Goal: Information Seeking & Learning: Learn about a topic

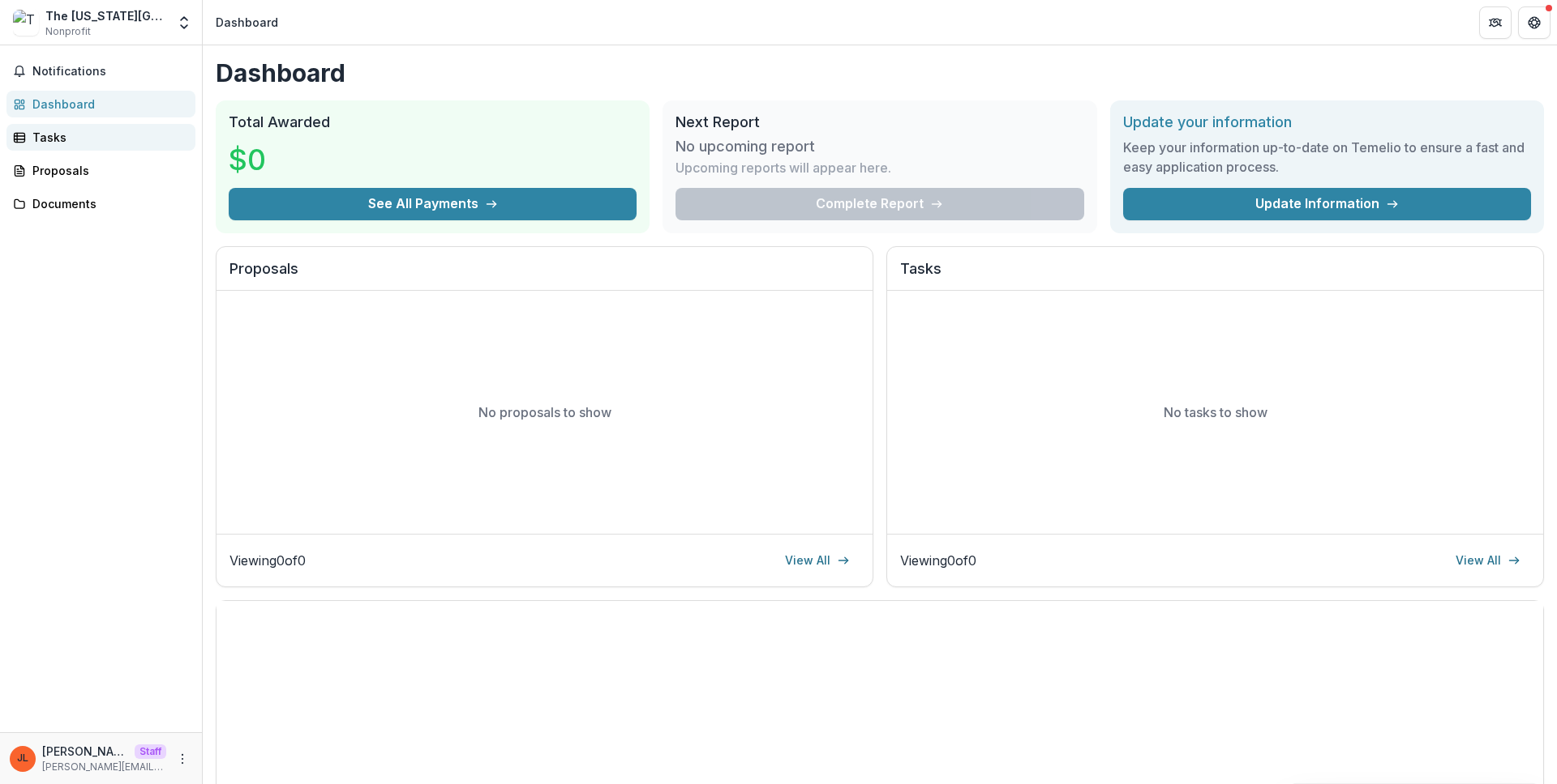
click at [107, 140] on div "Tasks" at bounding box center [107, 137] width 150 height 17
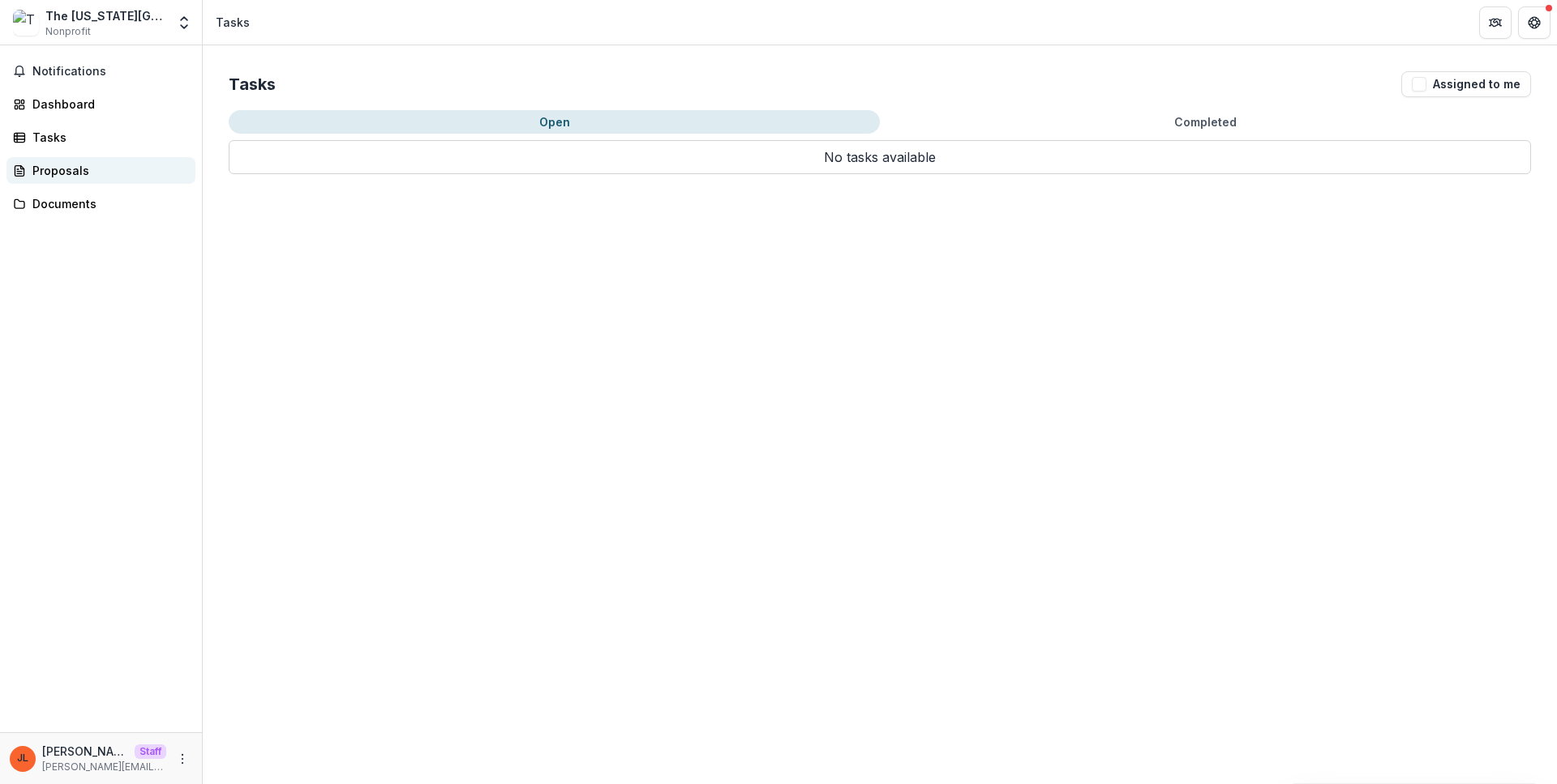
click at [90, 173] on div "Proposals" at bounding box center [107, 170] width 150 height 17
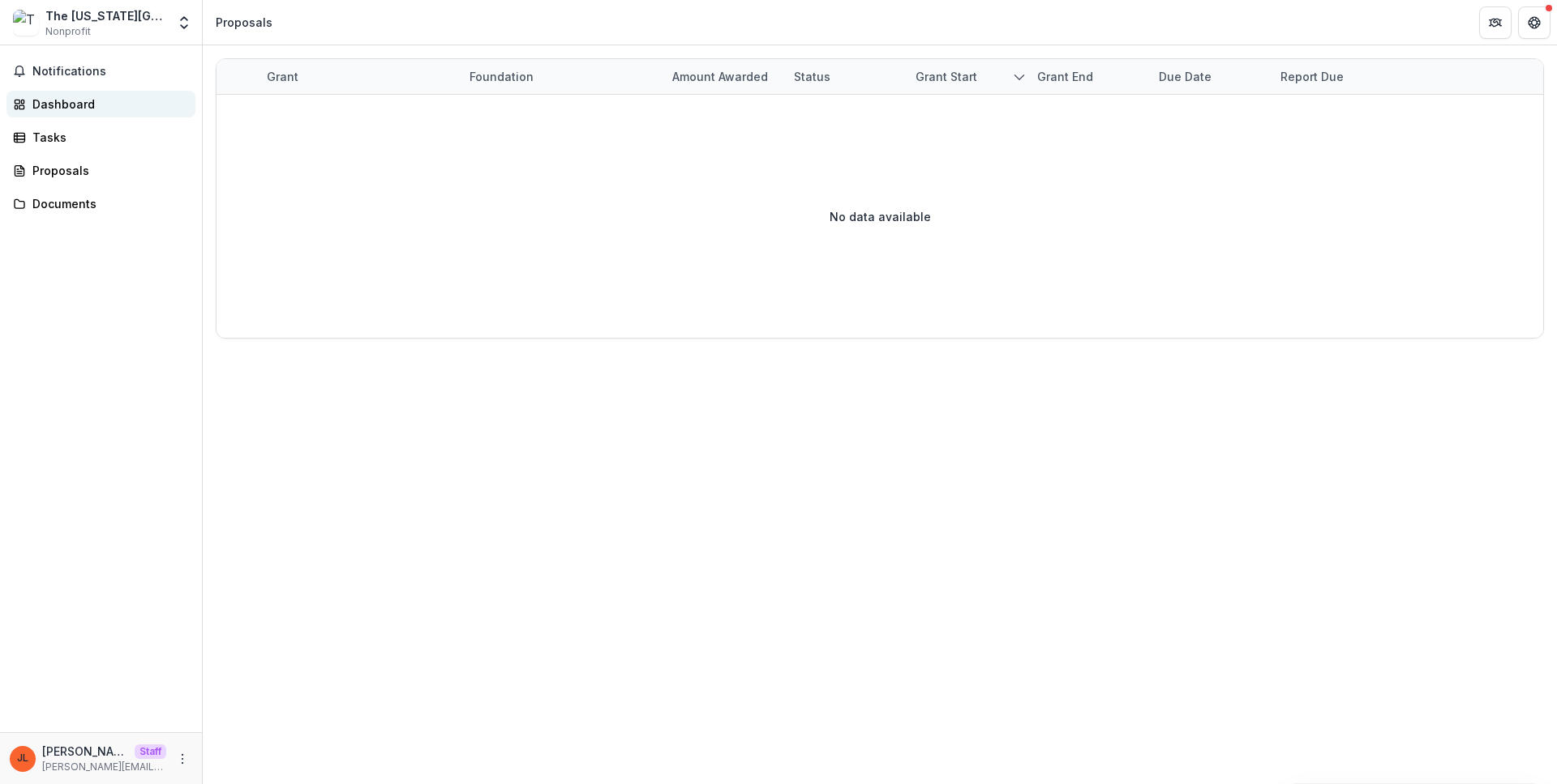
click at [88, 107] on div "Dashboard" at bounding box center [107, 104] width 150 height 17
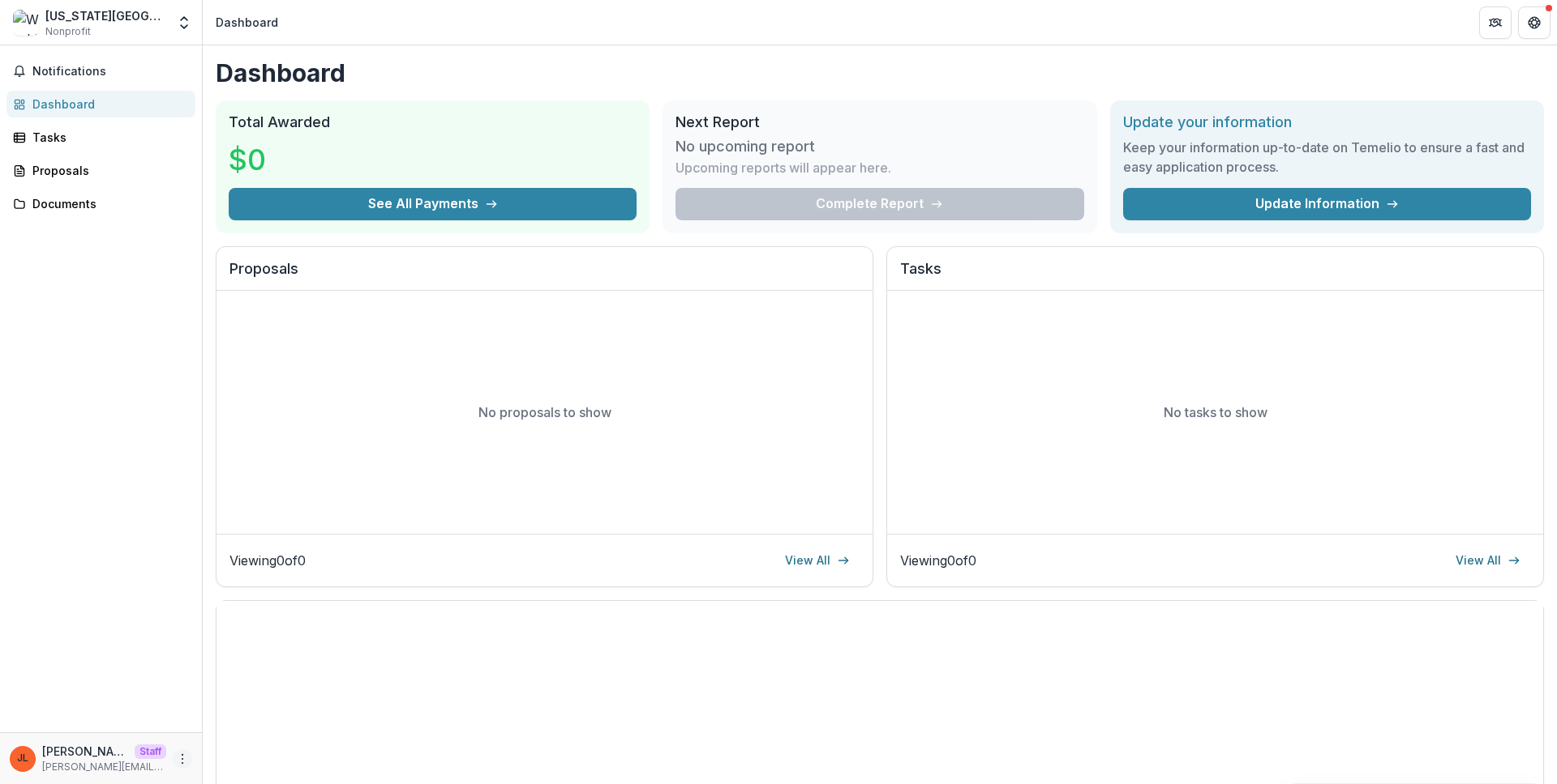
click at [186, 753] on icon "More" at bounding box center [182, 759] width 13 height 13
click at [269, 719] on link "Settings" at bounding box center [289, 724] width 173 height 26
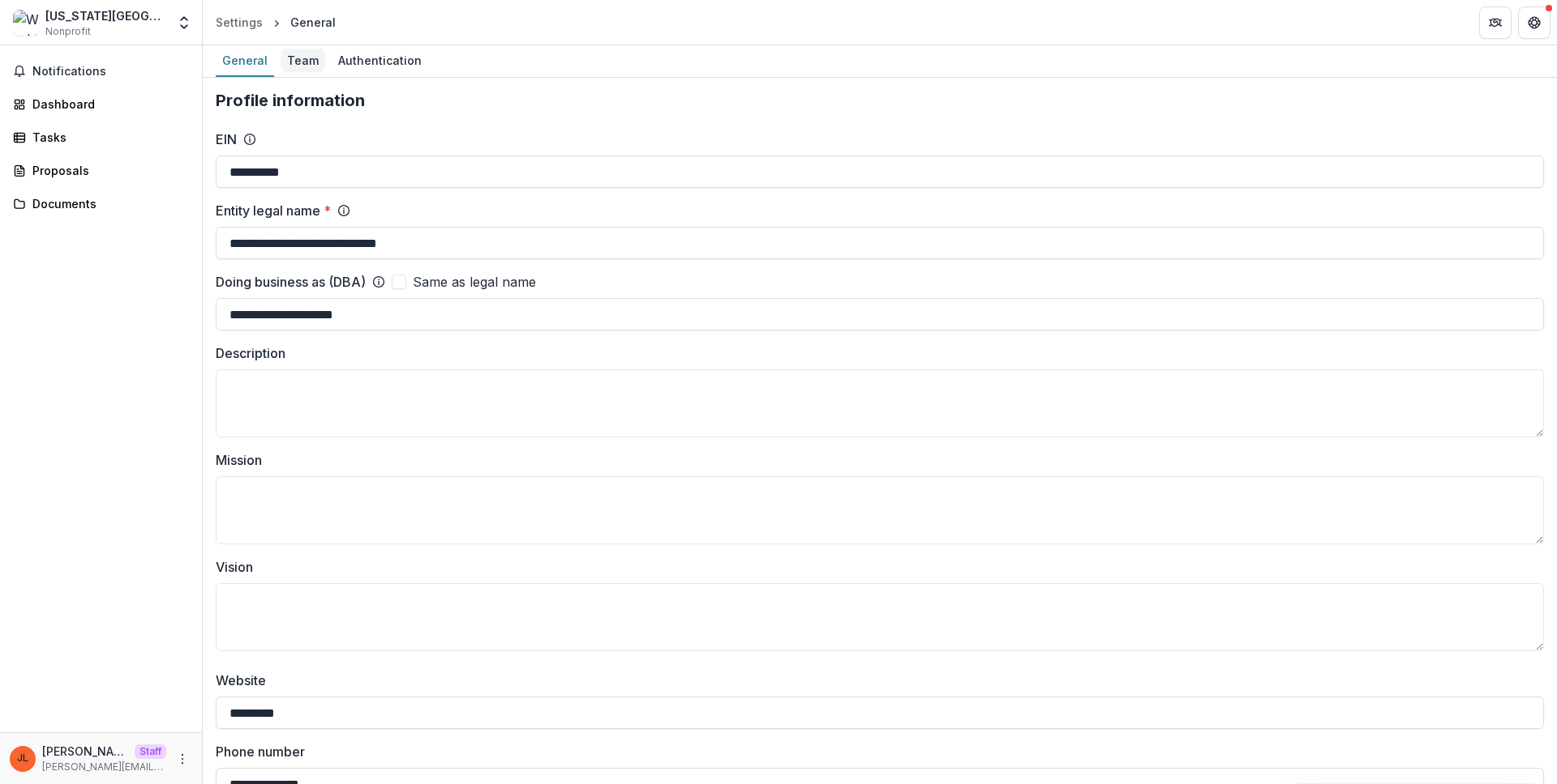
click at [291, 70] on div "Team" at bounding box center [303, 61] width 45 height 23
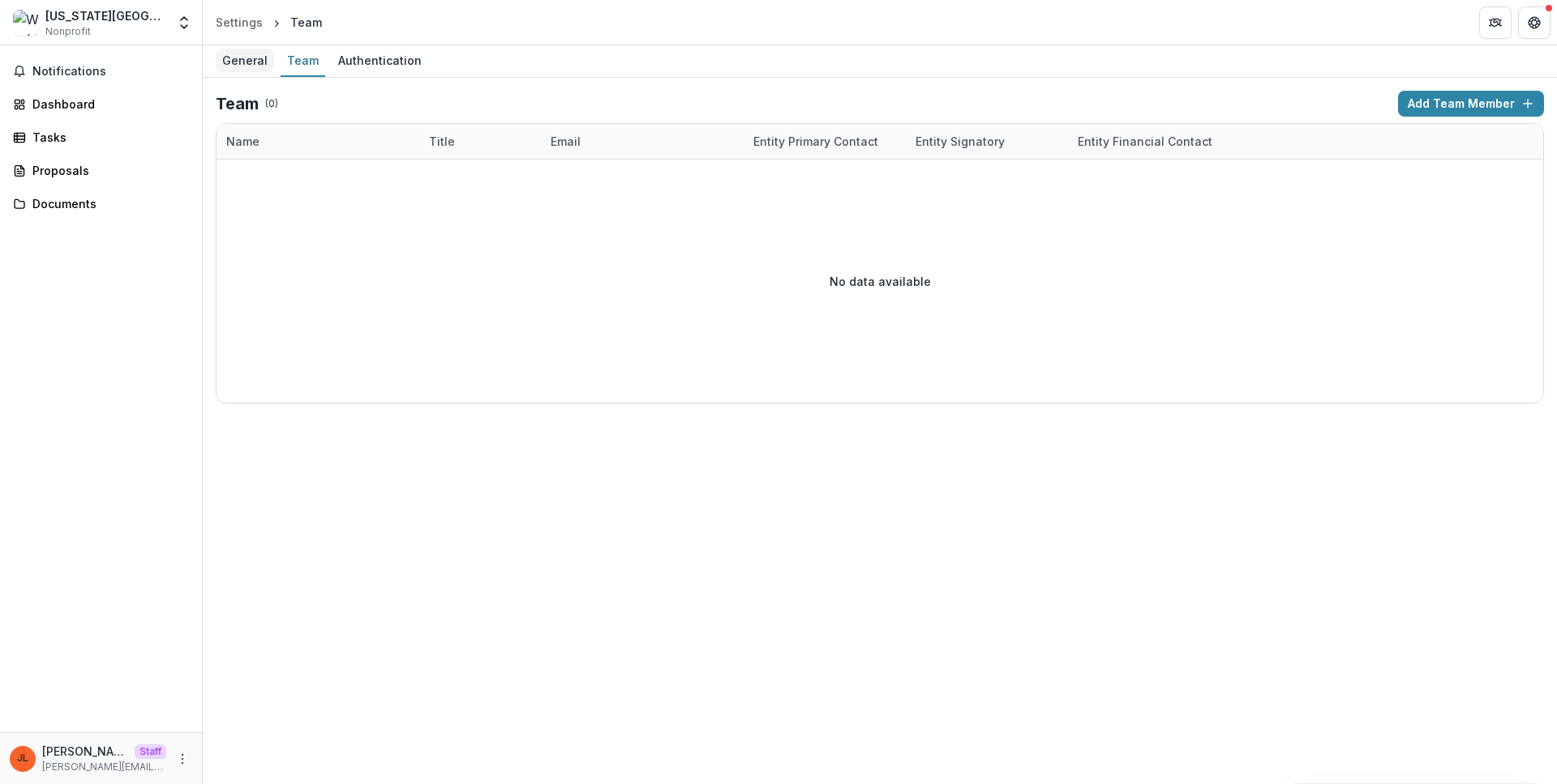
click at [253, 62] on div "General" at bounding box center [245, 61] width 59 height 23
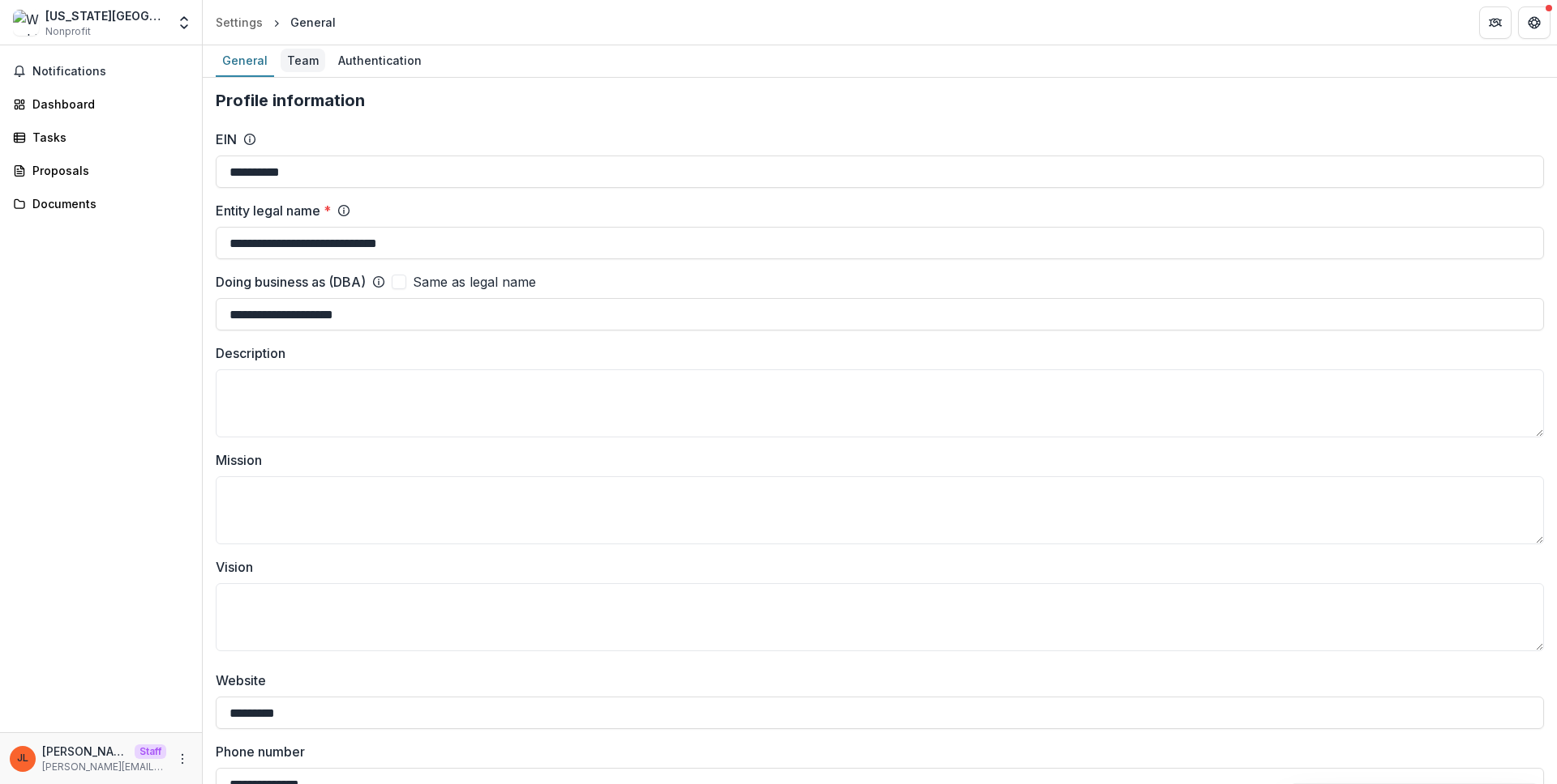
click at [294, 62] on div "Team" at bounding box center [303, 61] width 45 height 23
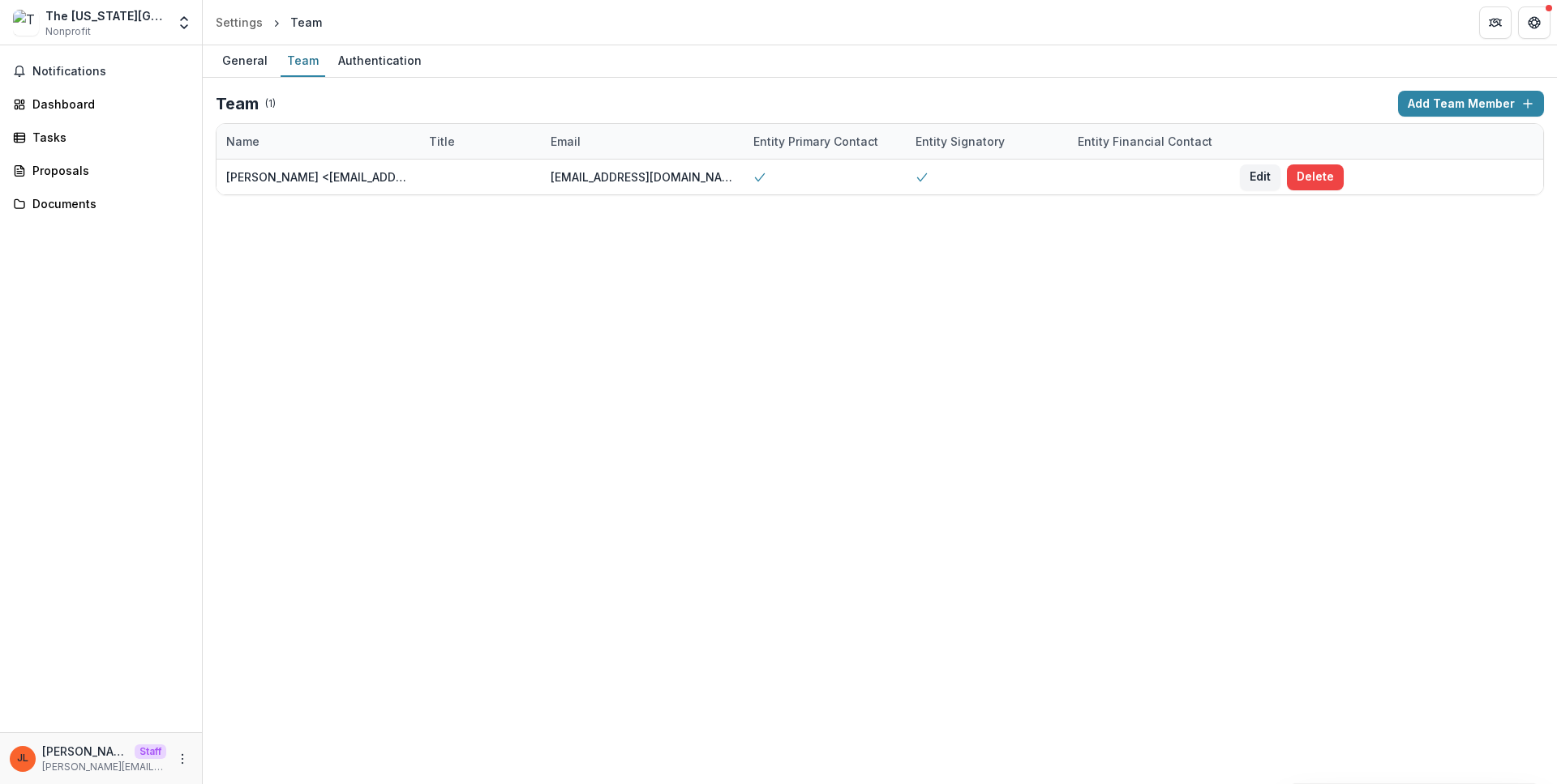
click at [118, 117] on div "Notifications Dashboard Tasks Proposals Documents" at bounding box center [101, 388] width 201 height 687
click at [118, 109] on div "Dashboard" at bounding box center [107, 104] width 150 height 17
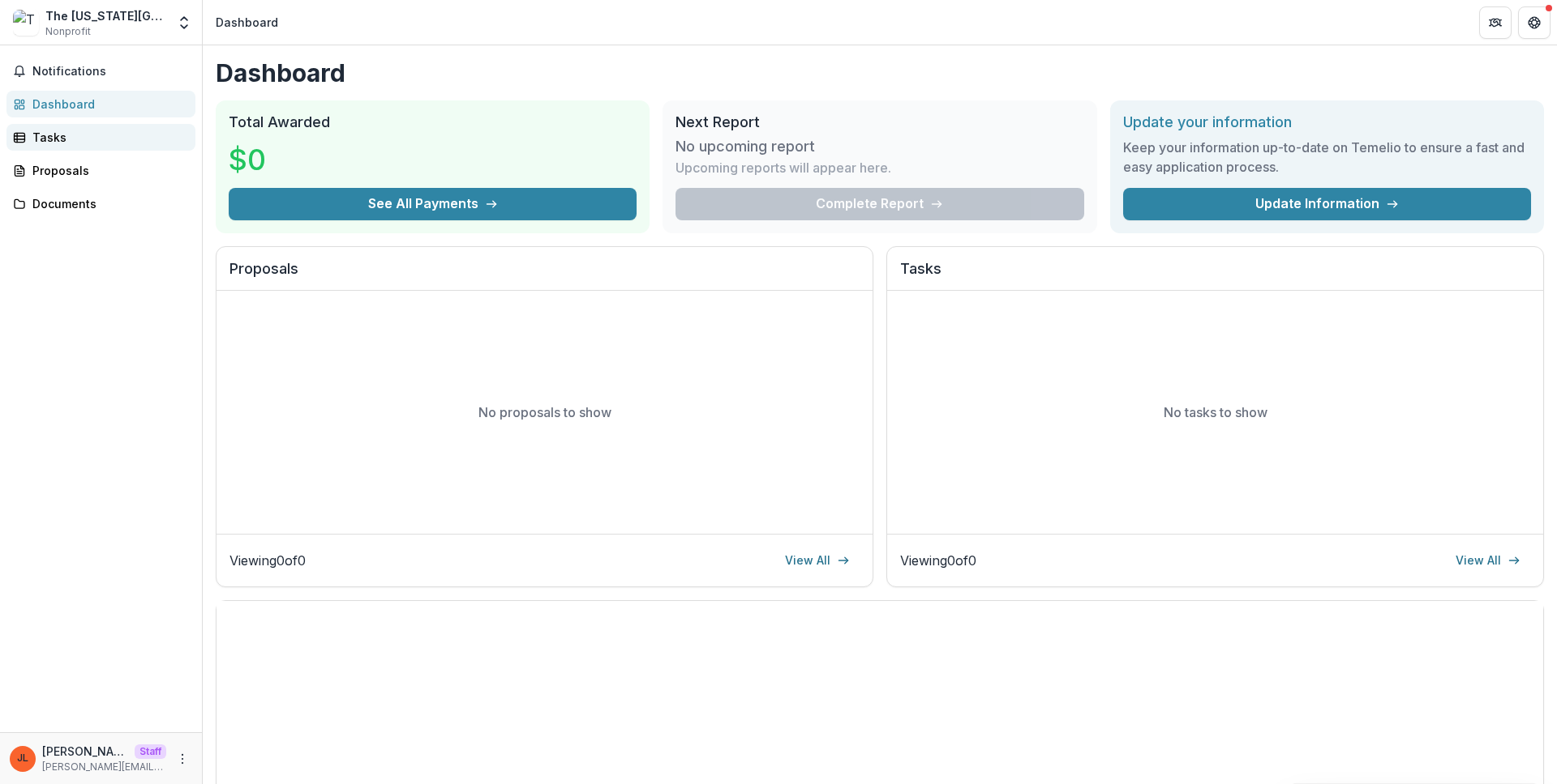
click at [101, 133] on div "Tasks" at bounding box center [107, 137] width 150 height 17
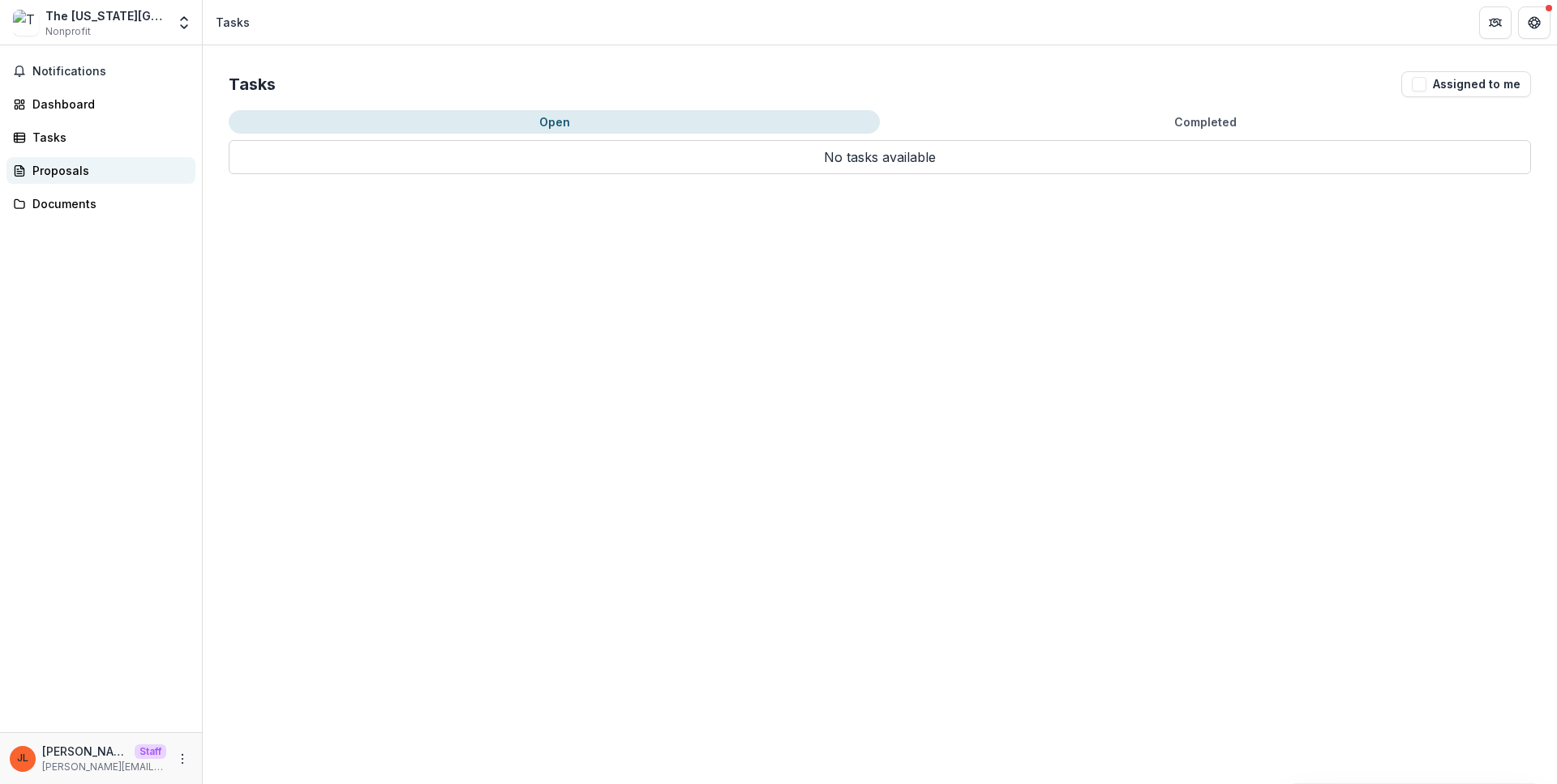
click at [106, 157] on link "Proposals" at bounding box center [101, 170] width 189 height 26
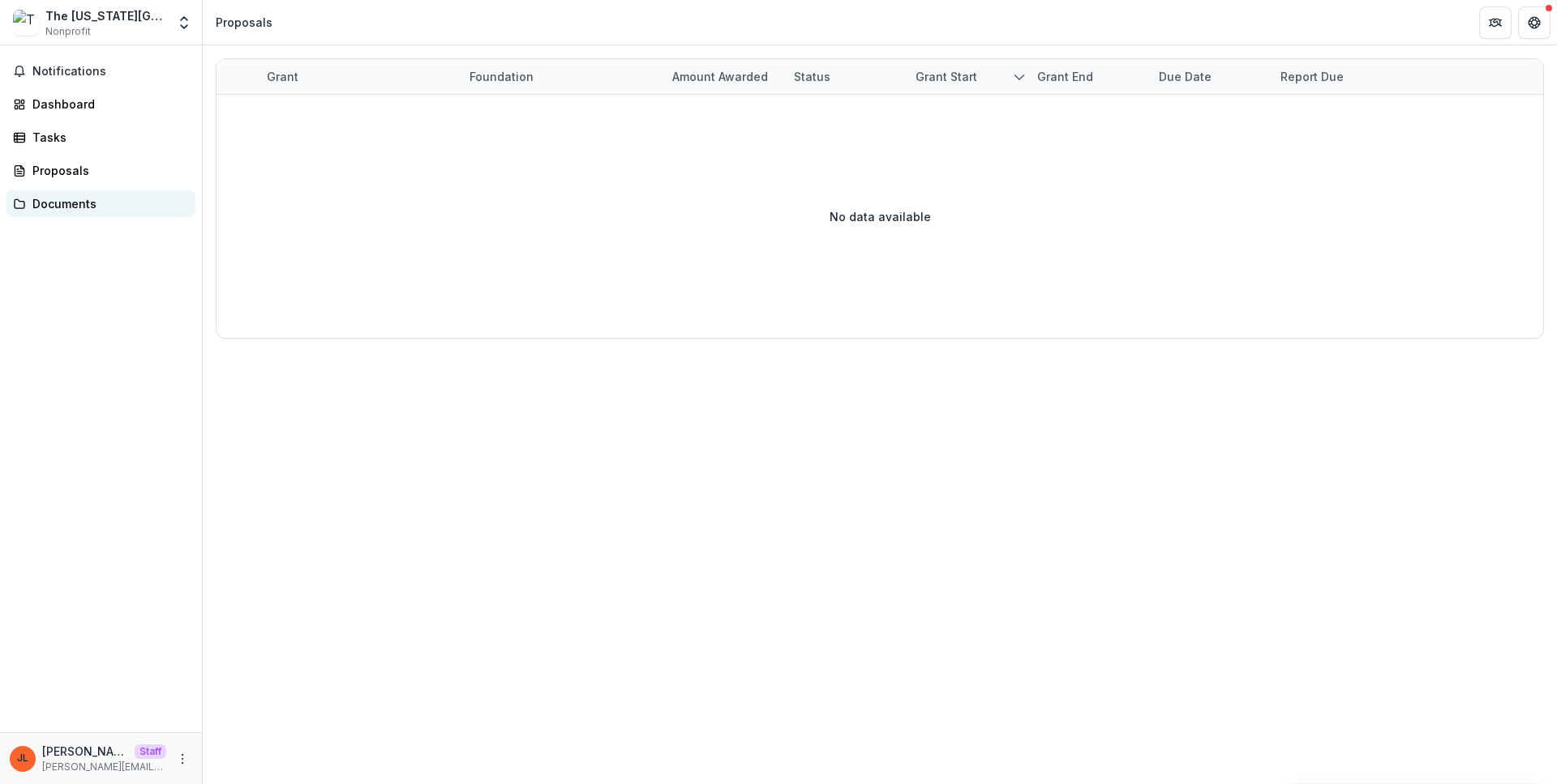
click at [106, 205] on div "Documents" at bounding box center [107, 203] width 150 height 17
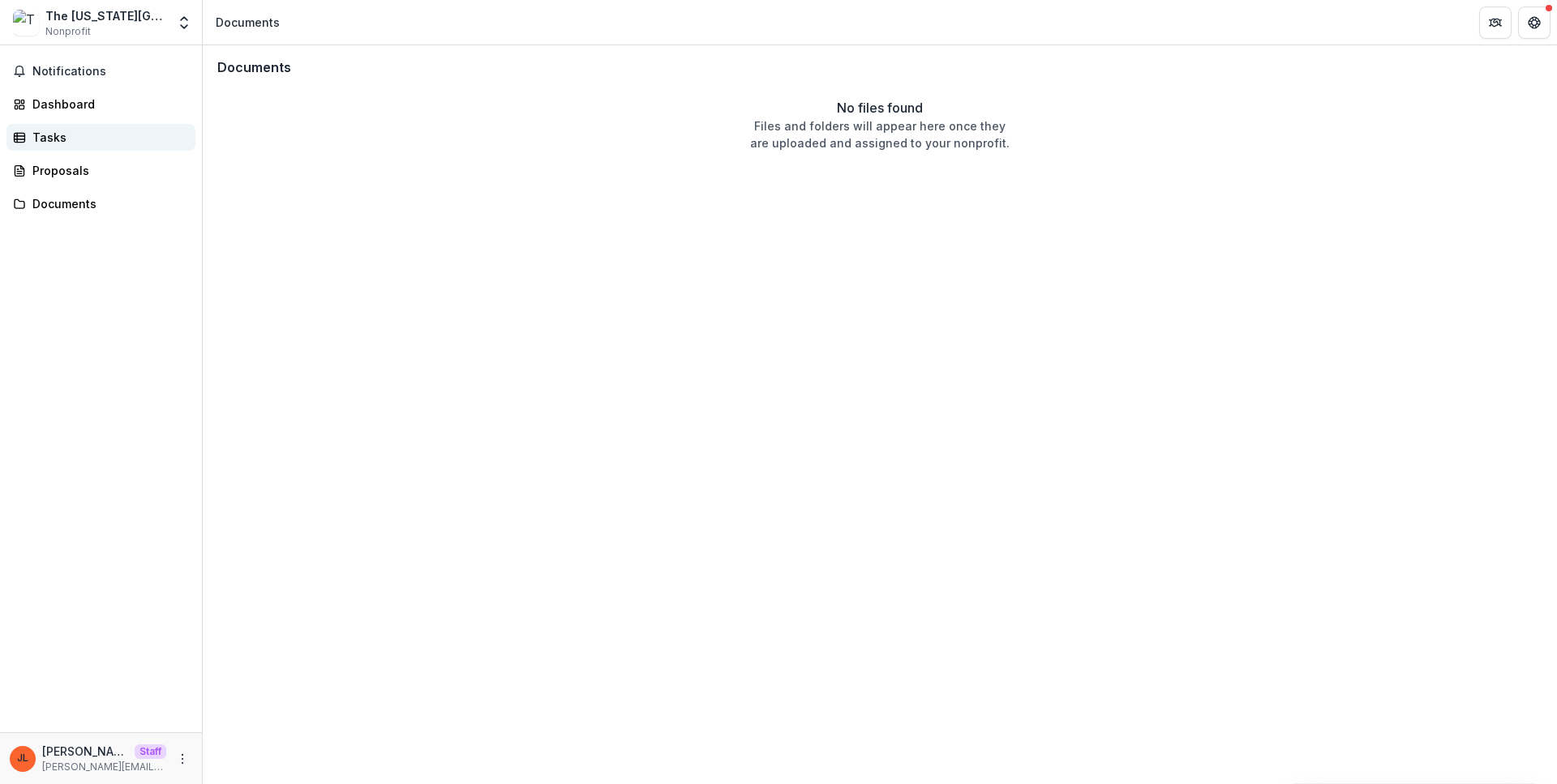
click at [96, 150] on link "Tasks" at bounding box center [101, 137] width 189 height 26
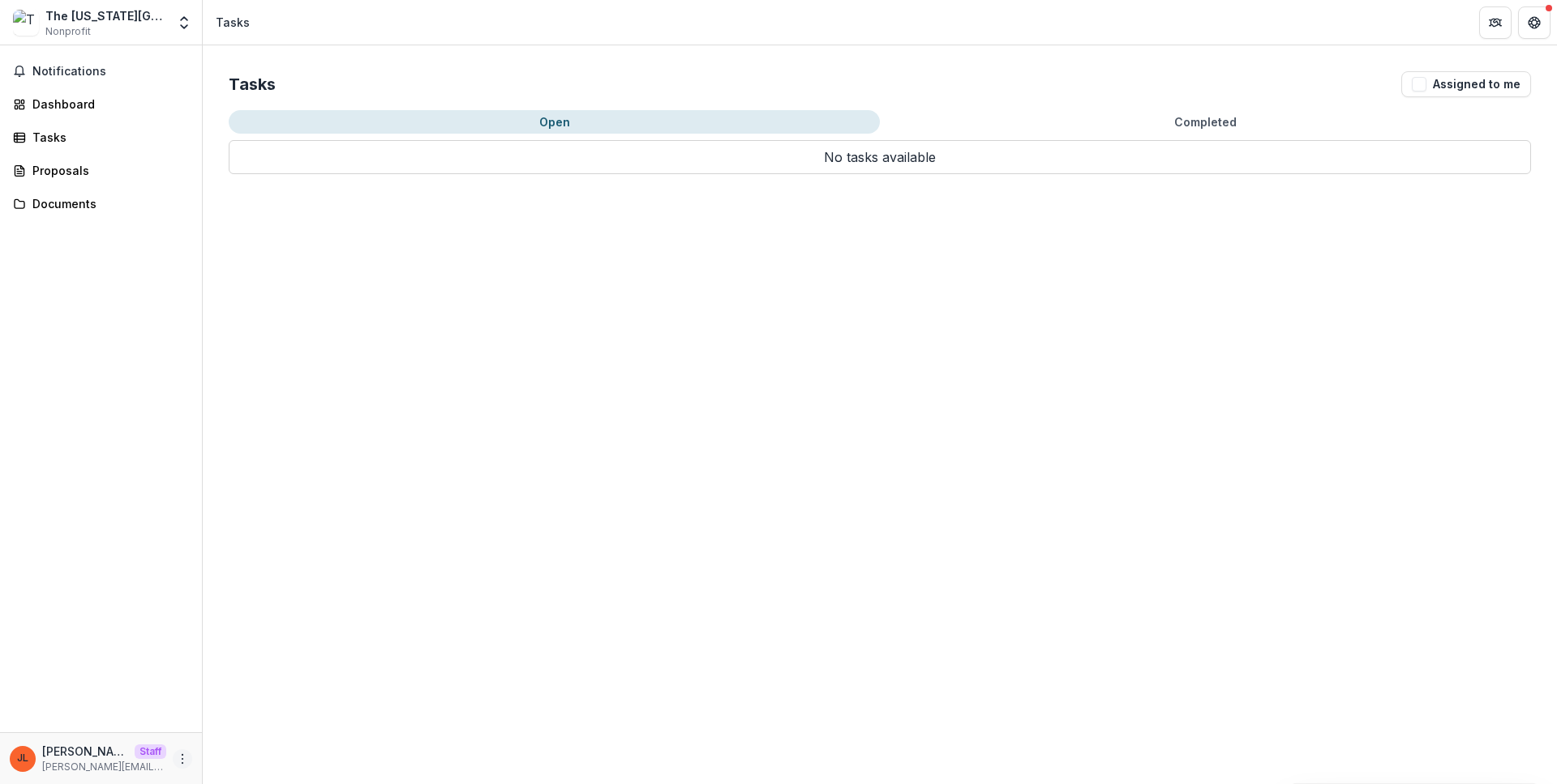
click at [174, 760] on button "More" at bounding box center [183, 760] width 20 height 20
click at [245, 731] on link "Settings" at bounding box center [289, 724] width 173 height 26
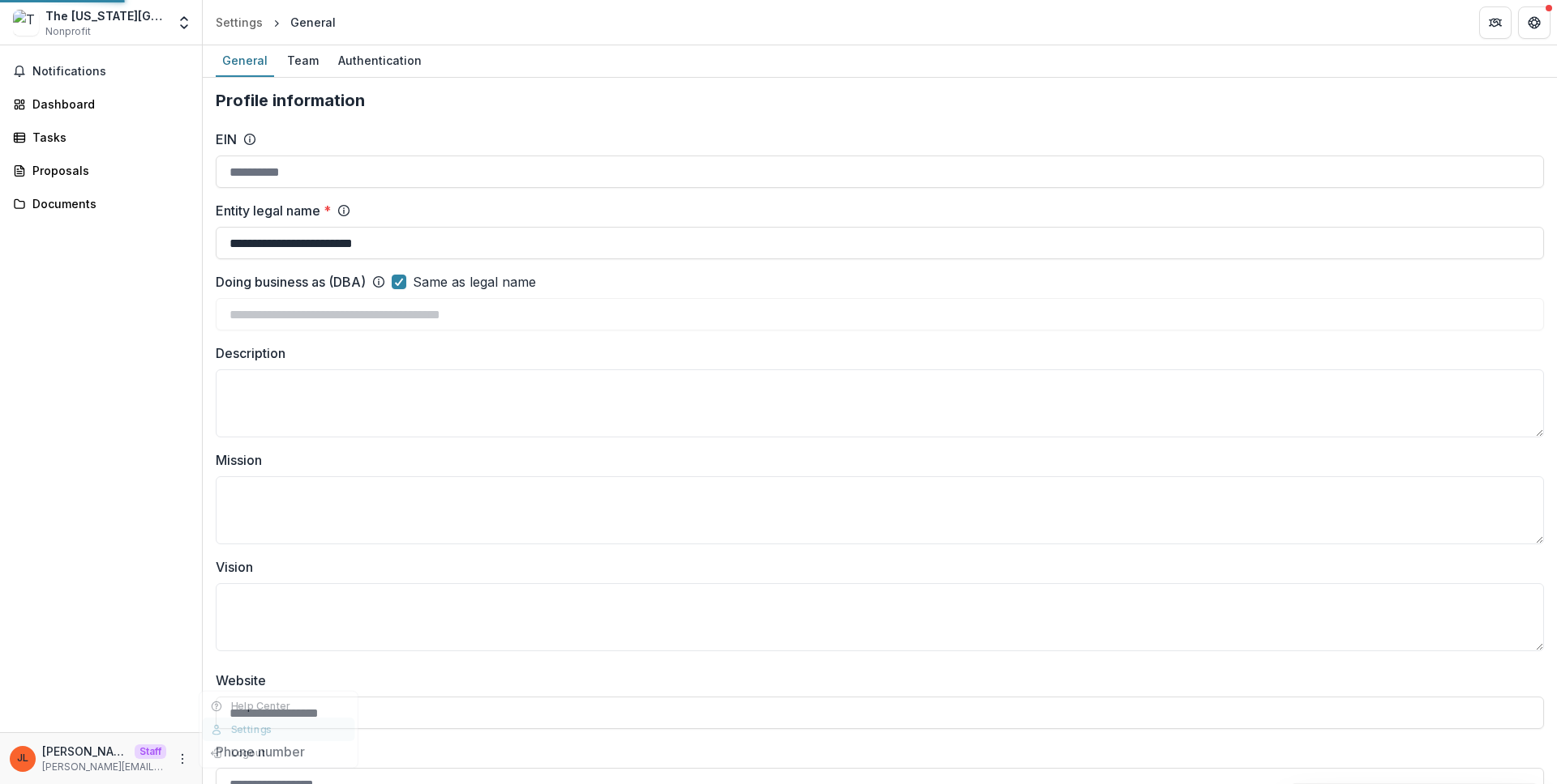
type input "**********"
click at [309, 69] on div "Team" at bounding box center [303, 61] width 45 height 23
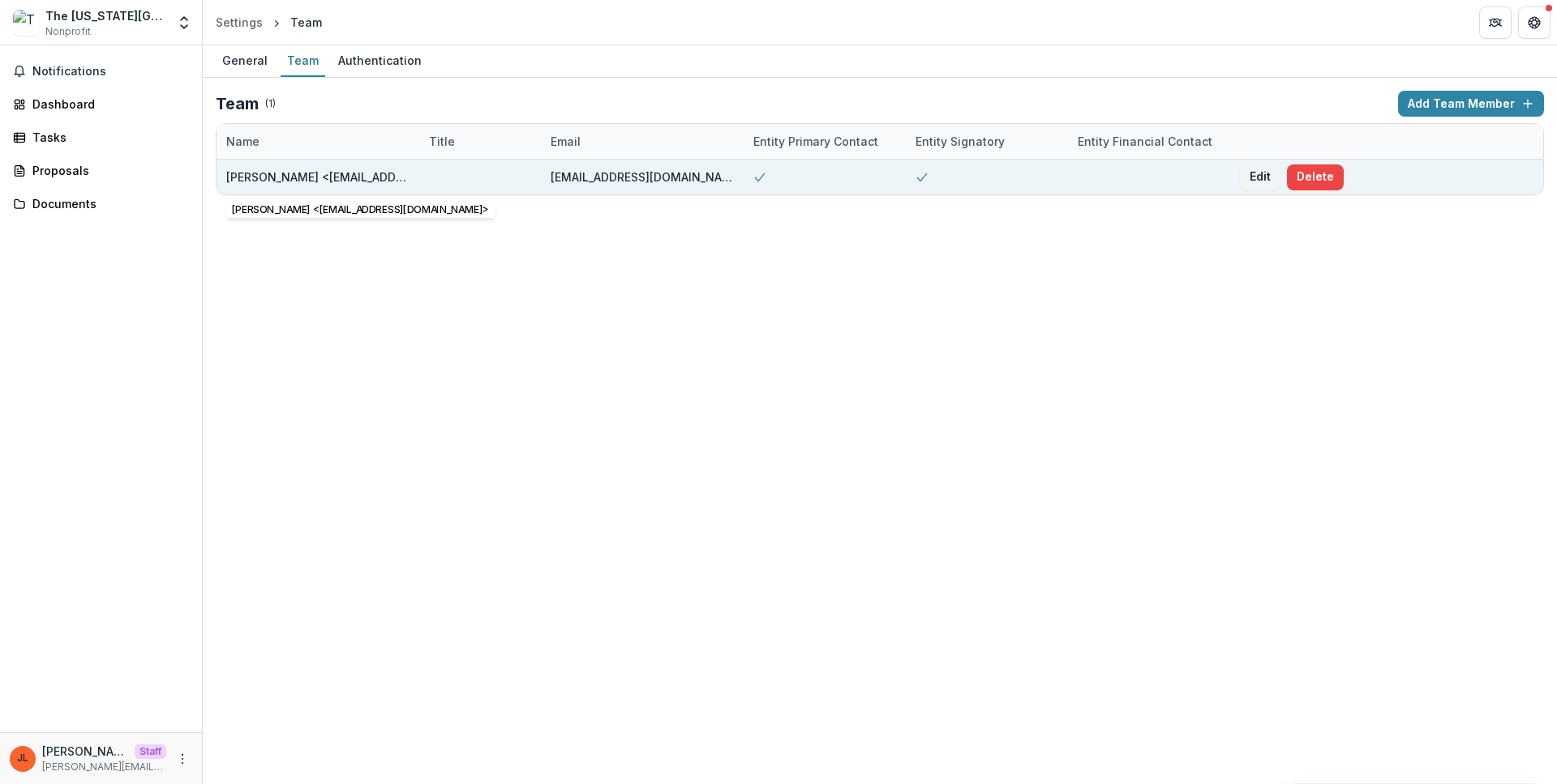
click at [359, 165] on div "Teri Medley <researchgrants@wusm.wustl.edu>" at bounding box center [317, 177] width 183 height 35
click at [566, 171] on div "researchgrants@wusm.wustl.edu" at bounding box center [642, 176] width 183 height 17
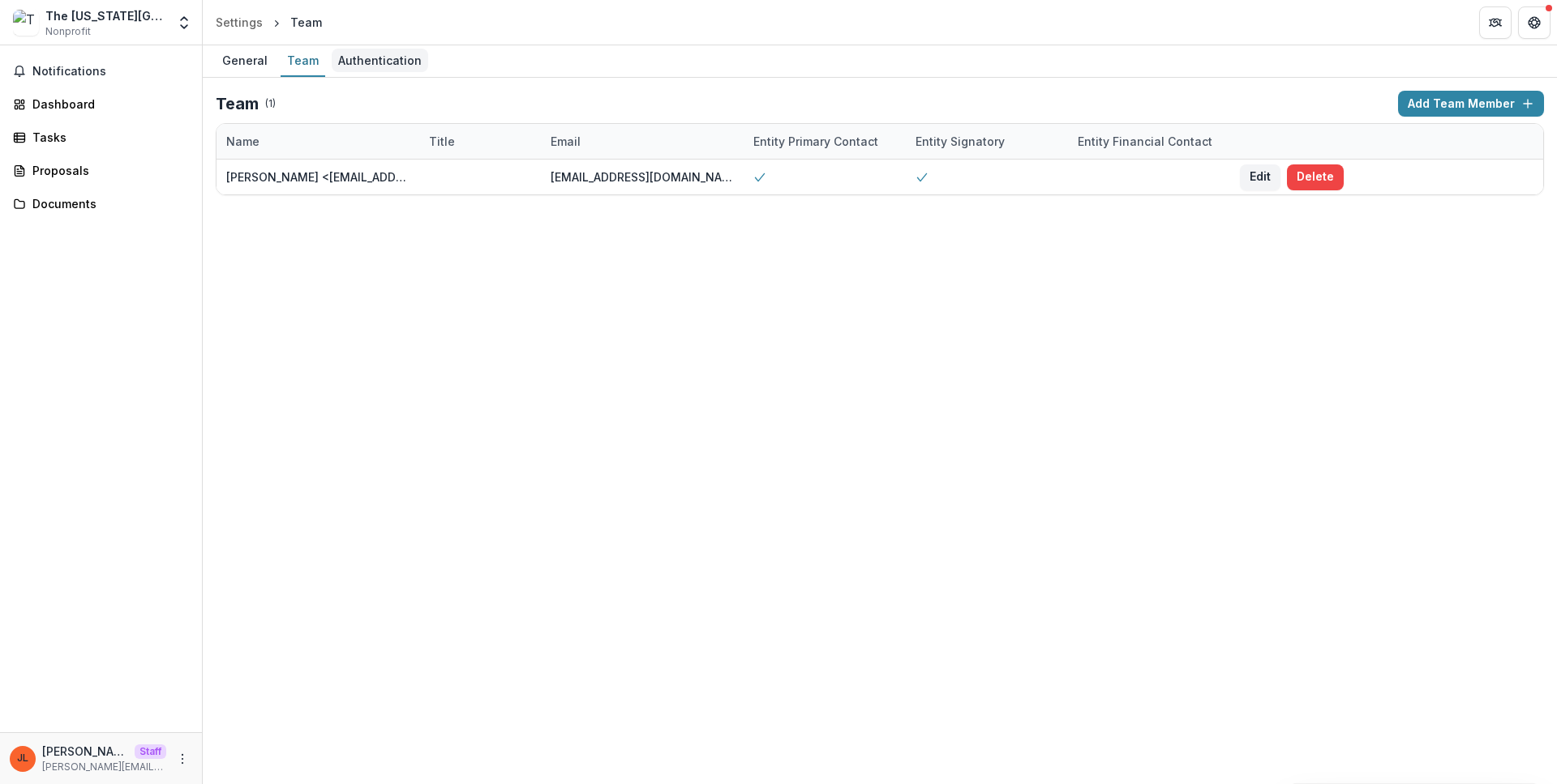
click at [418, 62] on div "Authentication" at bounding box center [379, 61] width 97 height 23
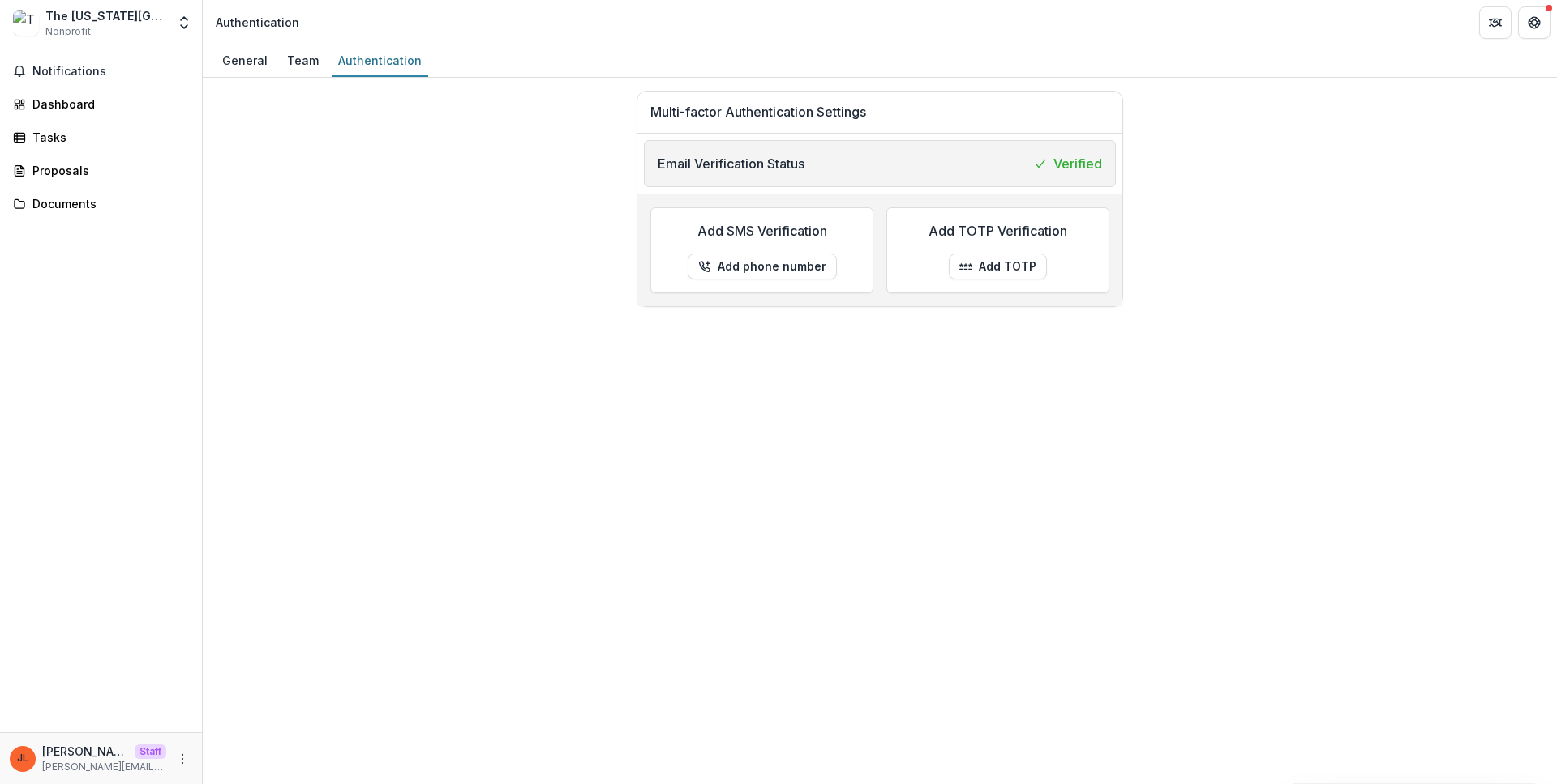
click at [465, 252] on div "Multi-factor Authentication Settings Email Verification Status Verified Add SMS…" at bounding box center [879, 198] width 1328 height 216
drag, startPoint x: 348, startPoint y: 72, endPoint x: 292, endPoint y: 67, distance: 56.2
click at [348, 72] on link "Authentication" at bounding box center [379, 61] width 97 height 31
click at [294, 61] on div "Team" at bounding box center [303, 61] width 45 height 23
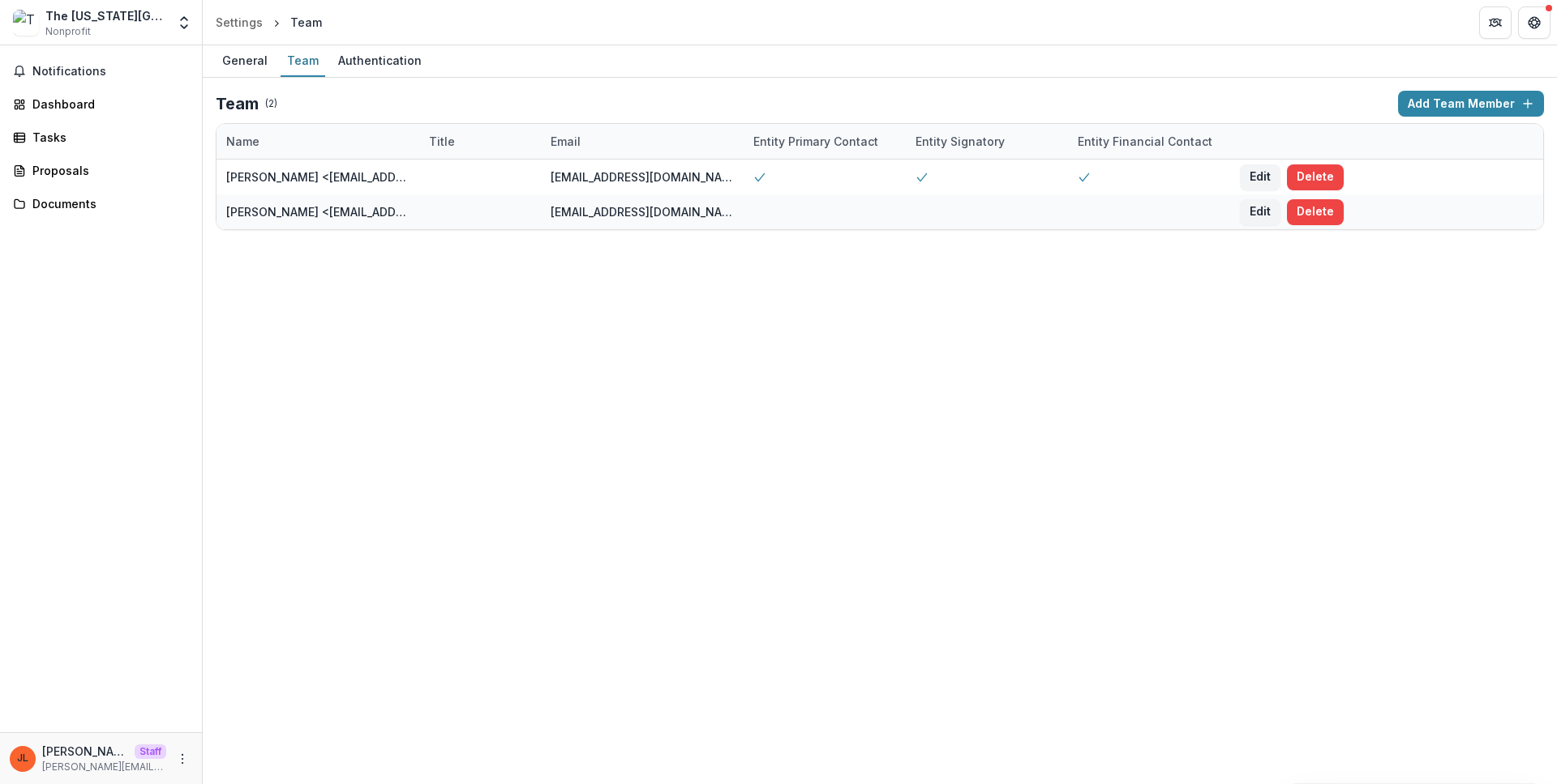
click at [604, 396] on div "General Team Authentication Team ( 2 ) Add Team Member Name Title Email Entity …" at bounding box center [879, 414] width 1354 height 739
click at [62, 86] on div "Notifications Dashboard Tasks Proposals Documents" at bounding box center [101, 388] width 201 height 687
click at [63, 92] on link "Dashboard" at bounding box center [101, 104] width 189 height 26
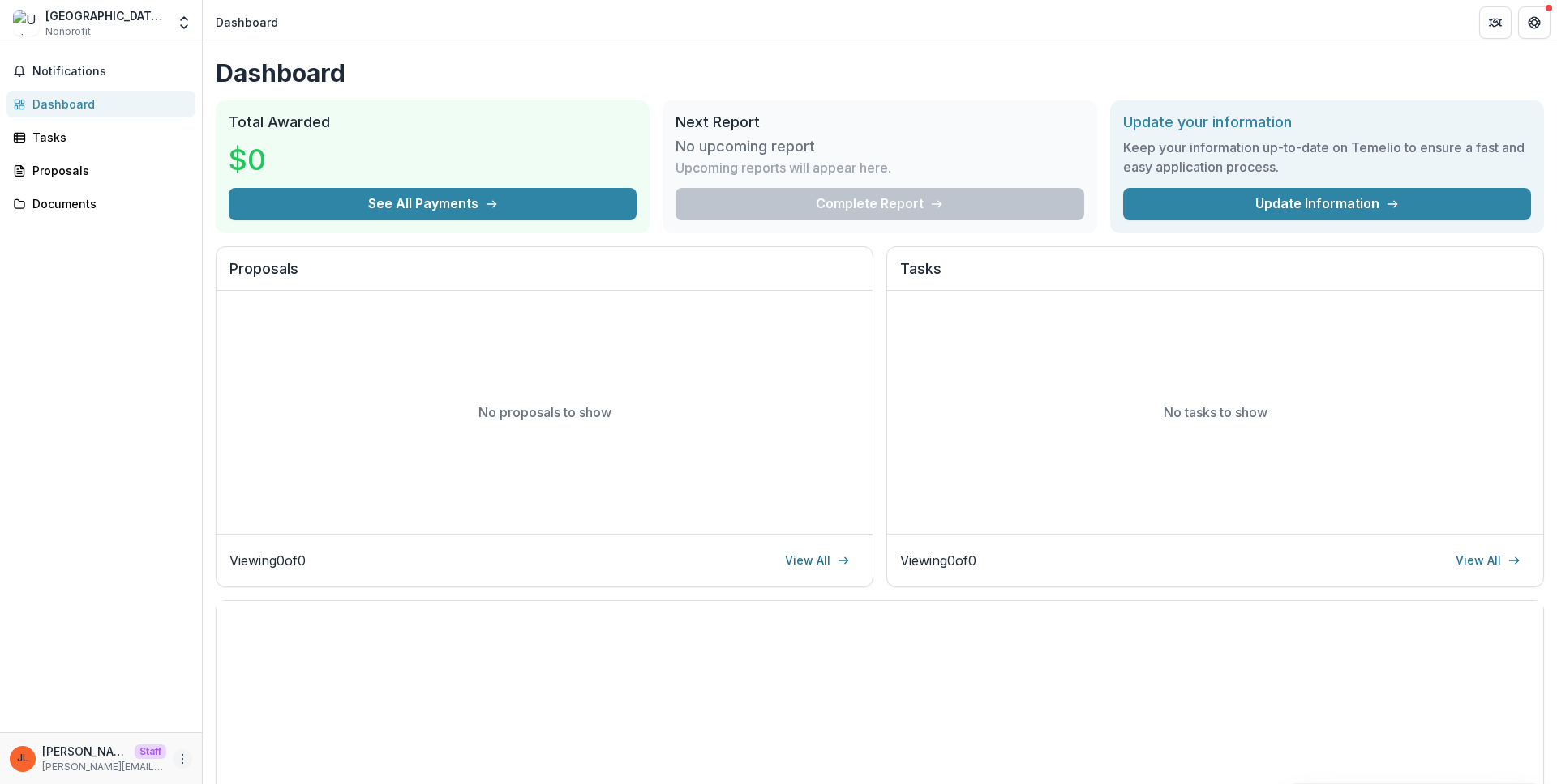
click at [176, 761] on icon "More" at bounding box center [182, 759] width 13 height 13
click at [233, 730] on link "Settings" at bounding box center [289, 724] width 173 height 26
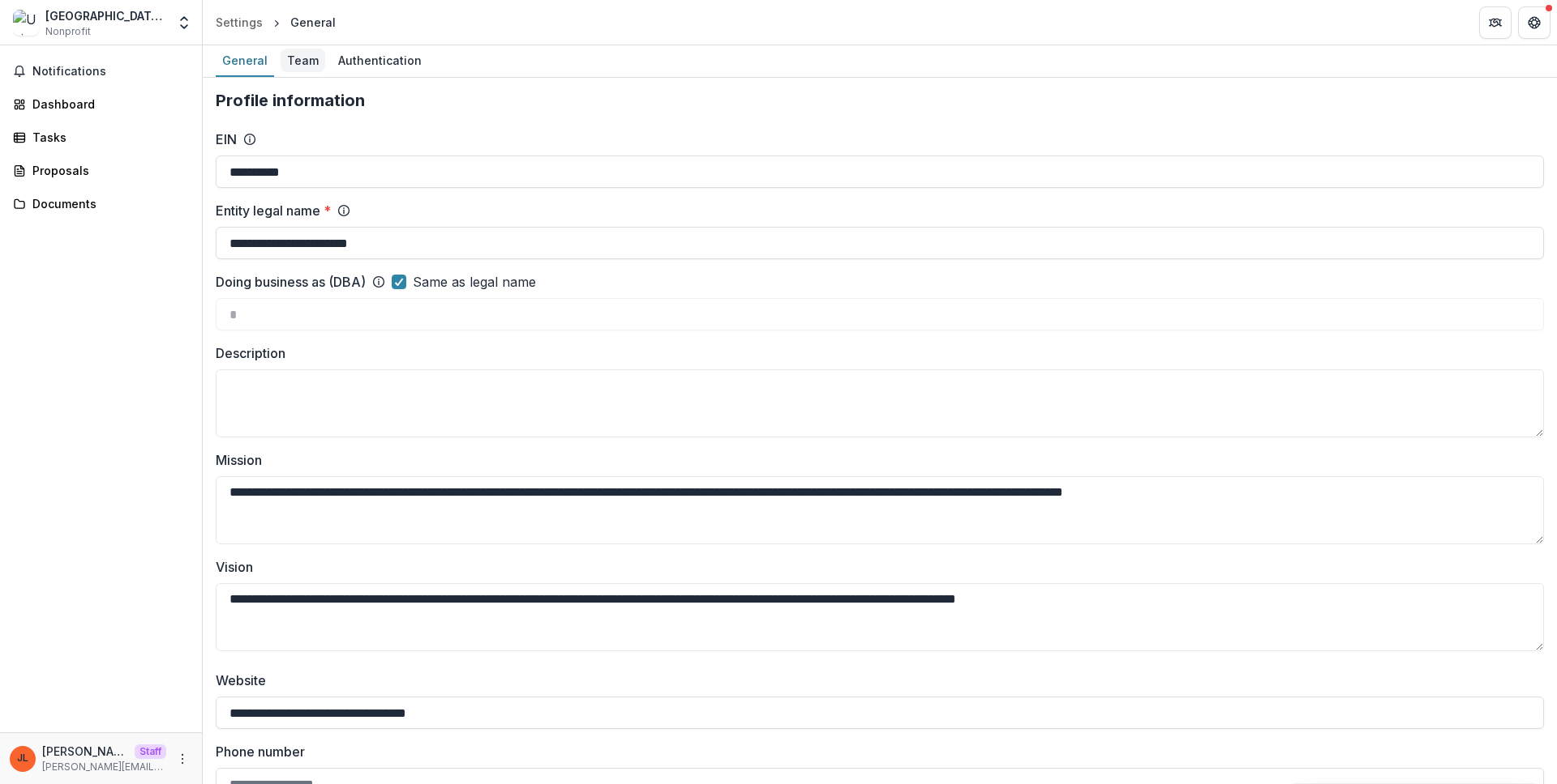
click at [301, 65] on div "Team" at bounding box center [303, 61] width 45 height 23
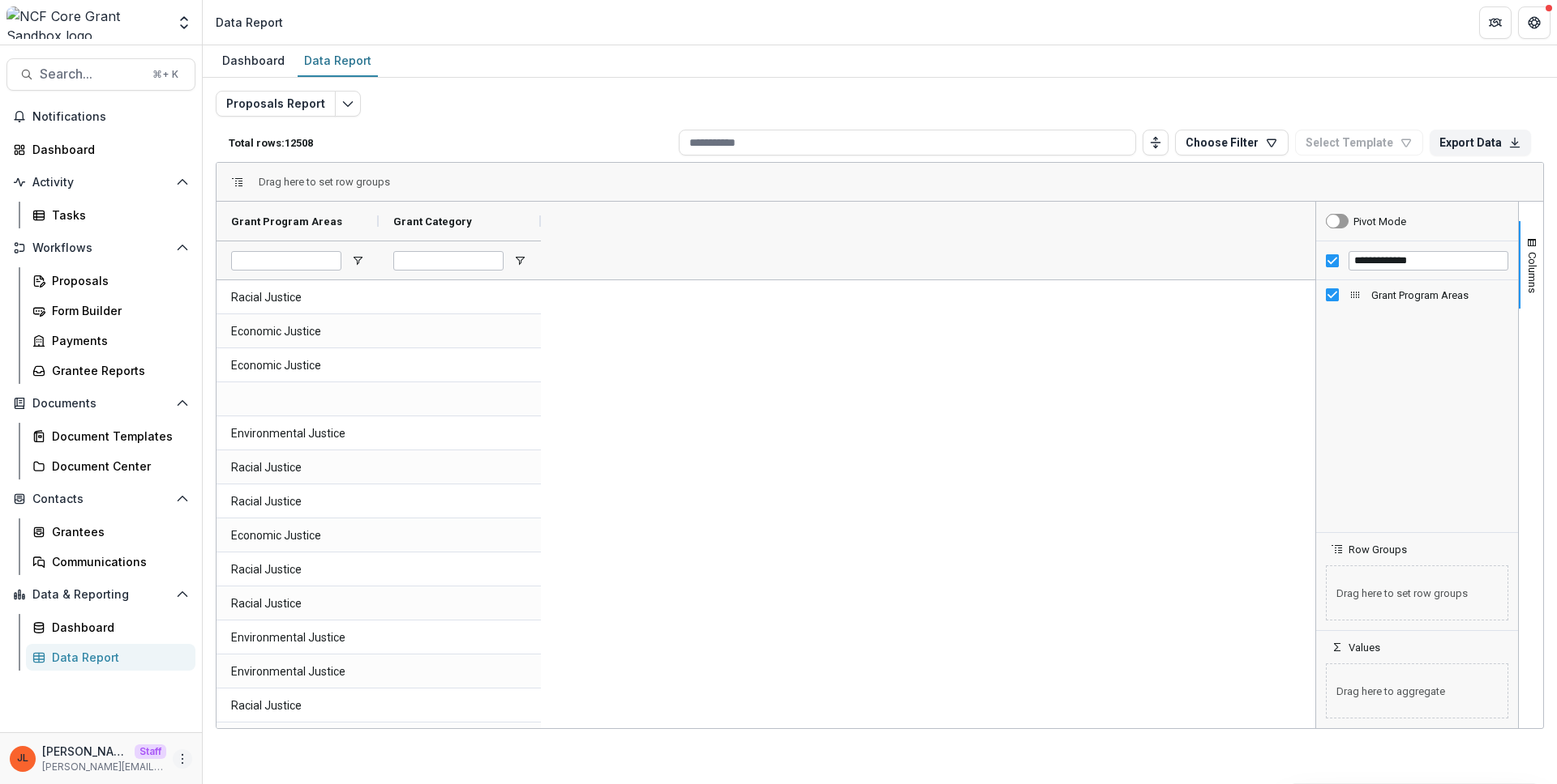
click at [189, 761] on button "More" at bounding box center [183, 760] width 20 height 20
click at [235, 734] on link "User Settings" at bounding box center [289, 724] width 173 height 26
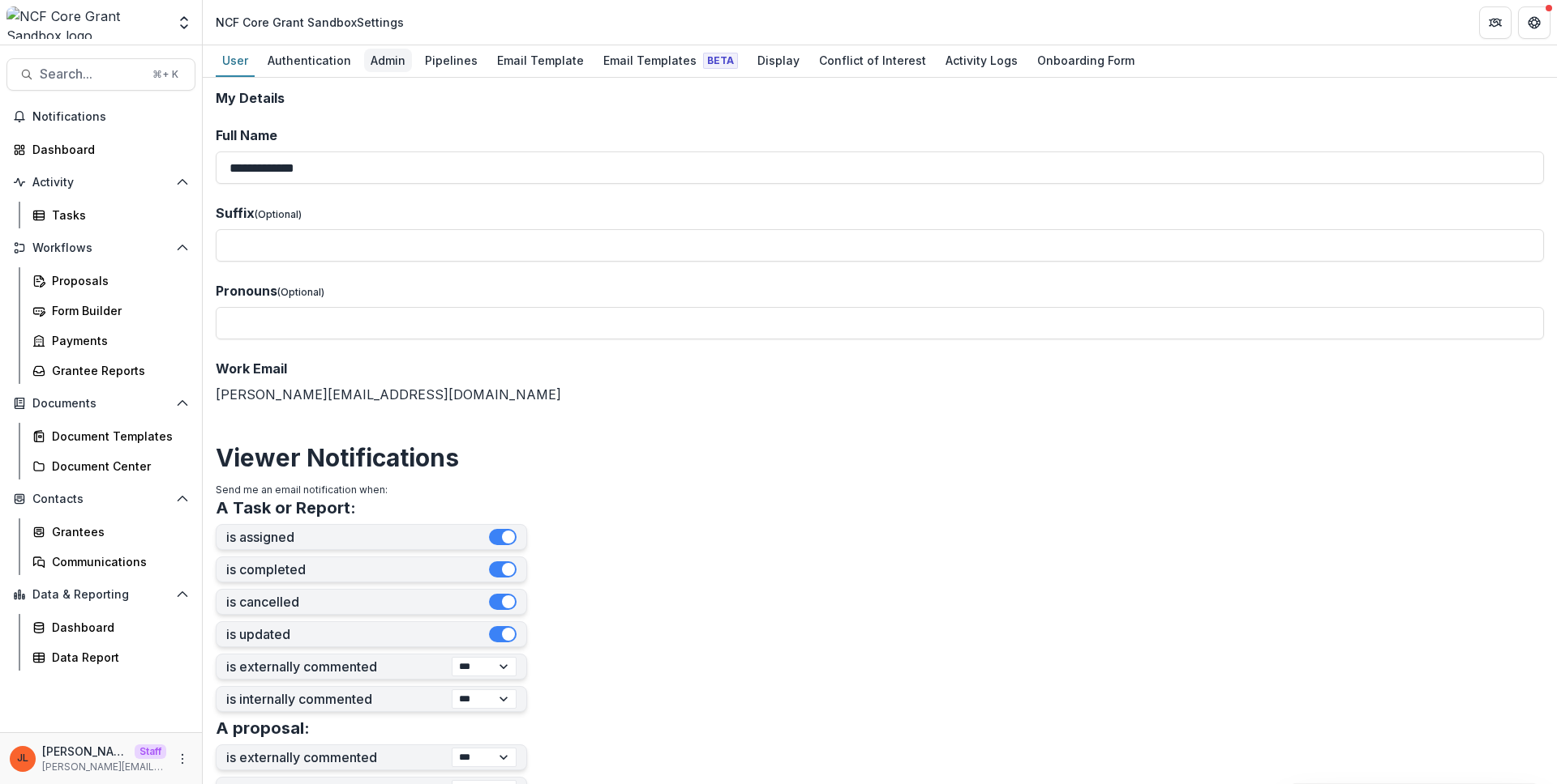
click at [378, 60] on div "Admin" at bounding box center [387, 61] width 48 height 23
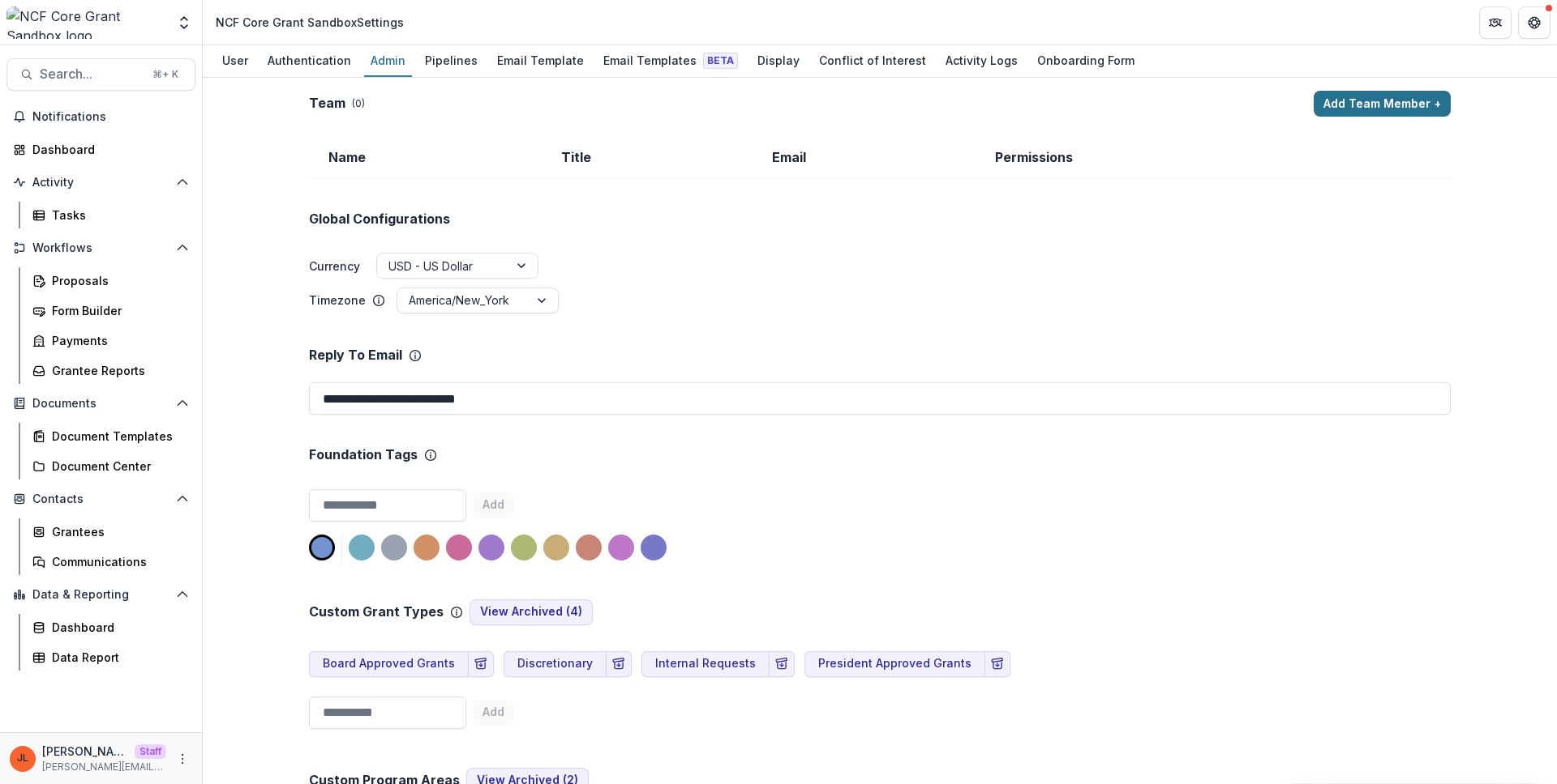
click at [1342, 101] on button "Add Team Member +" at bounding box center [1382, 104] width 137 height 26
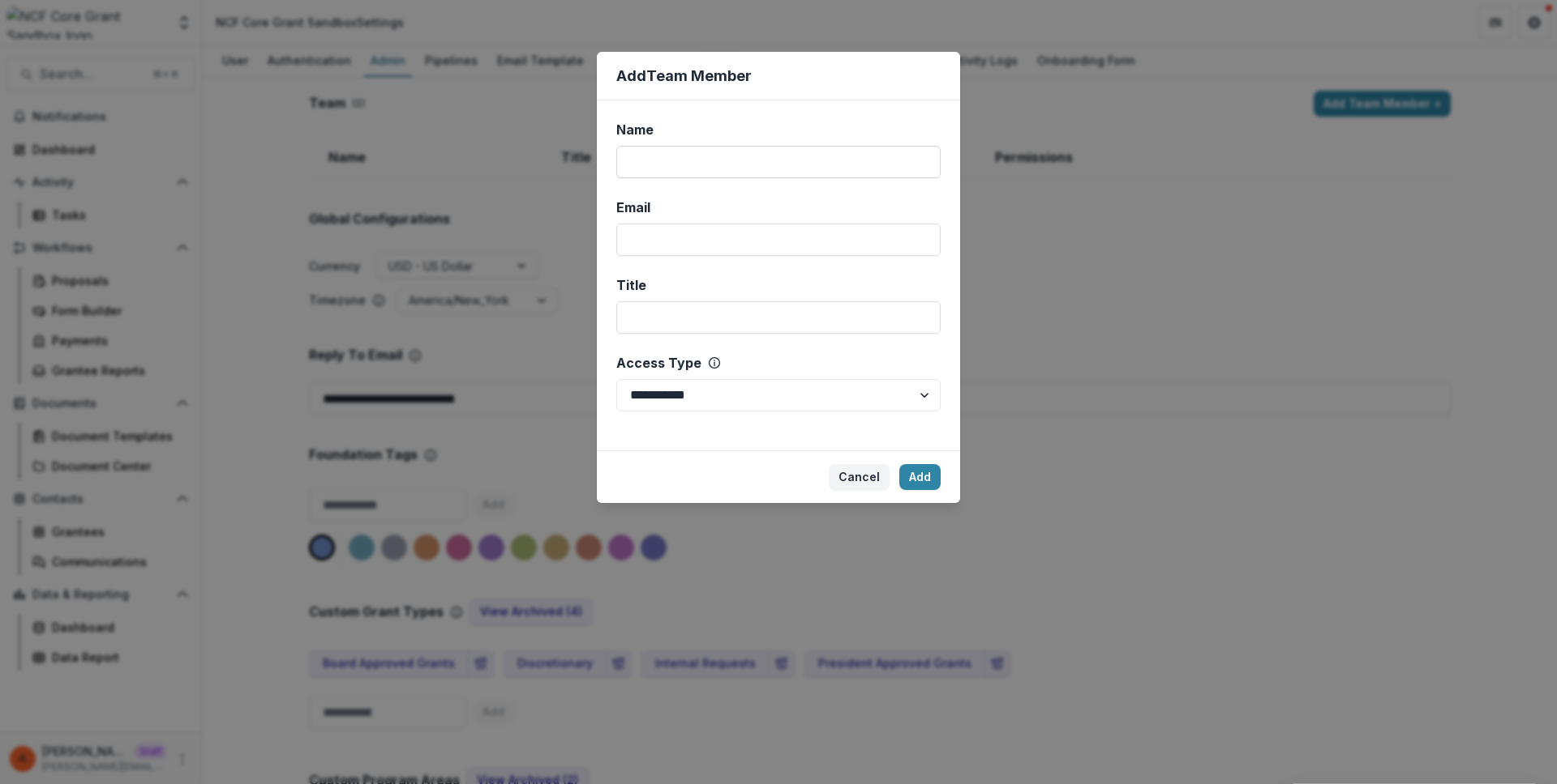
click at [719, 152] on input "Name" at bounding box center [778, 161] width 325 height 32
paste input "**********"
drag, startPoint x: 709, startPoint y: 165, endPoint x: 570, endPoint y: 139, distance: 141.4
click at [548, 152] on div "**********" at bounding box center [778, 392] width 1557 height 784
type input "**********"
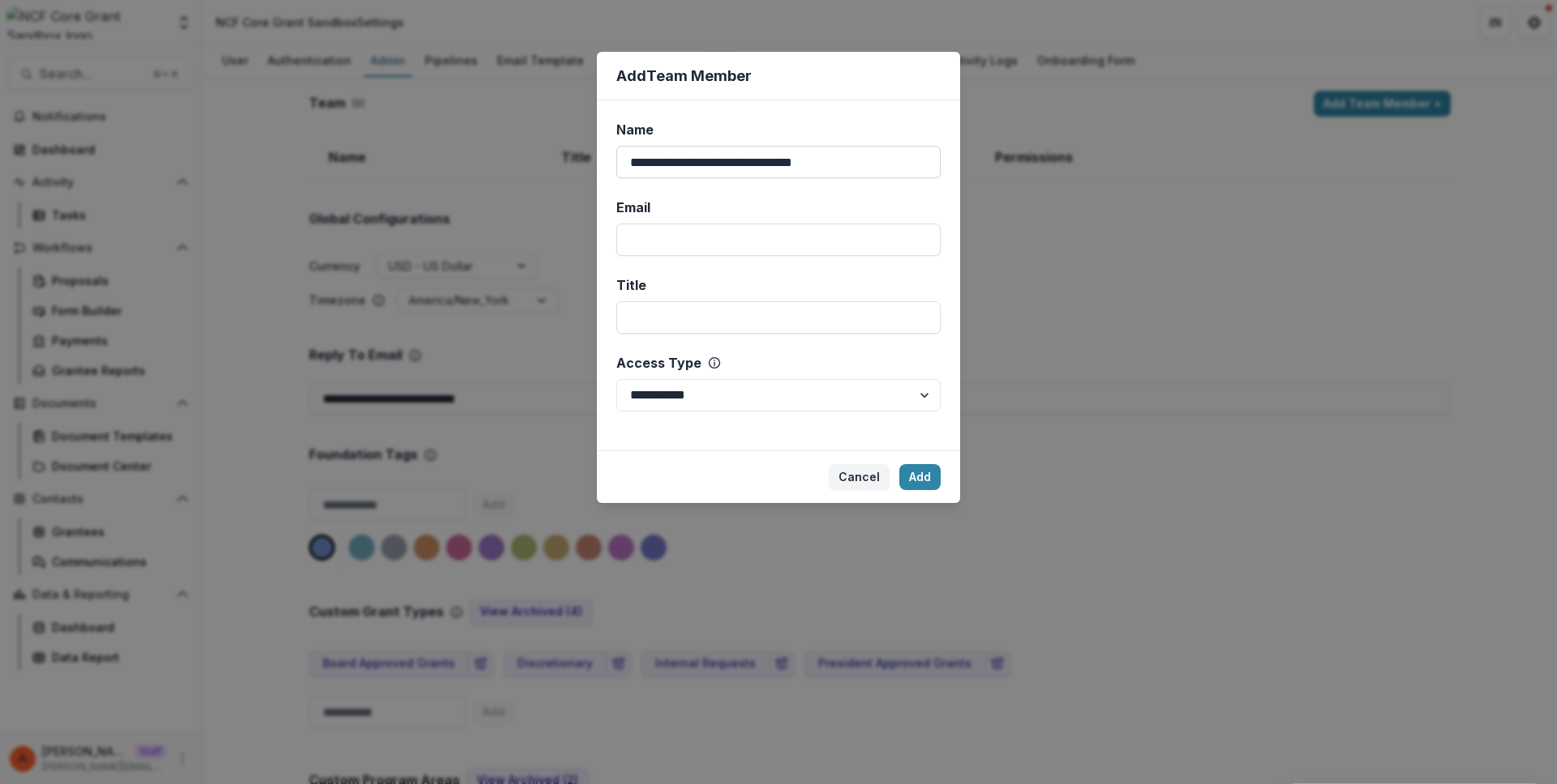
click at [770, 156] on input "**********" at bounding box center [778, 161] width 325 height 32
click at [761, 244] on input "Email" at bounding box center [778, 240] width 325 height 32
paste input "**********"
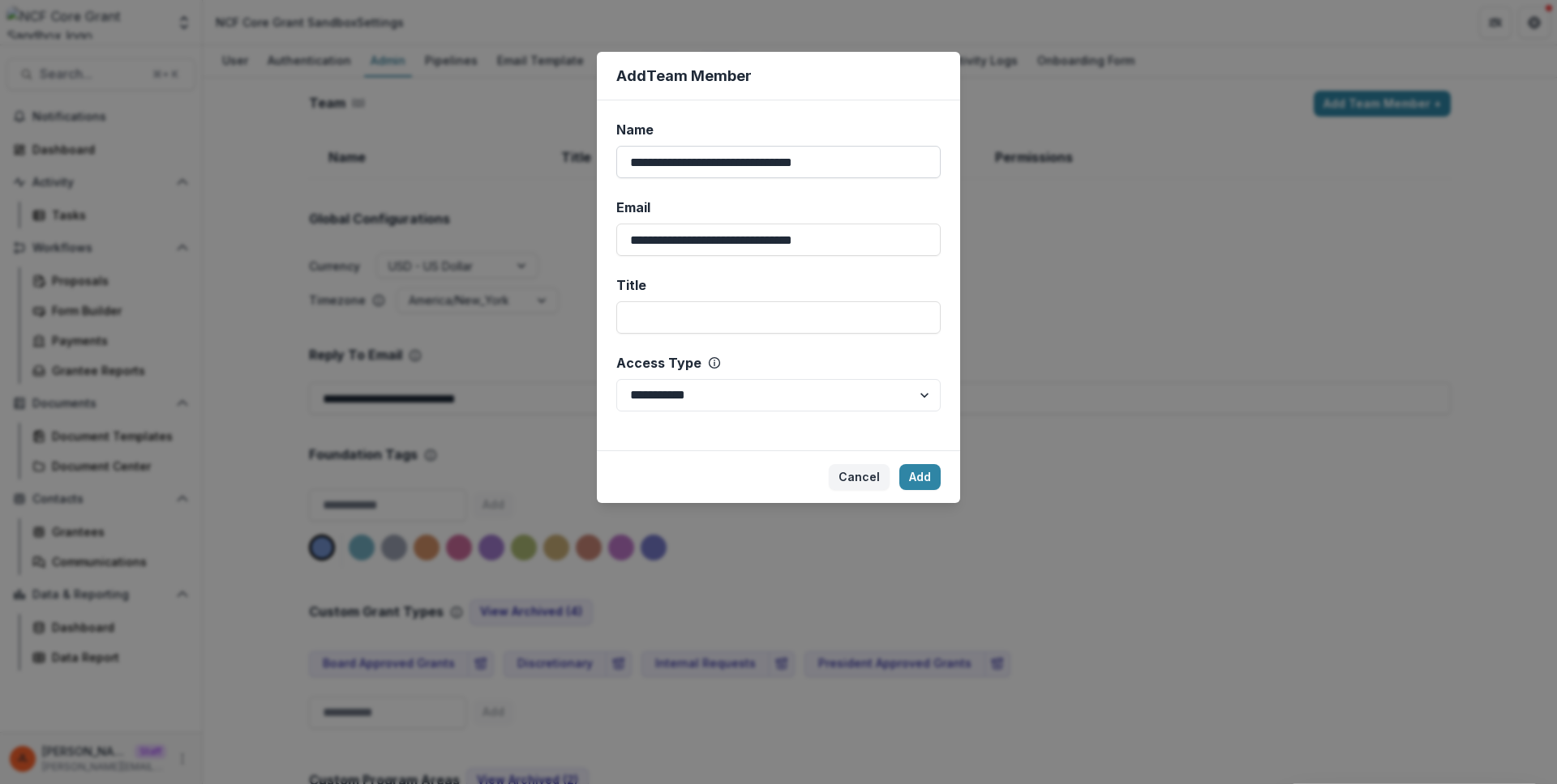
type input "**********"
click at [762, 163] on input "**********" at bounding box center [778, 161] width 325 height 32
type input "********"
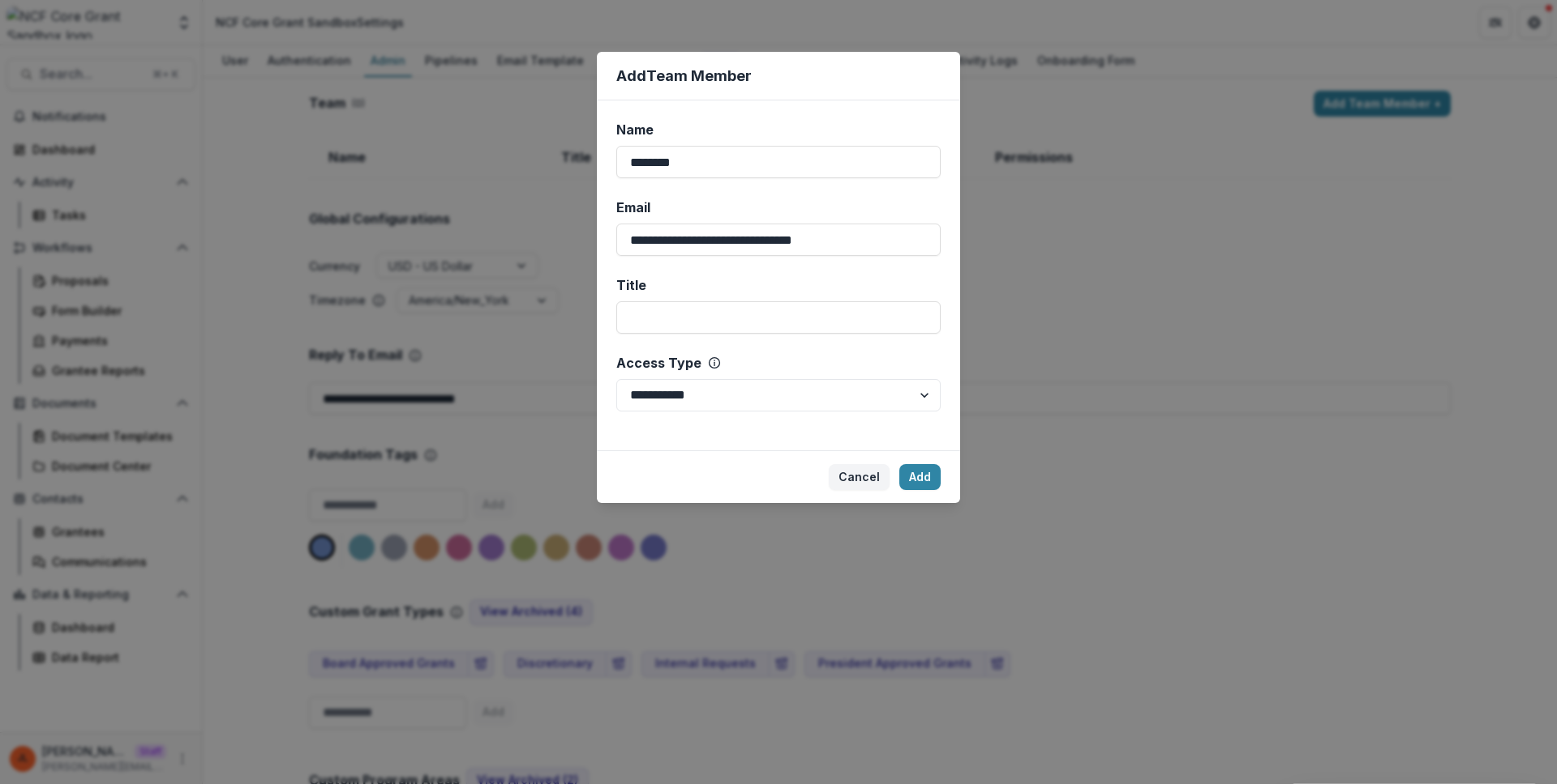
click at [832, 346] on div "**********" at bounding box center [778, 276] width 363 height 350
click at [831, 327] on input "Title" at bounding box center [778, 317] width 325 height 32
select select "*****"
click at [904, 469] on button "Add" at bounding box center [919, 477] width 41 height 26
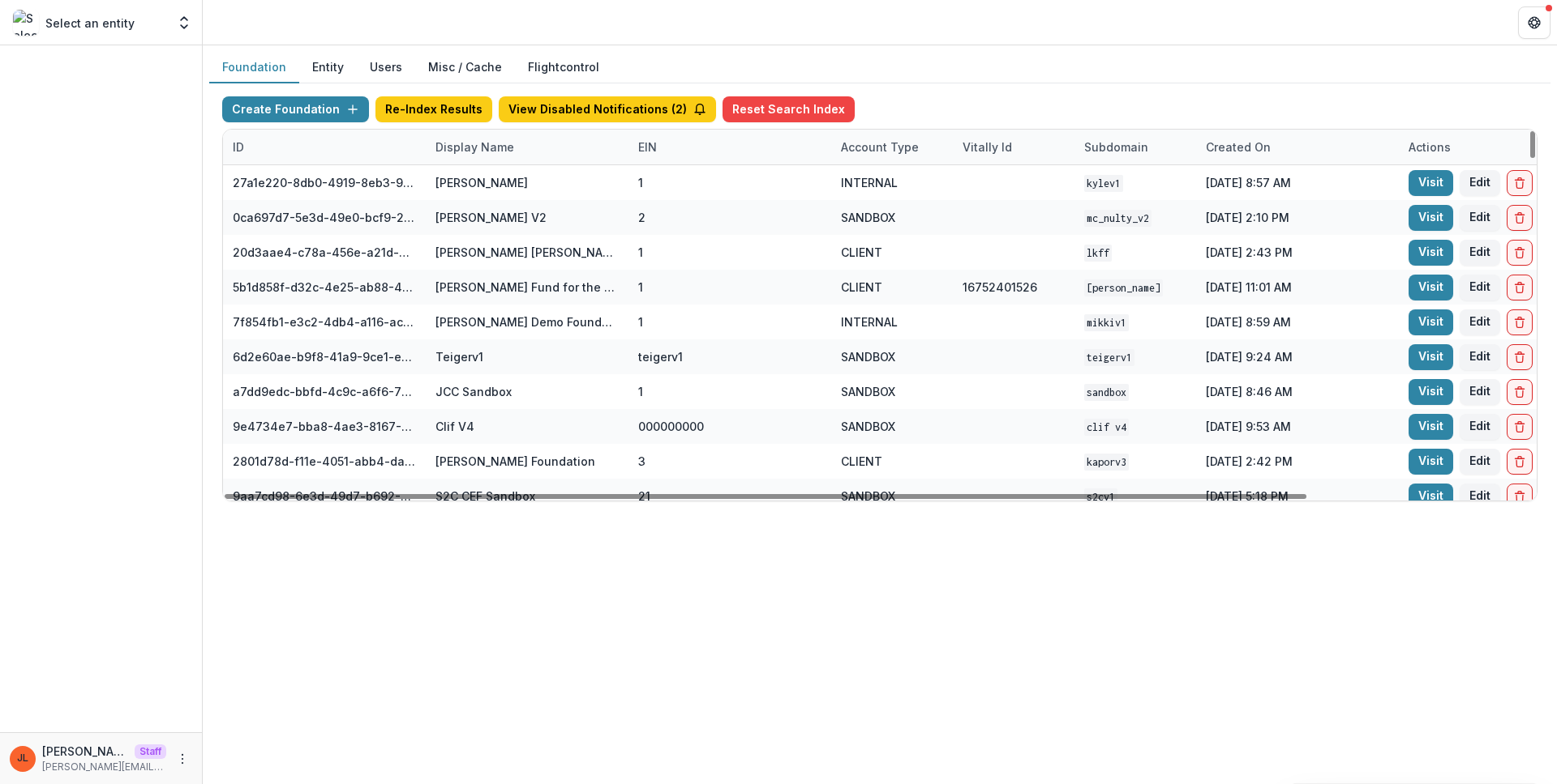
click at [475, 149] on div "Display Name" at bounding box center [474, 147] width 98 height 17
click at [487, 176] on input at bounding box center [525, 184] width 195 height 26
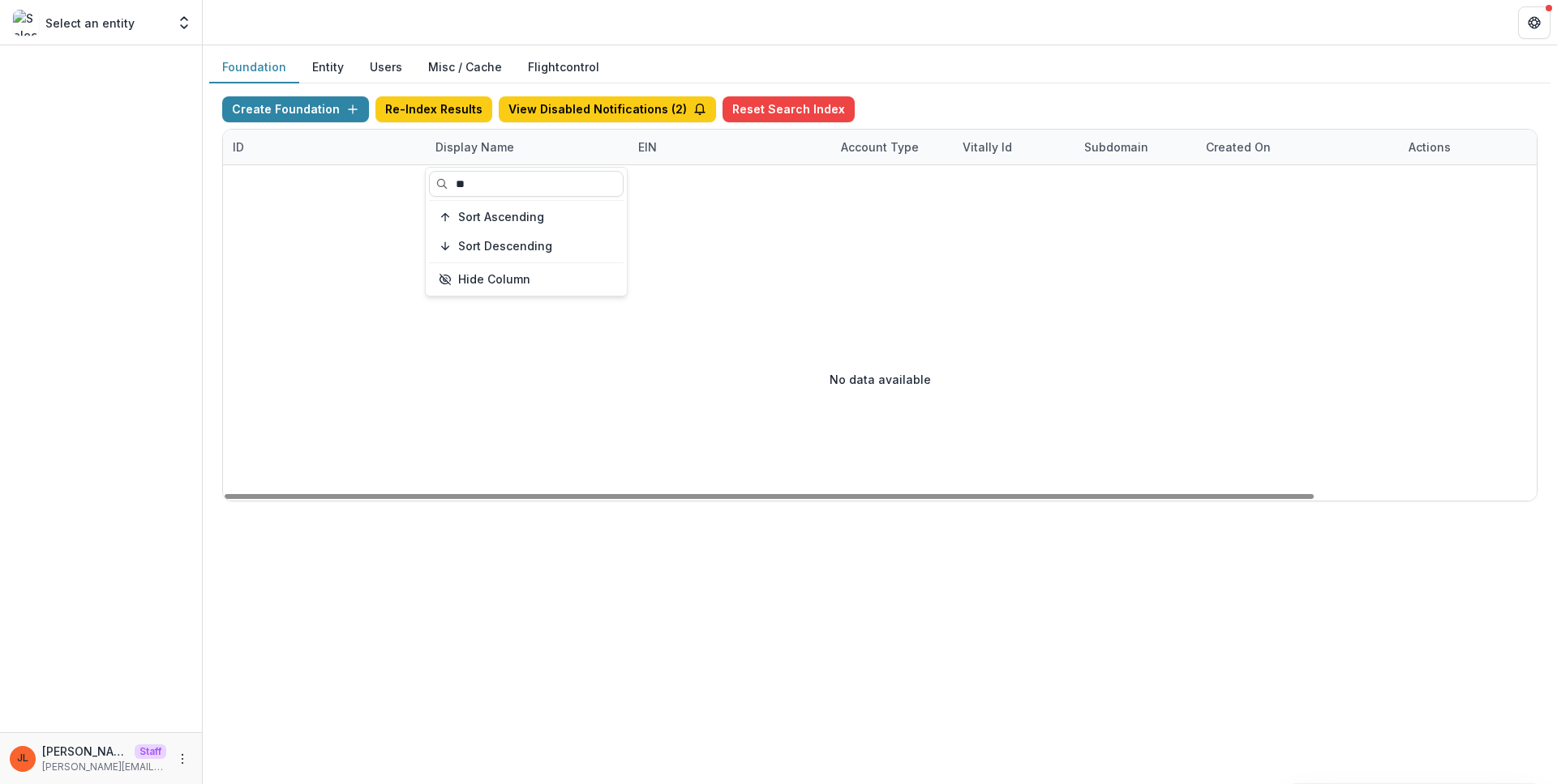
type input "*"
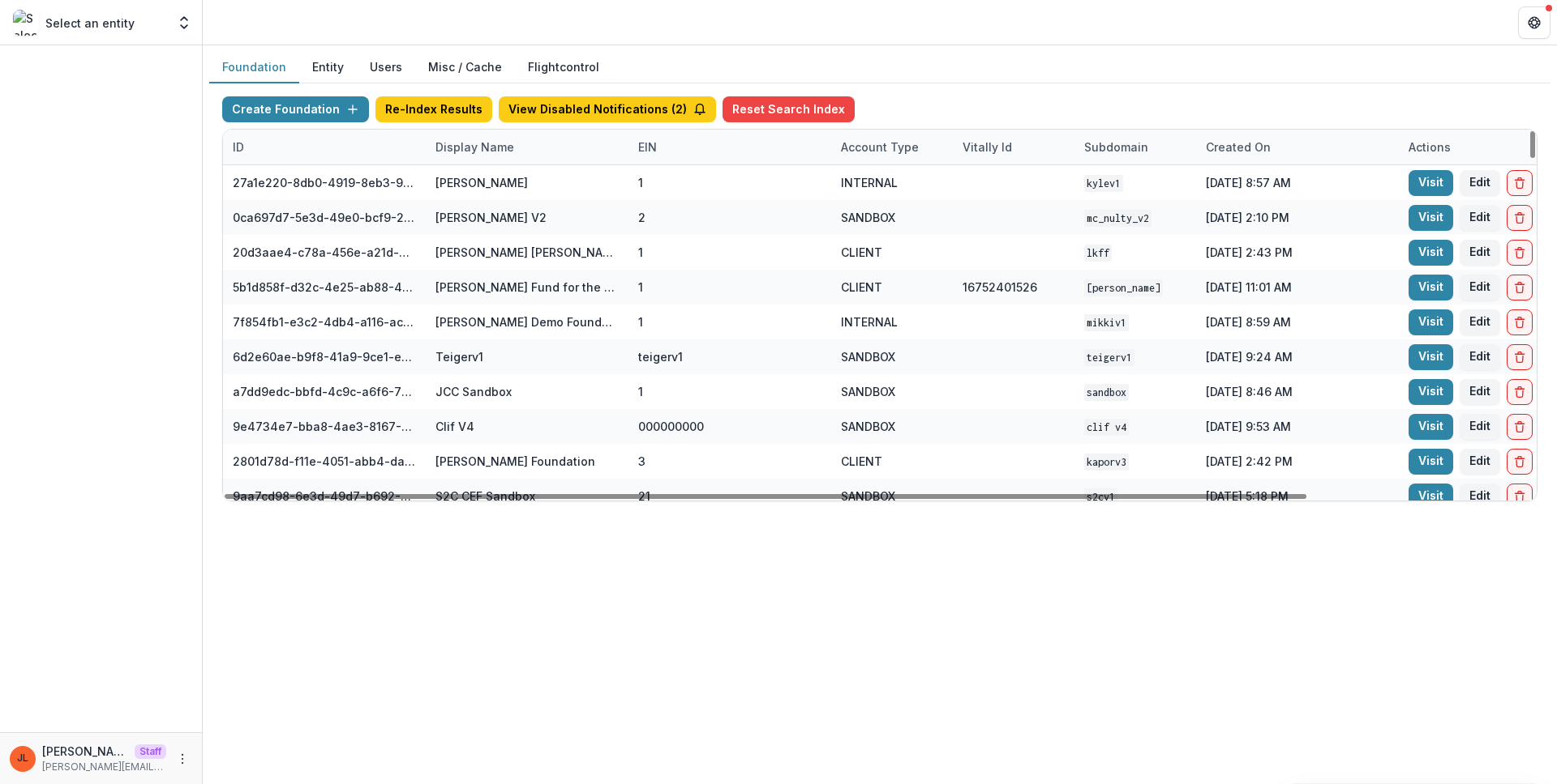
click at [753, 613] on div "Foundation Entity Users Misc / Cache Flightcontrol Create Foundation Re-Index R…" at bounding box center [879, 414] width 1354 height 739
click at [494, 143] on div "Display Name" at bounding box center [474, 147] width 98 height 17
click at [707, 542] on div "Foundation Entity Users Misc / Cache Flightcontrol Create Foundation Re-Index R…" at bounding box center [879, 414] width 1354 height 739
click at [908, 54] on div "Foundation Entity Users Misc / Cache Flightcontrol" at bounding box center [879, 67] width 1341 height 31
click at [479, 146] on div "Display Name" at bounding box center [474, 147] width 98 height 17
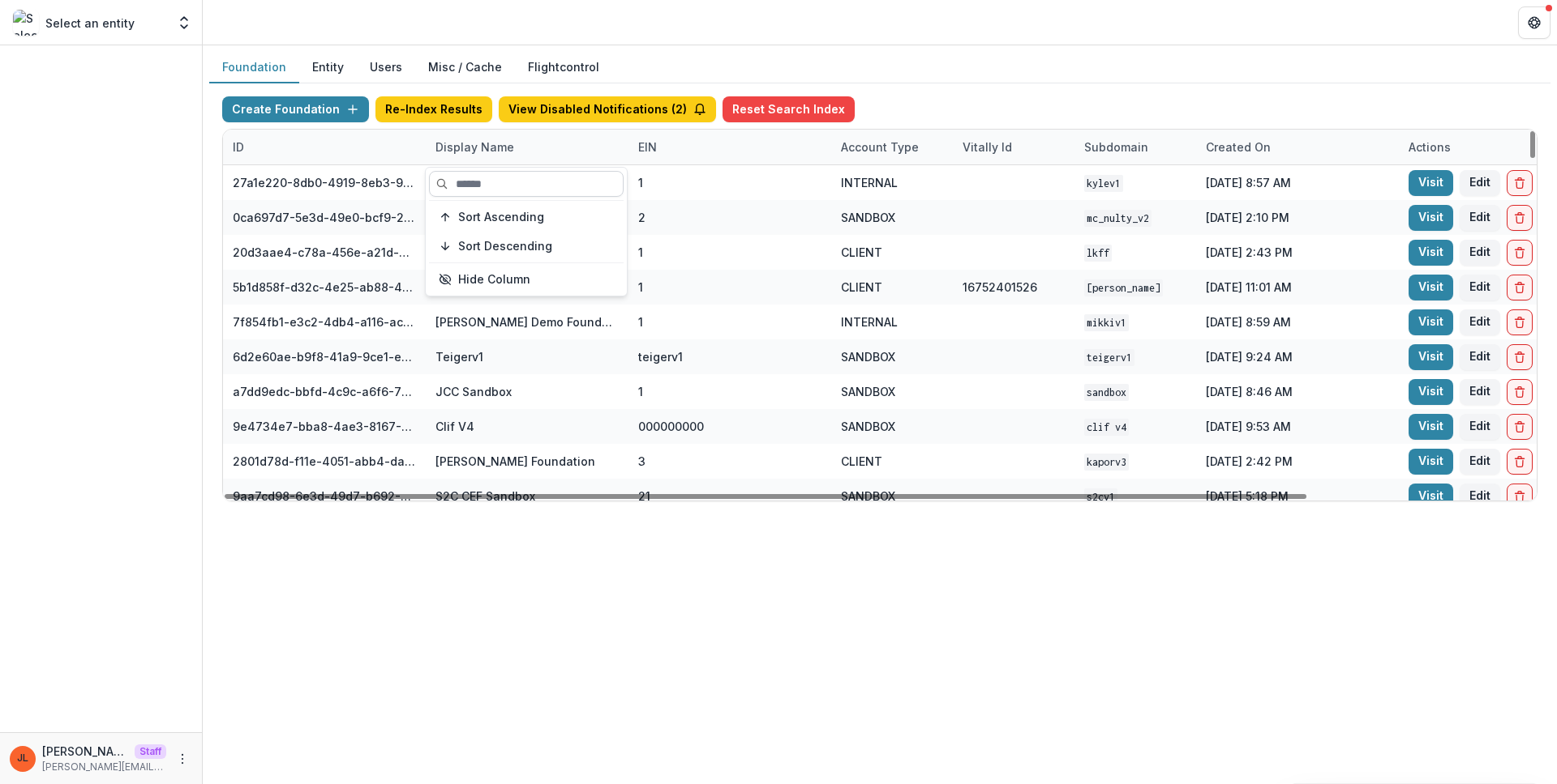
click at [471, 177] on input at bounding box center [525, 184] width 195 height 26
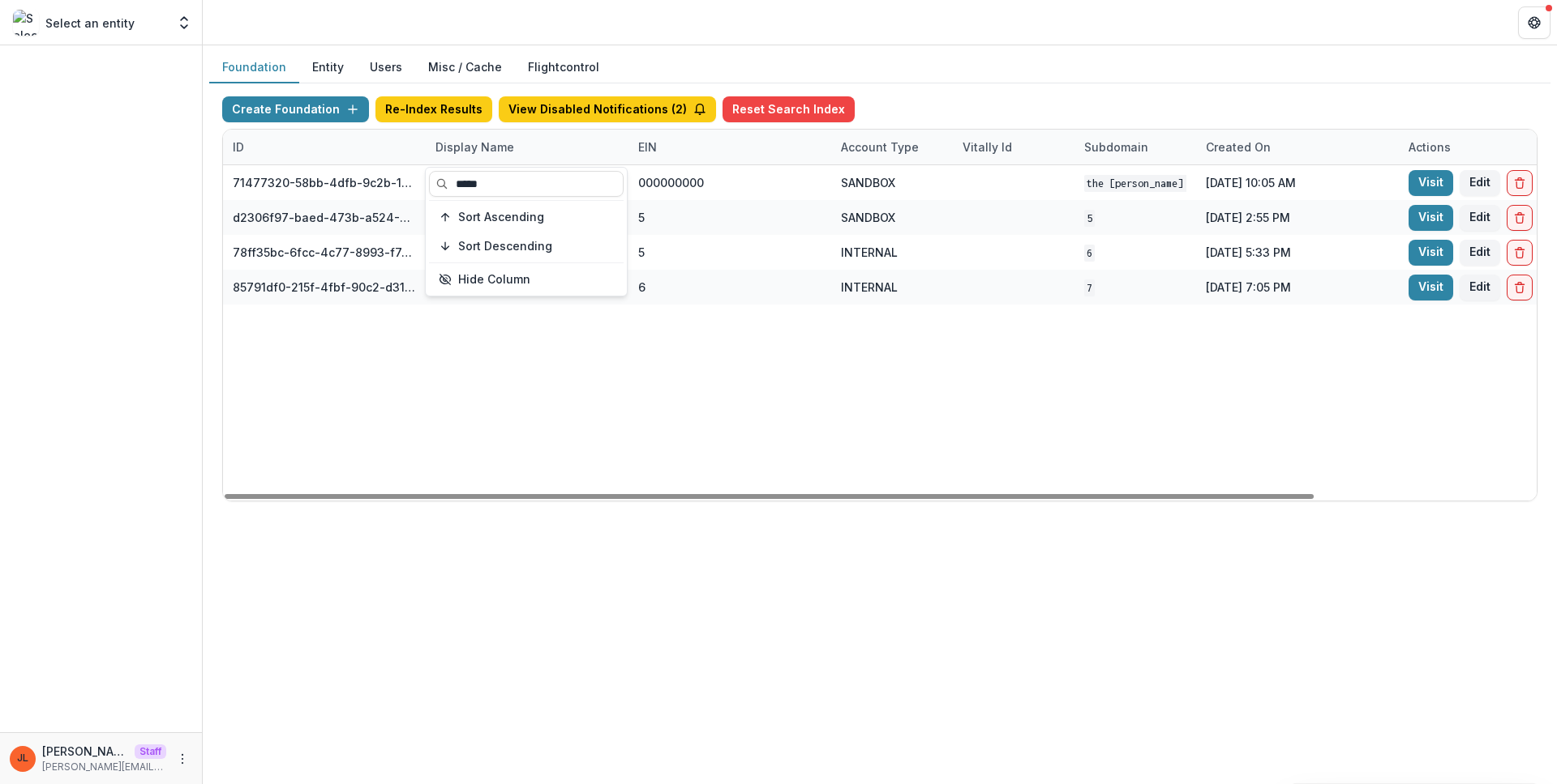
type input "*****"
click at [741, 516] on div "Foundation Entity Users Misc / Cache Flightcontrol Create Foundation Re-Index R…" at bounding box center [879, 283] width 1354 height 476
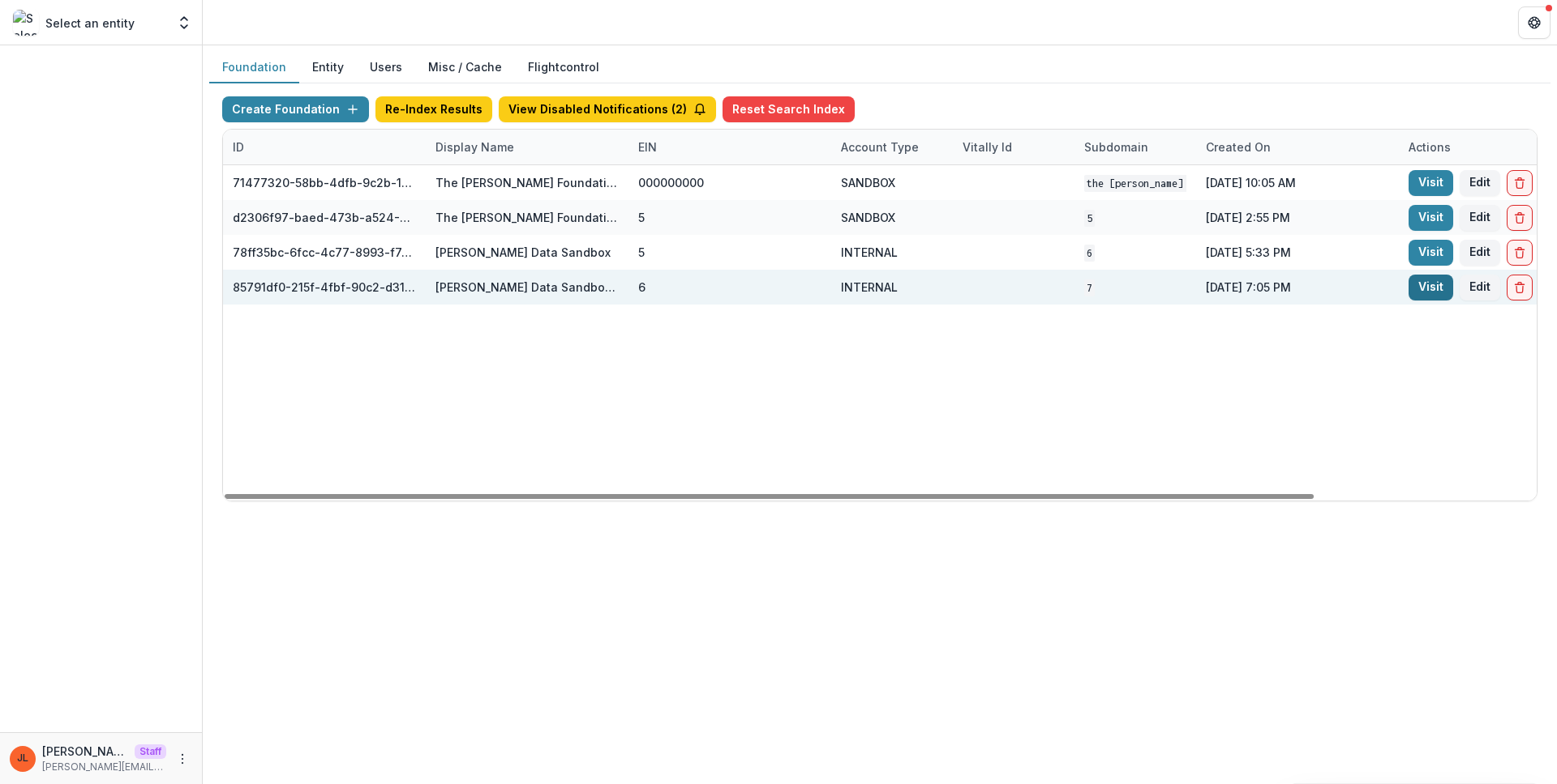
click at [1411, 287] on link "Visit" at bounding box center [1431, 287] width 45 height 26
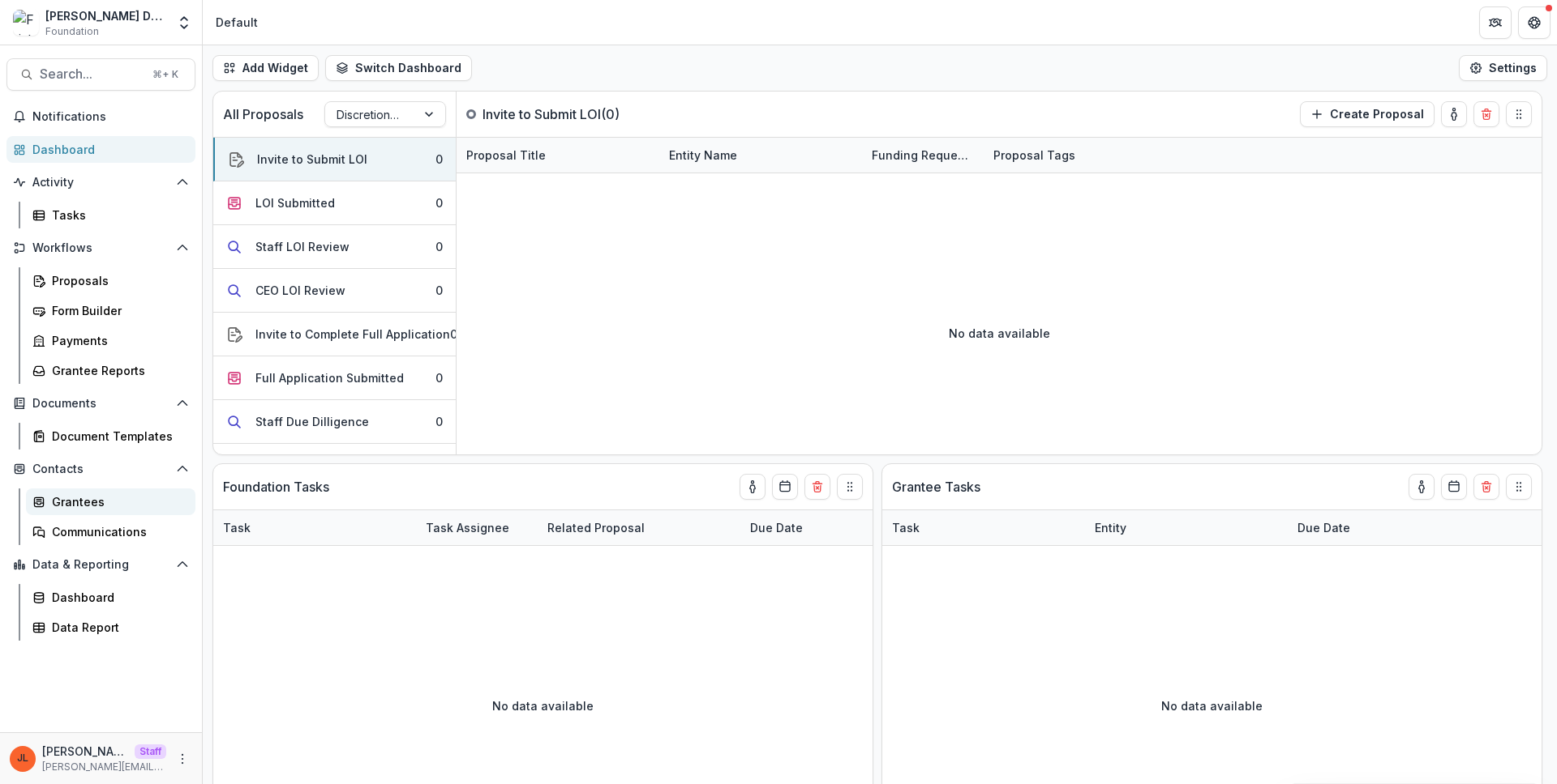
click at [90, 511] on link "Grantees" at bounding box center [111, 501] width 169 height 26
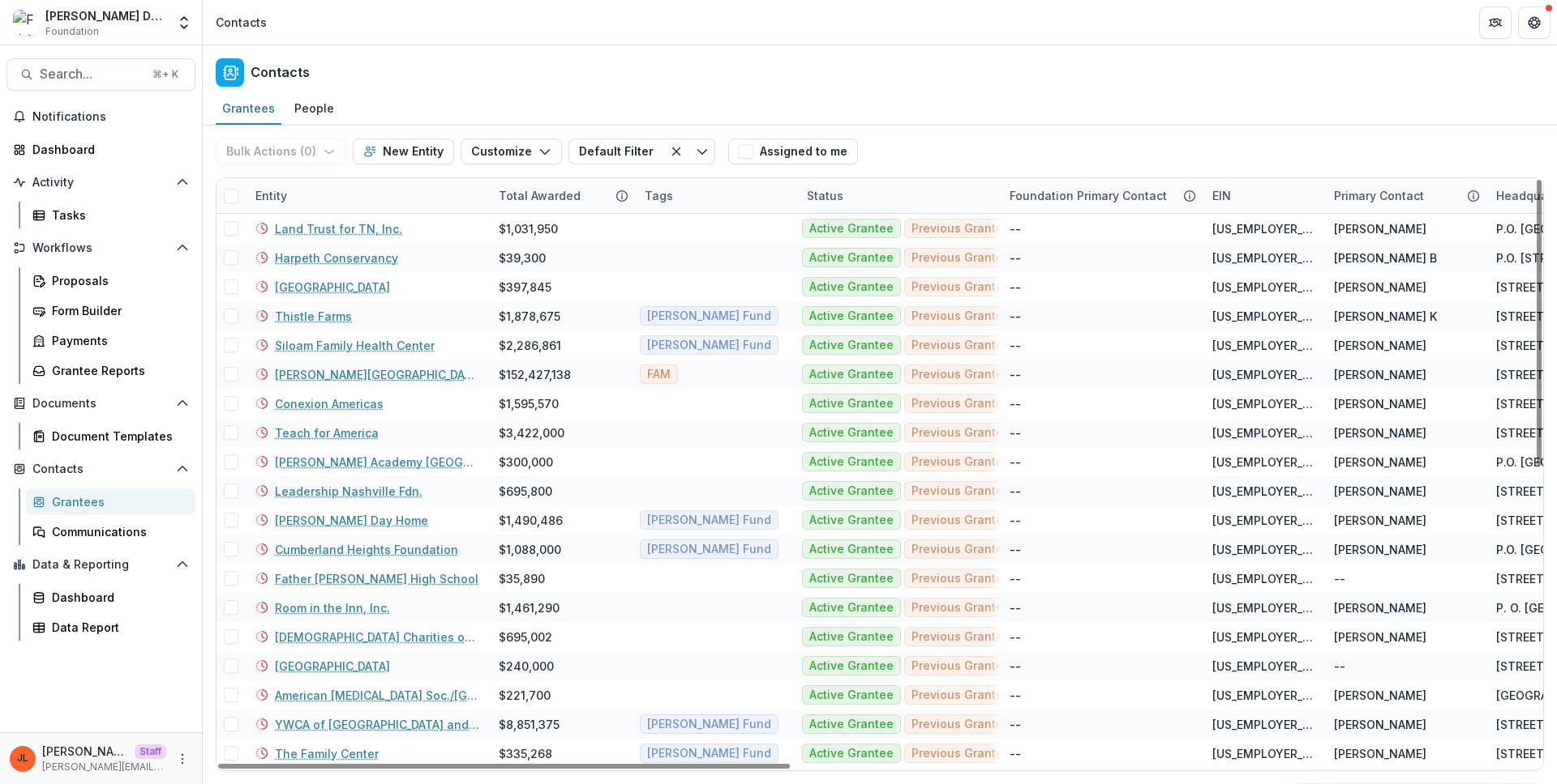
click at [286, 197] on div "Entity" at bounding box center [271, 195] width 51 height 17
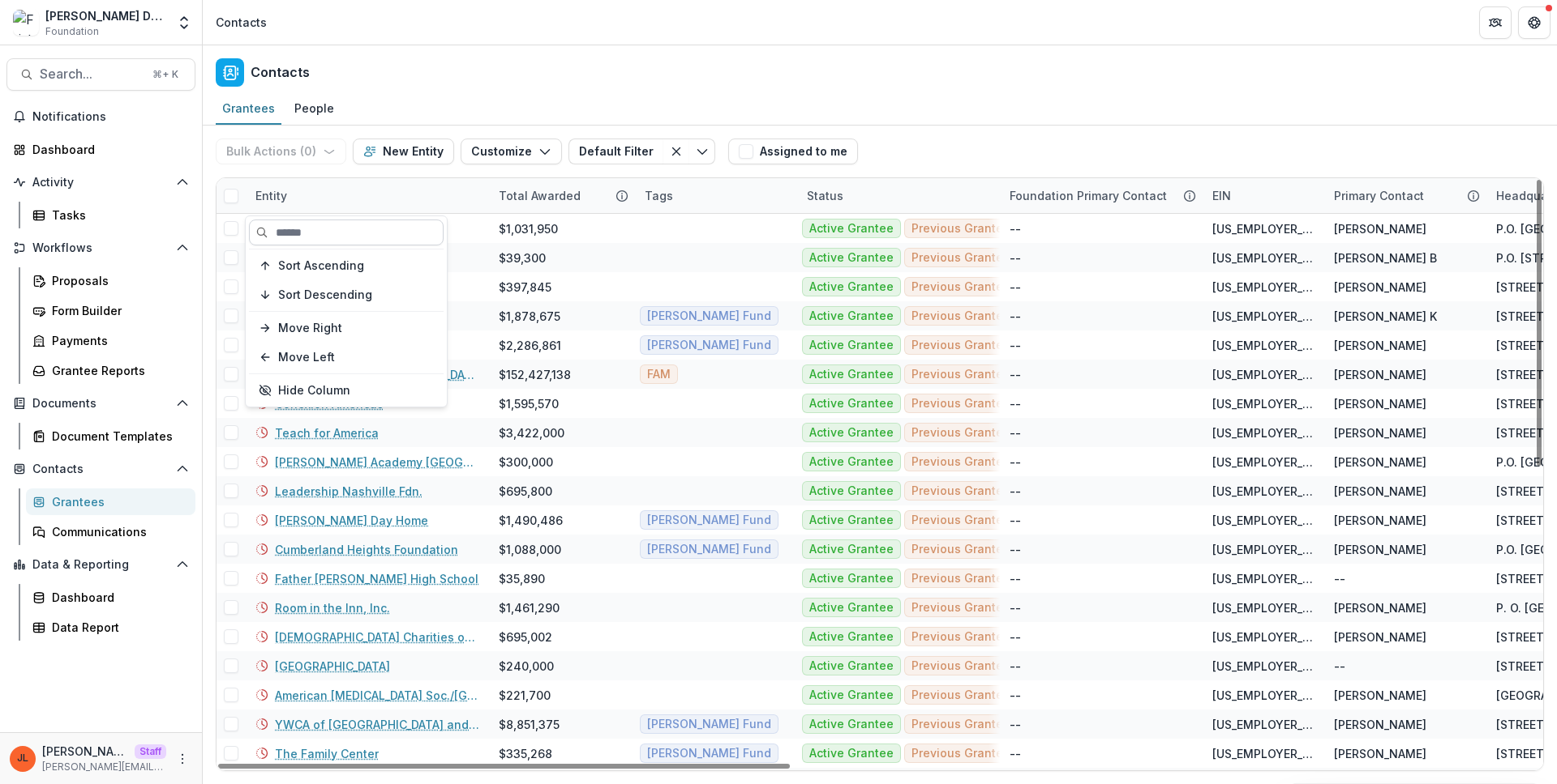
click at [294, 225] on input at bounding box center [345, 233] width 195 height 26
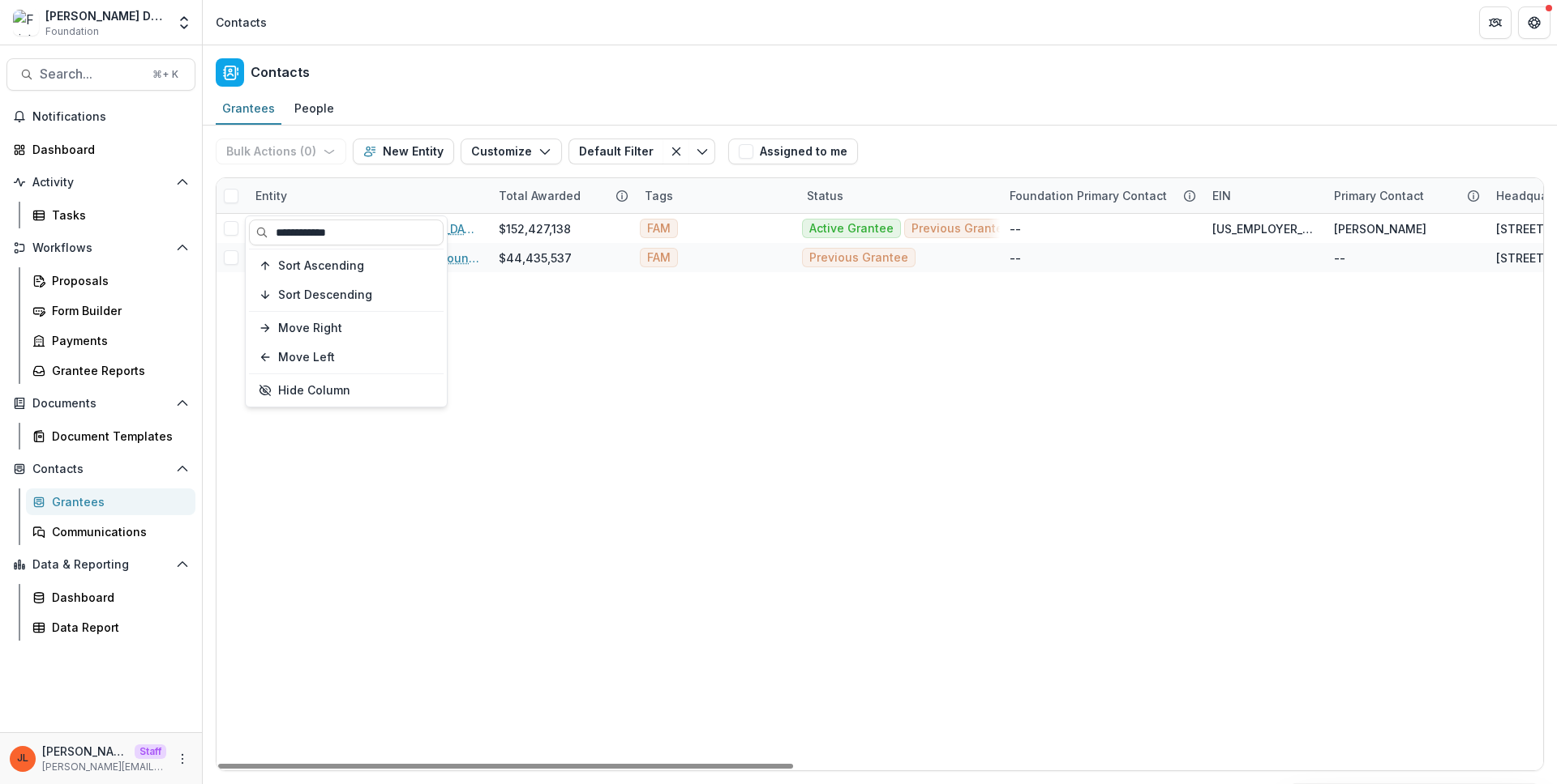
type input "**********"
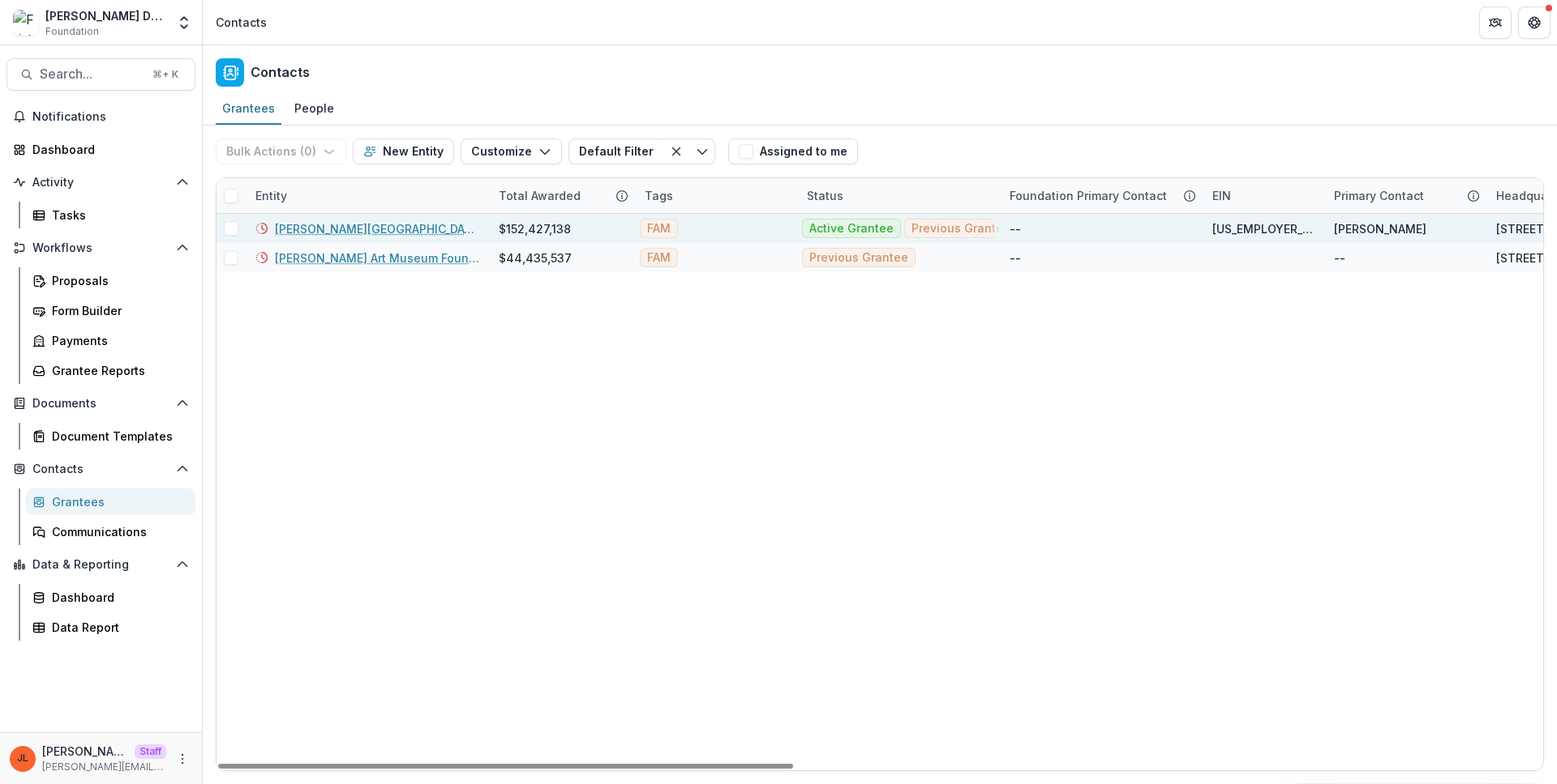
click at [325, 231] on link "Frist Art Museum" at bounding box center [377, 228] width 204 height 17
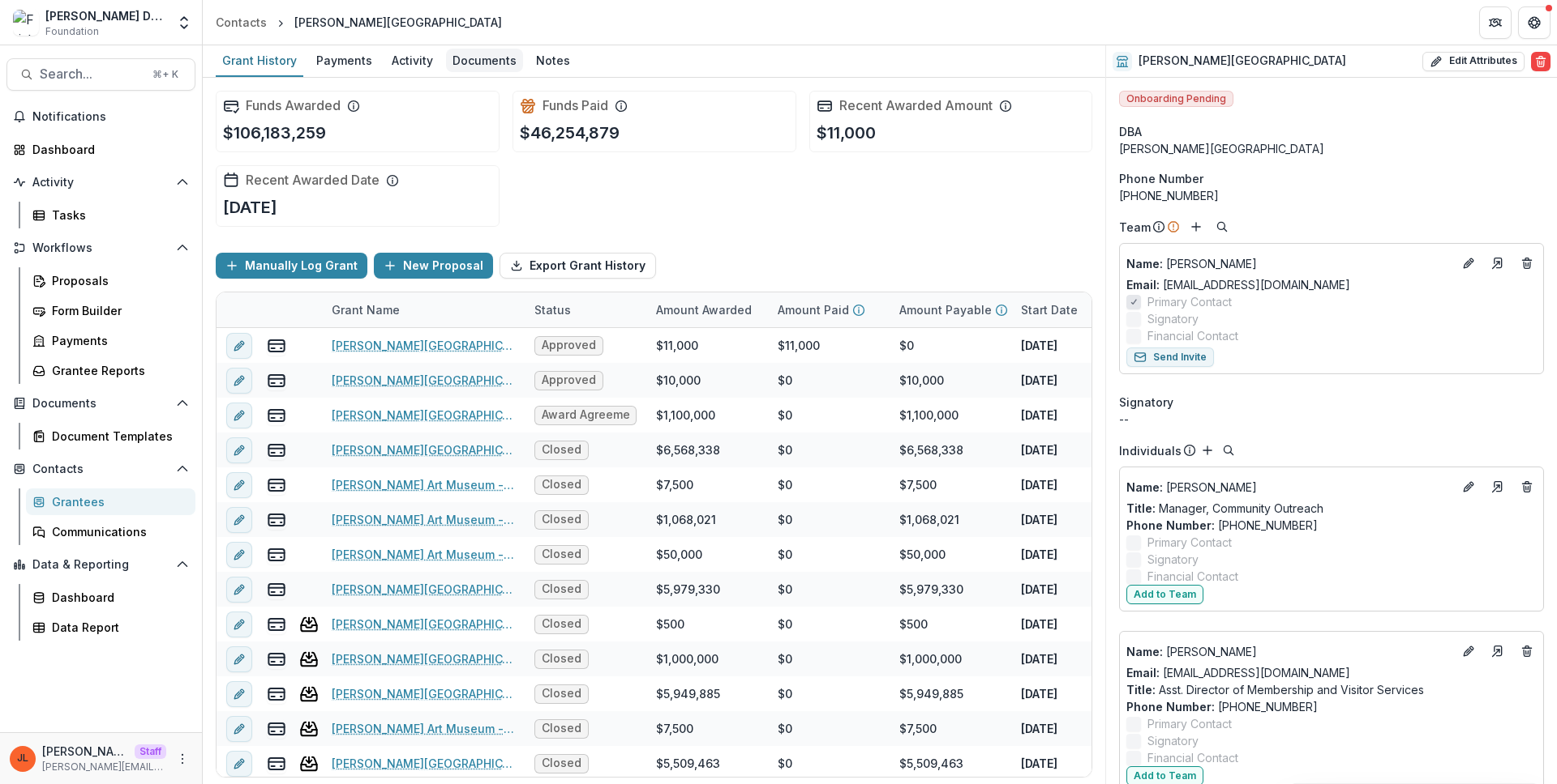
click at [487, 57] on div "Documents" at bounding box center [484, 61] width 77 height 23
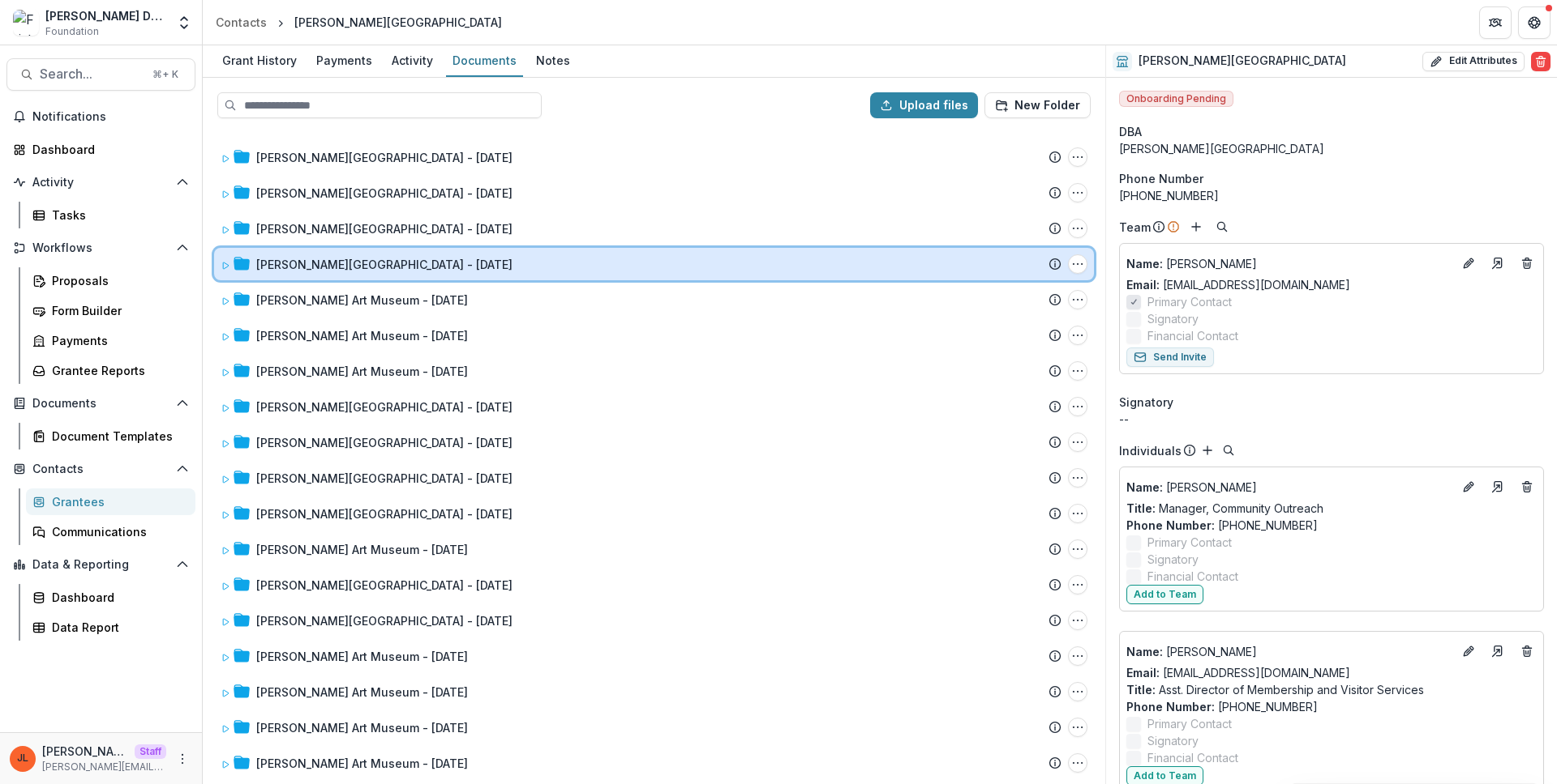
click at [229, 263] on icon at bounding box center [225, 266] width 10 height 10
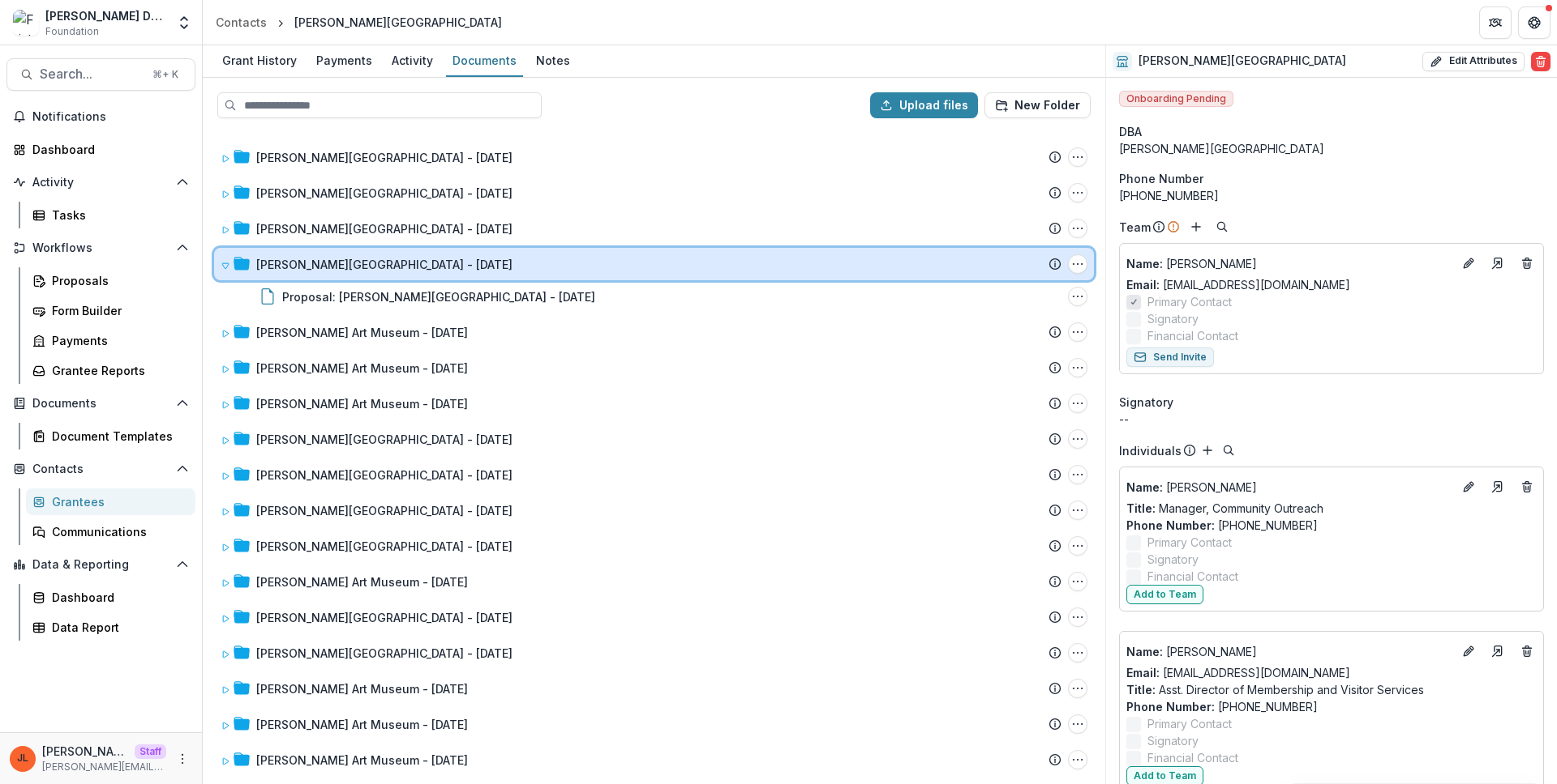
click at [224, 266] on icon at bounding box center [225, 266] width 7 height 6
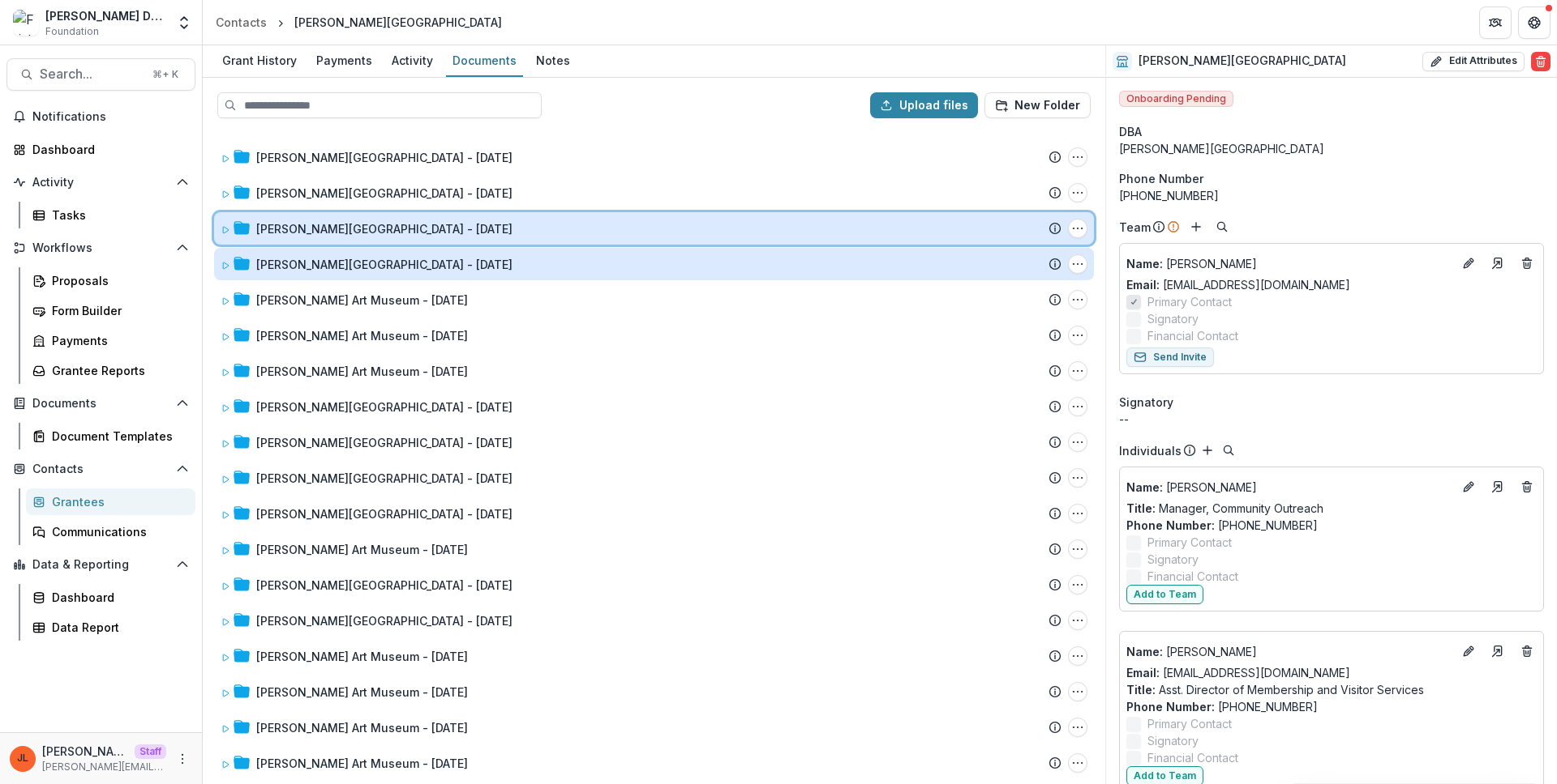
click at [229, 235] on span at bounding box center [225, 228] width 10 height 17
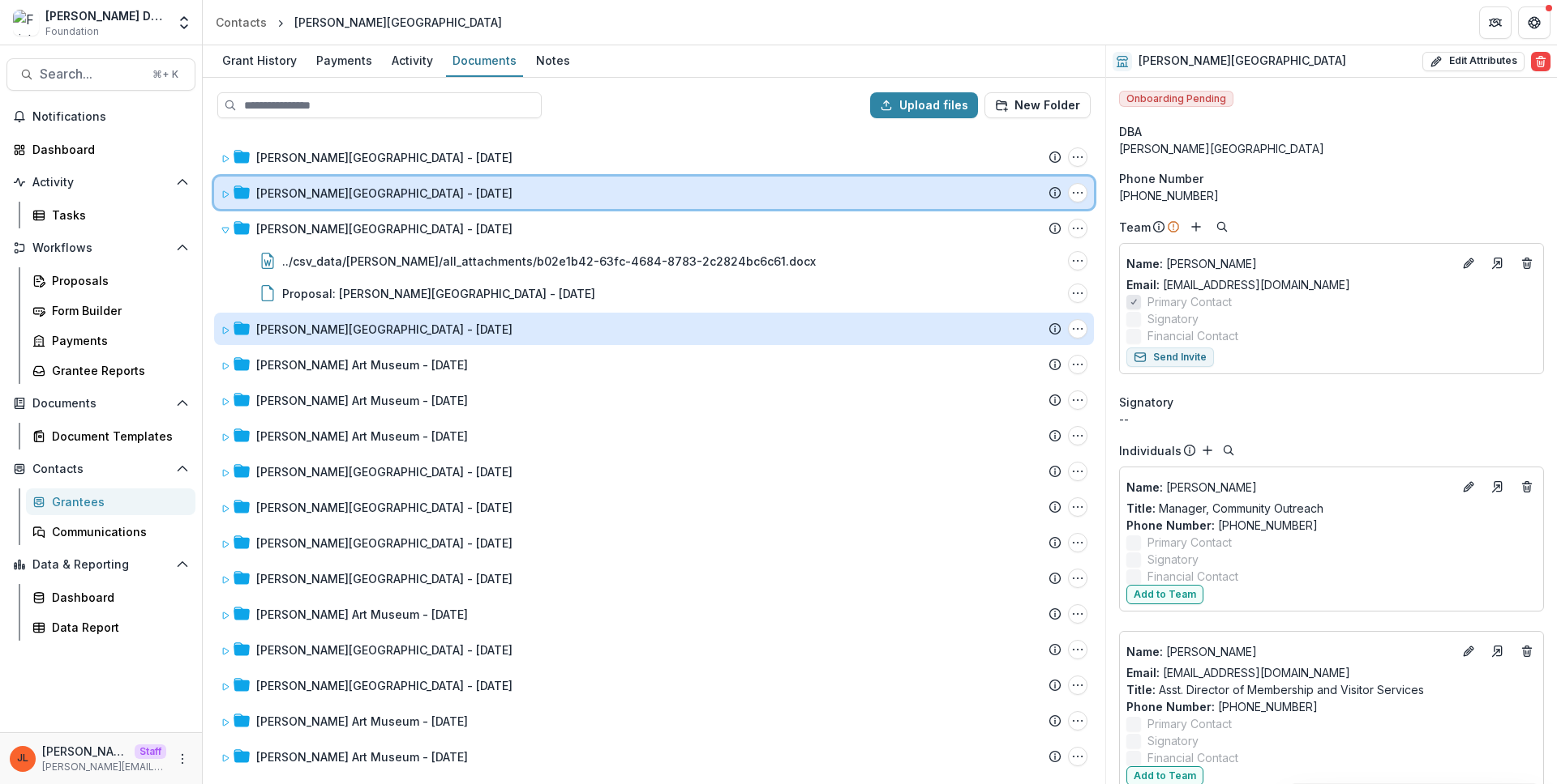
click at [229, 196] on icon at bounding box center [225, 195] width 10 height 10
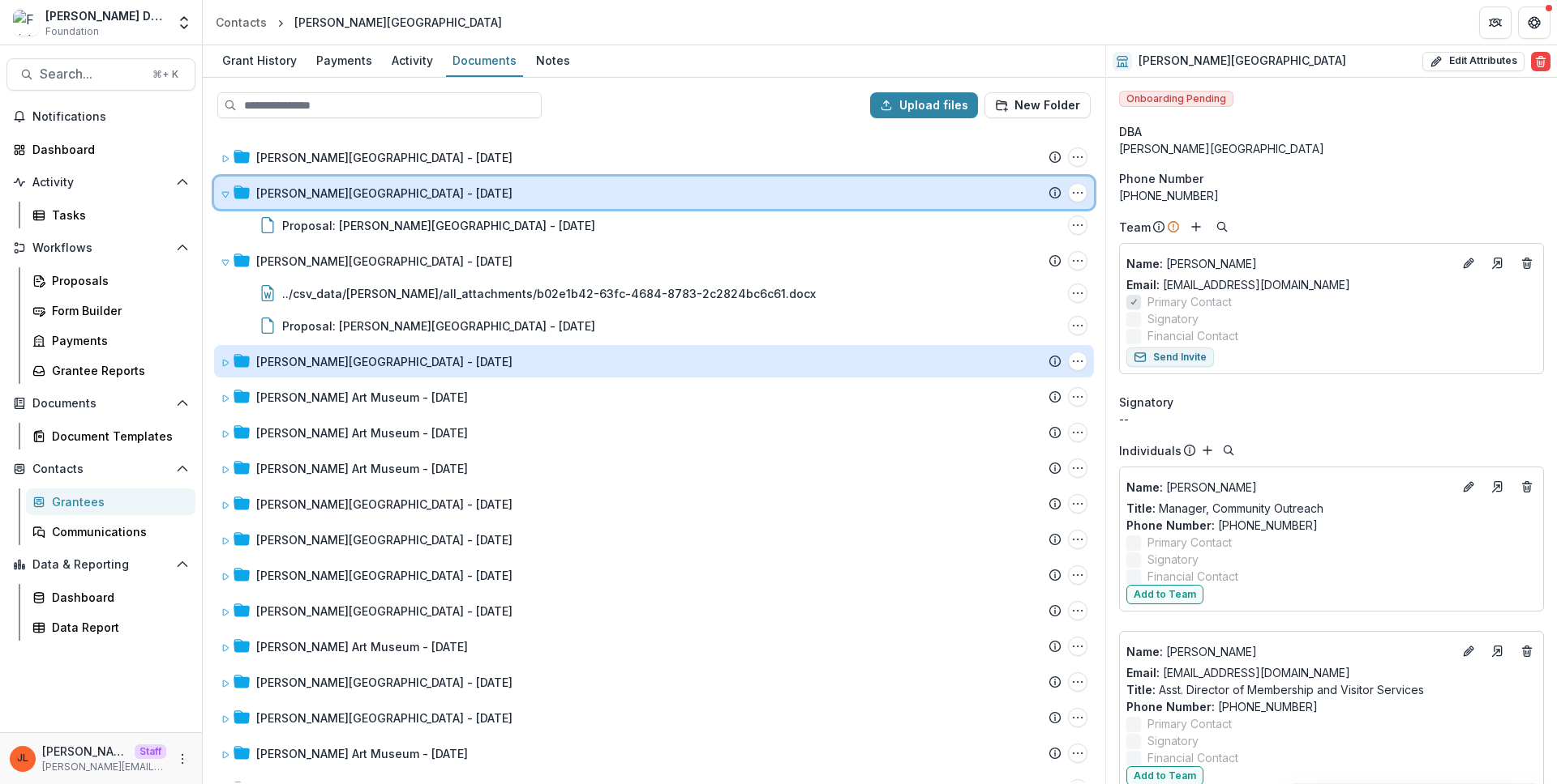
click at [229, 196] on icon at bounding box center [225, 195] width 10 height 10
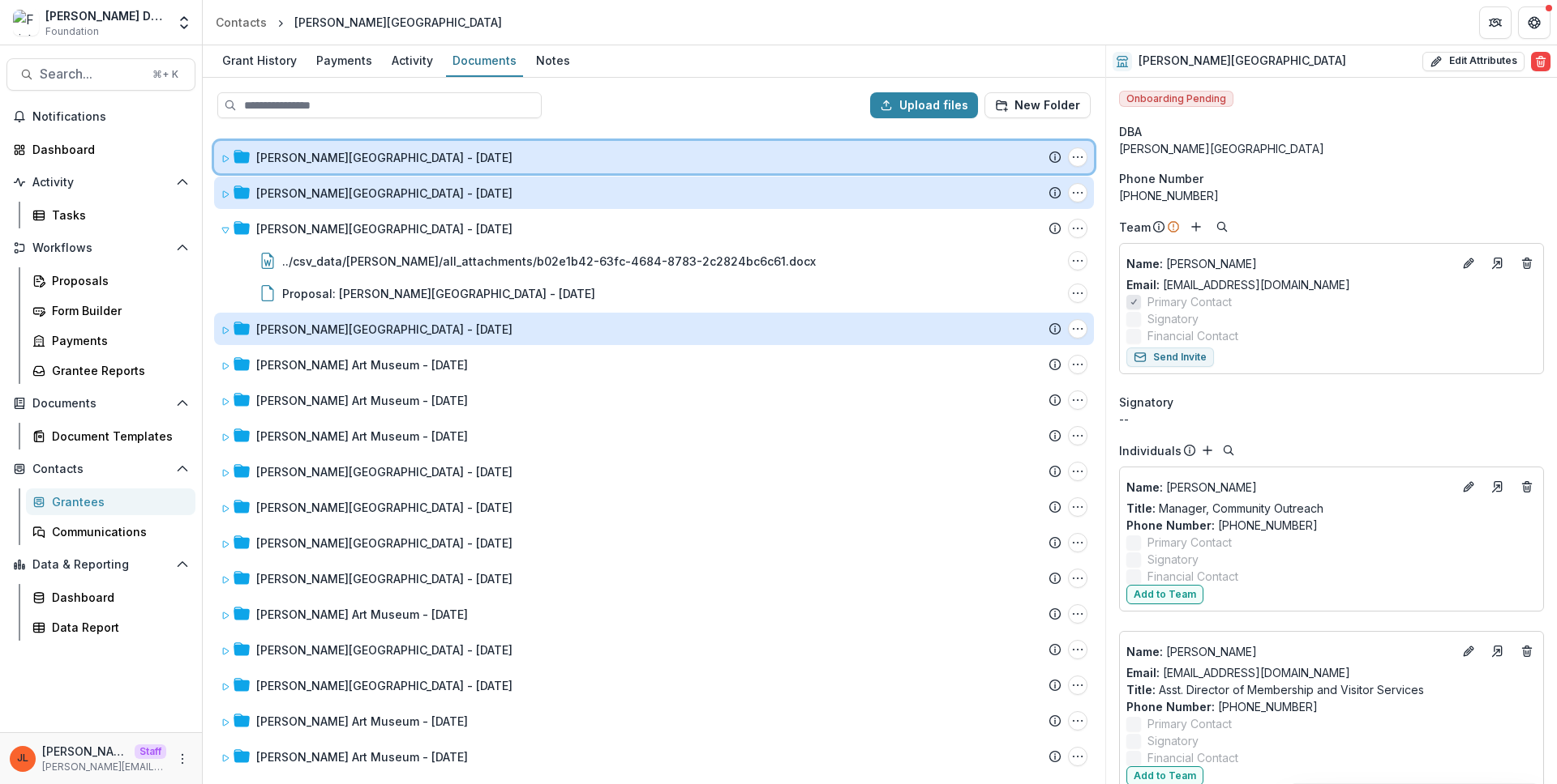
click at [216, 160] on div "Frist Art Museum - 2024-12-30 Submission Temelio Proposal Attached proposal doc…" at bounding box center [653, 156] width 879 height 32
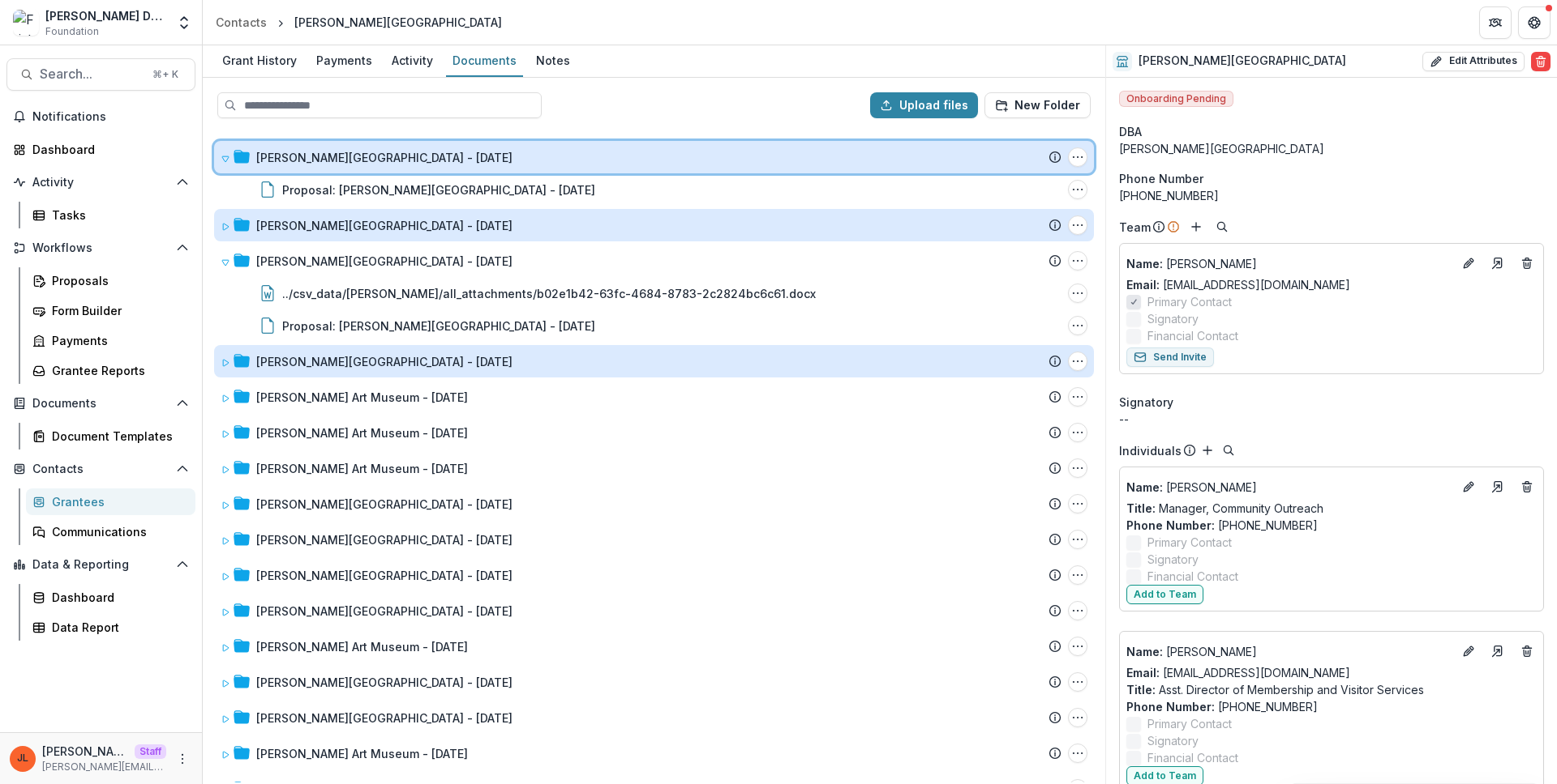
click at [220, 160] on div "Frist Art Museum - 2024-12-30 Submission Temelio Proposal Attached proposal doc…" at bounding box center [653, 156] width 879 height 32
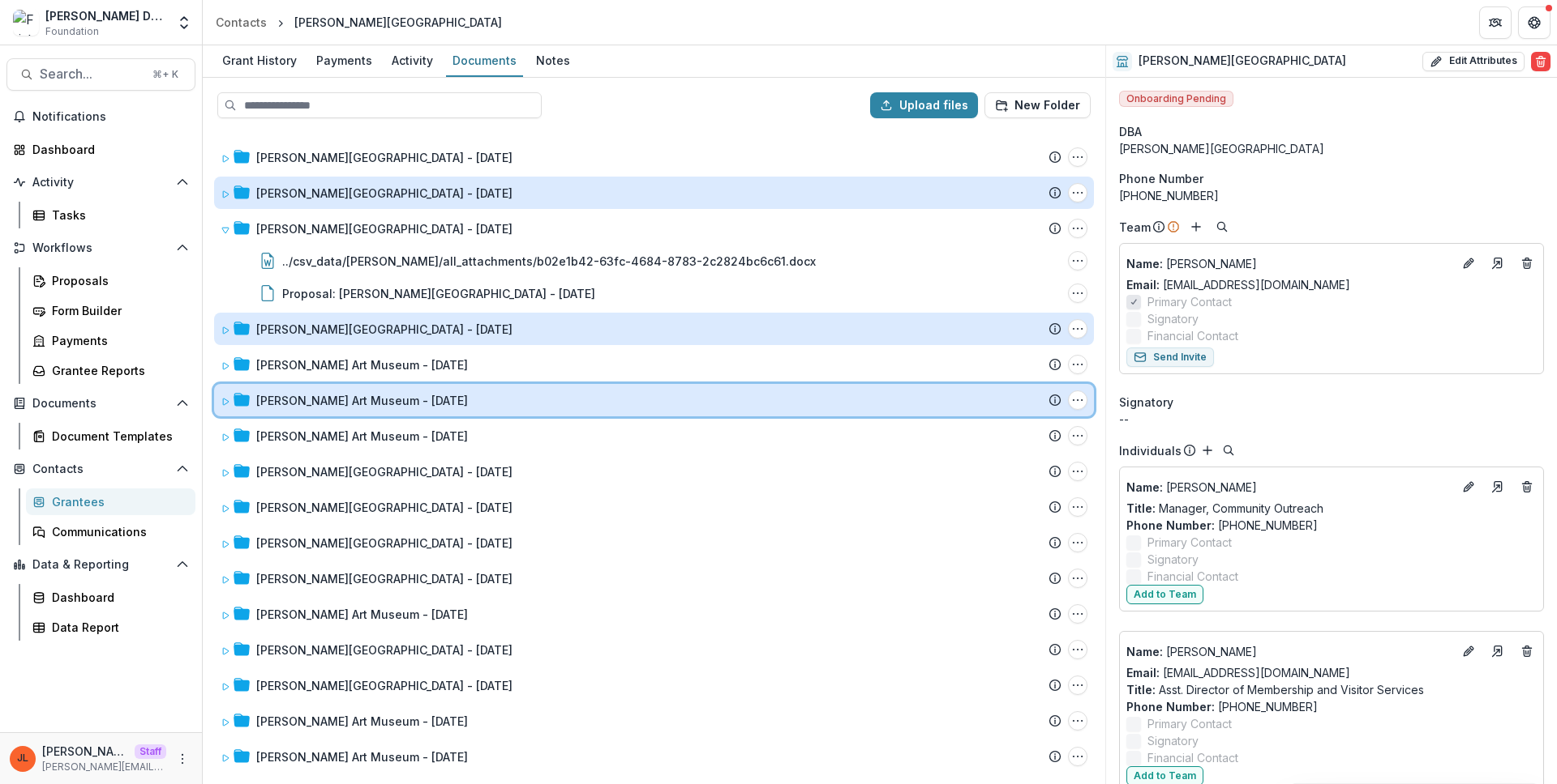
click at [225, 392] on span at bounding box center [225, 400] width 10 height 17
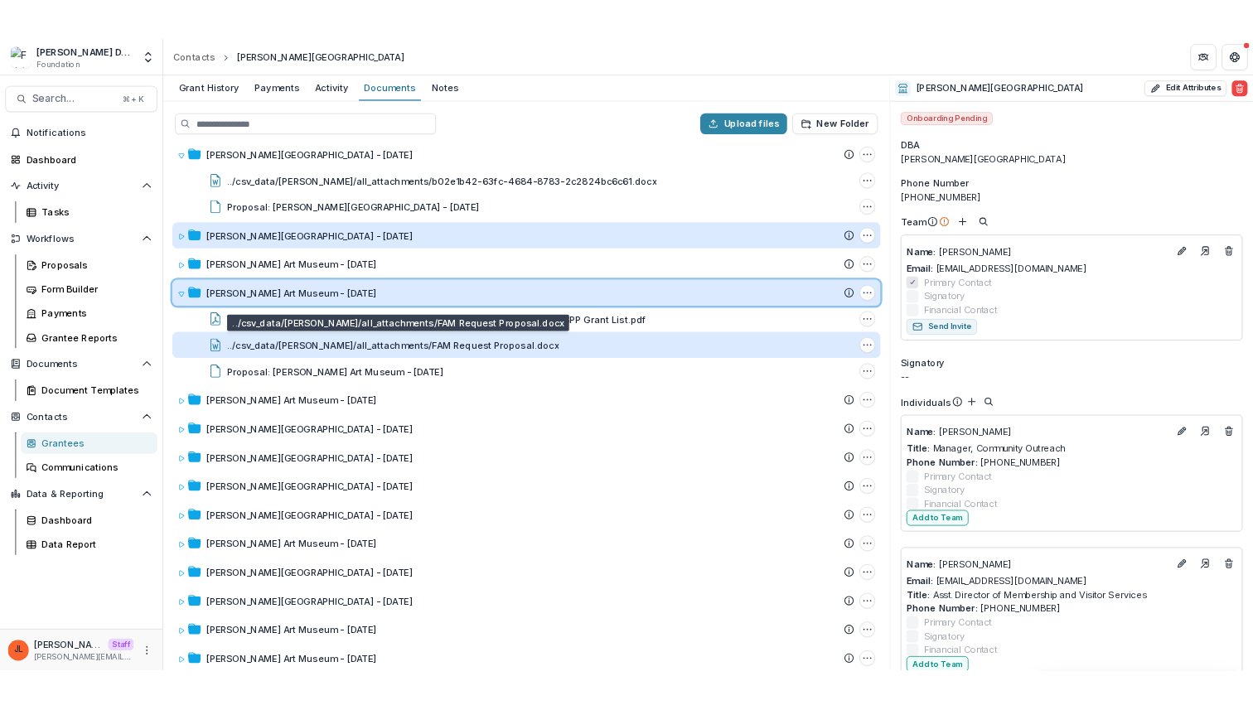
scroll to position [93, 0]
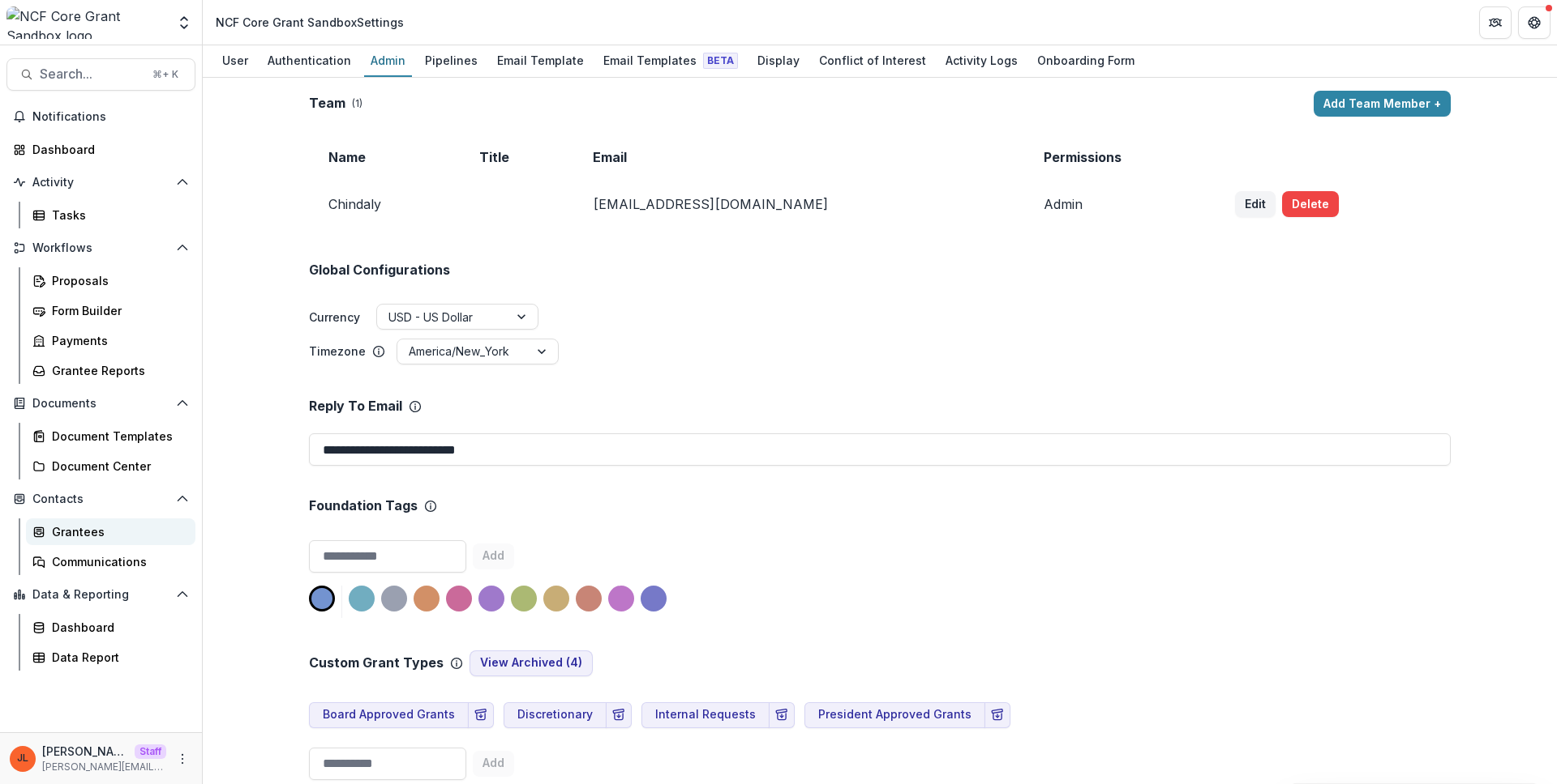
click at [88, 525] on div "Grantees" at bounding box center [116, 531] width 130 height 17
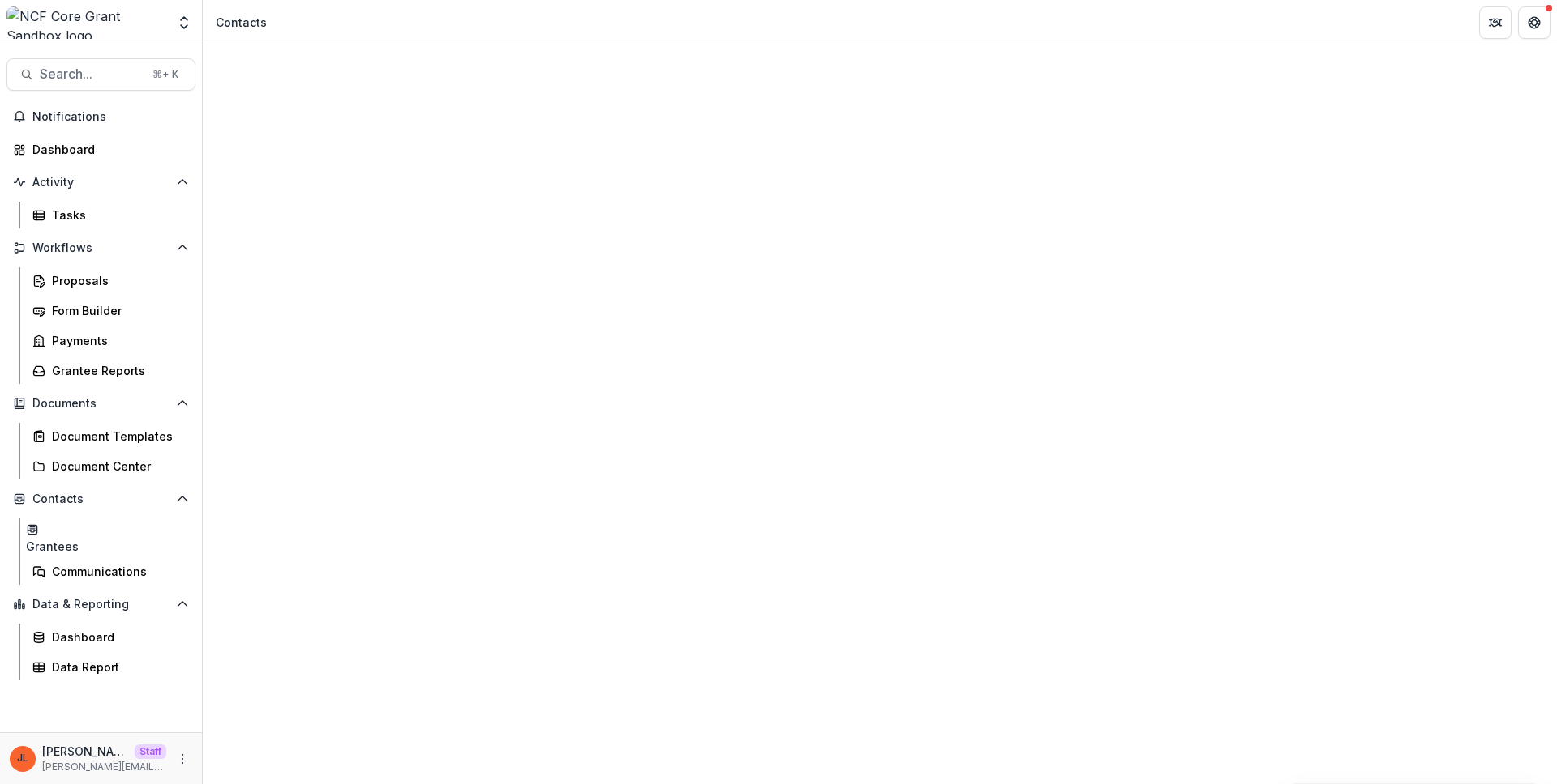
click at [330, 242] on input at bounding box center [309, 246] width 130 height 20
type input "**********"
click at [467, 56] on div "Documents" at bounding box center [484, 61] width 77 height 23
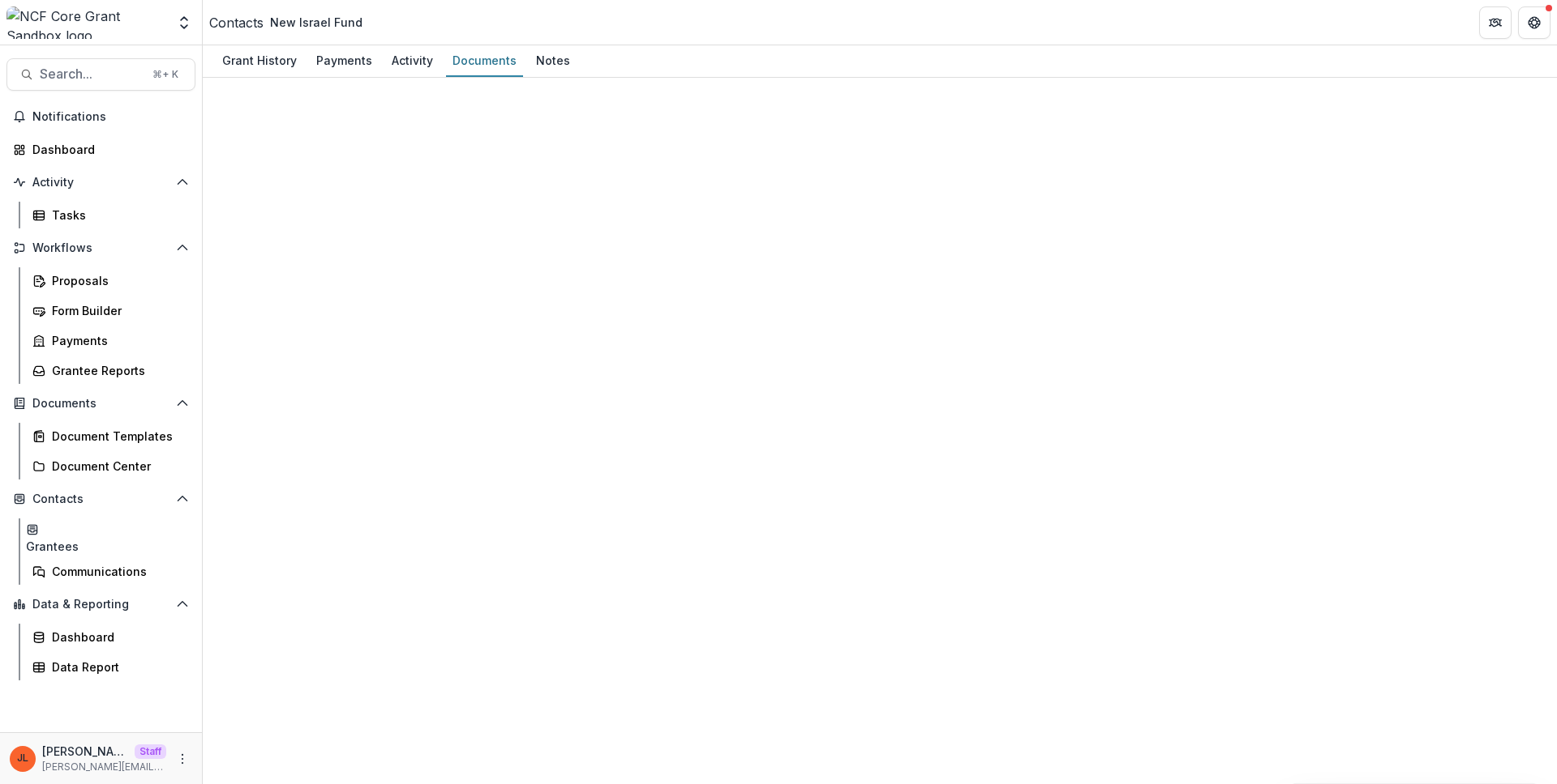
click at [254, 61] on div "Grant History" at bounding box center [259, 61] width 88 height 23
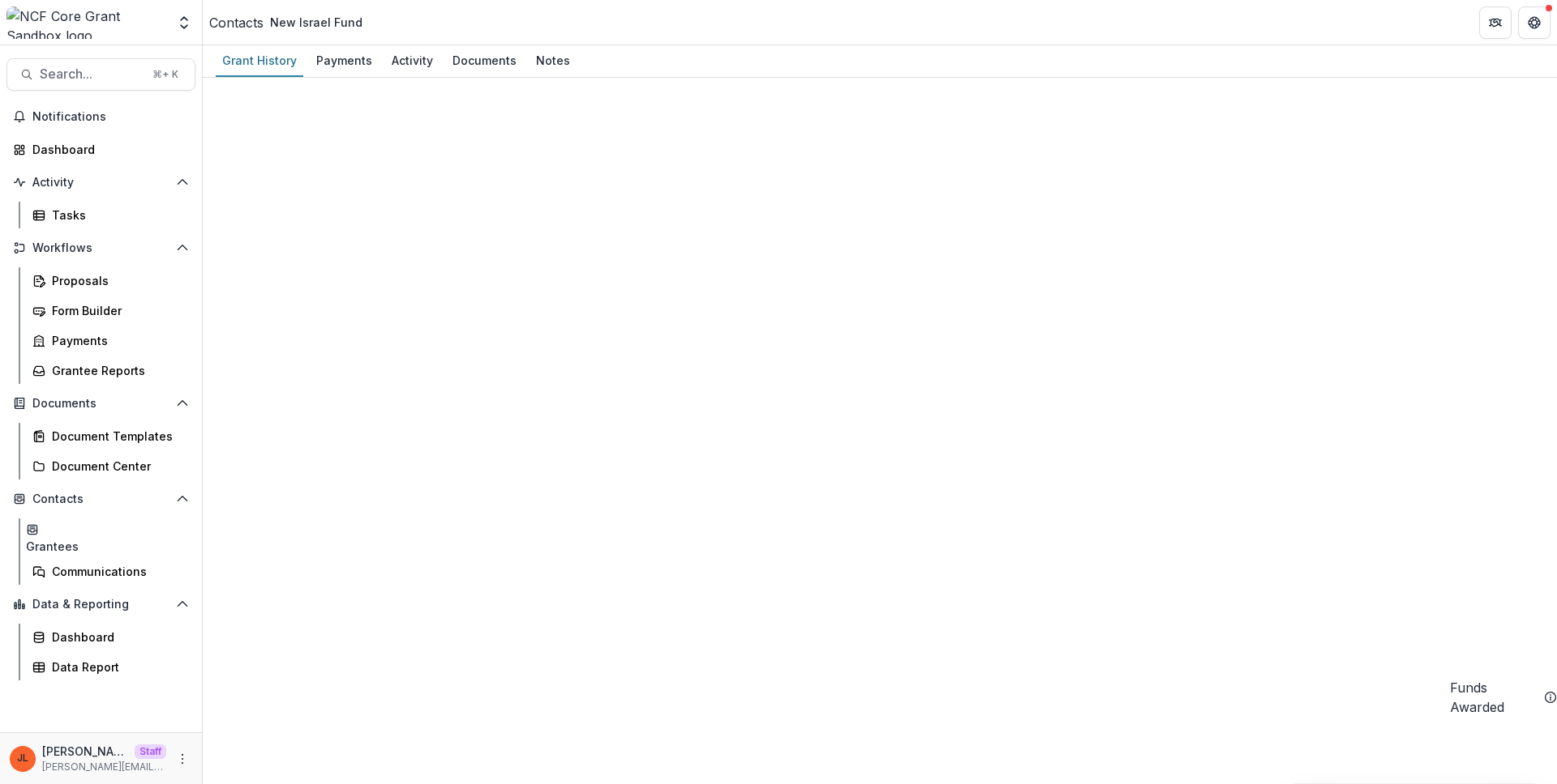
scroll to position [115, 0]
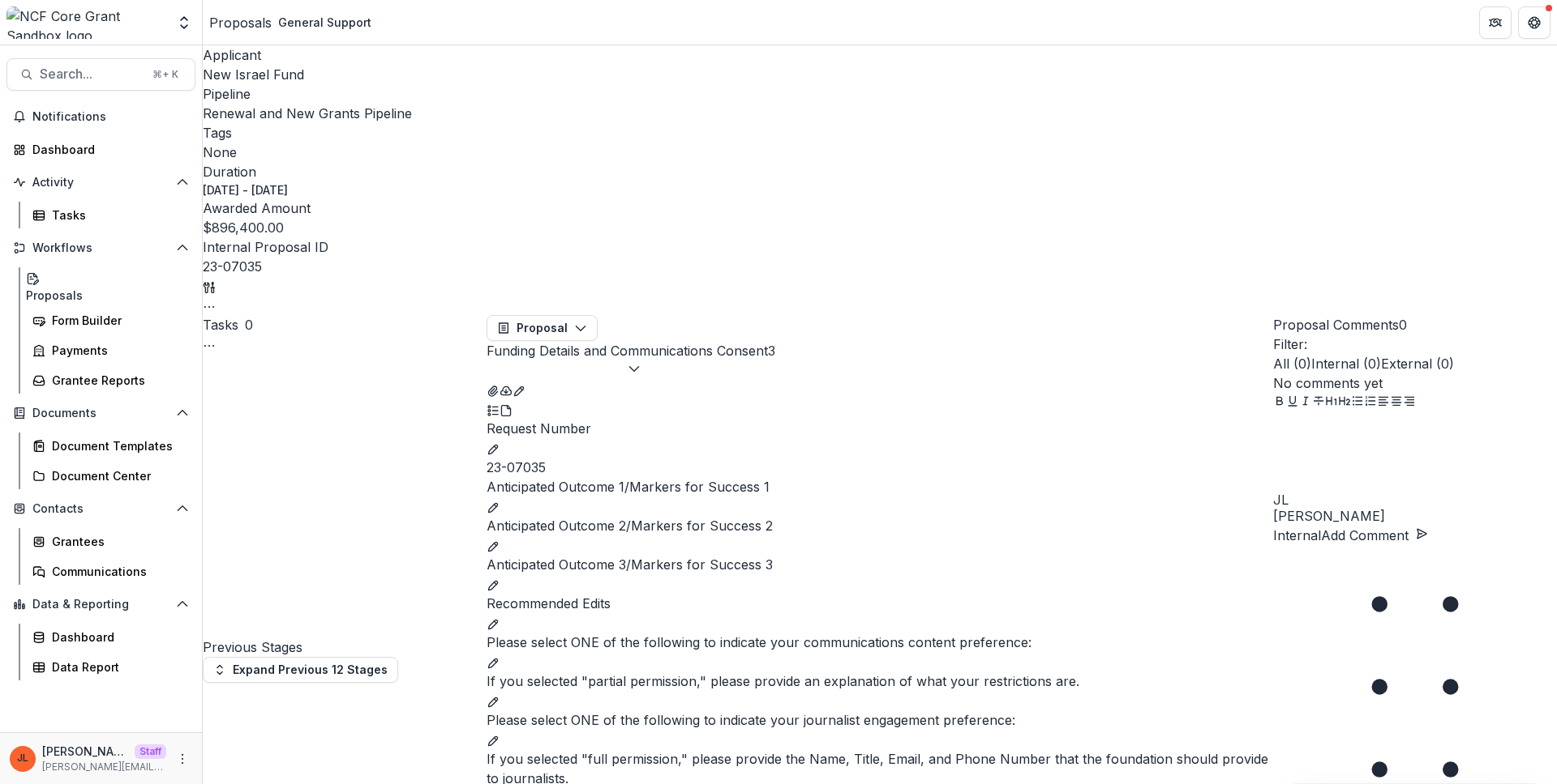
click at [497, 386] on icon "View Attached Files" at bounding box center [492, 391] width 9 height 10
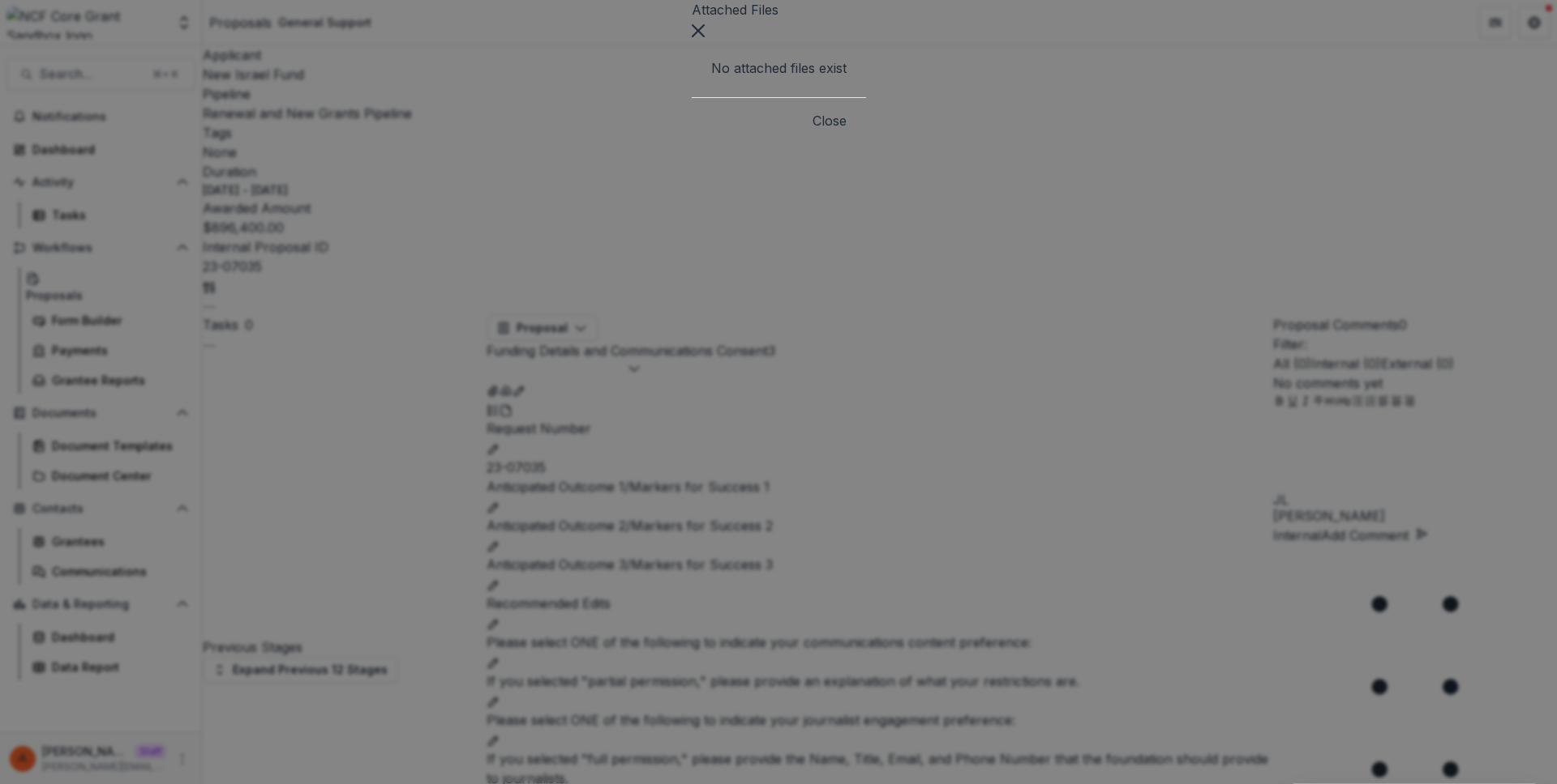
click at [865, 302] on div "Attached Files No attached files exist Close" at bounding box center [778, 392] width 1557 height 784
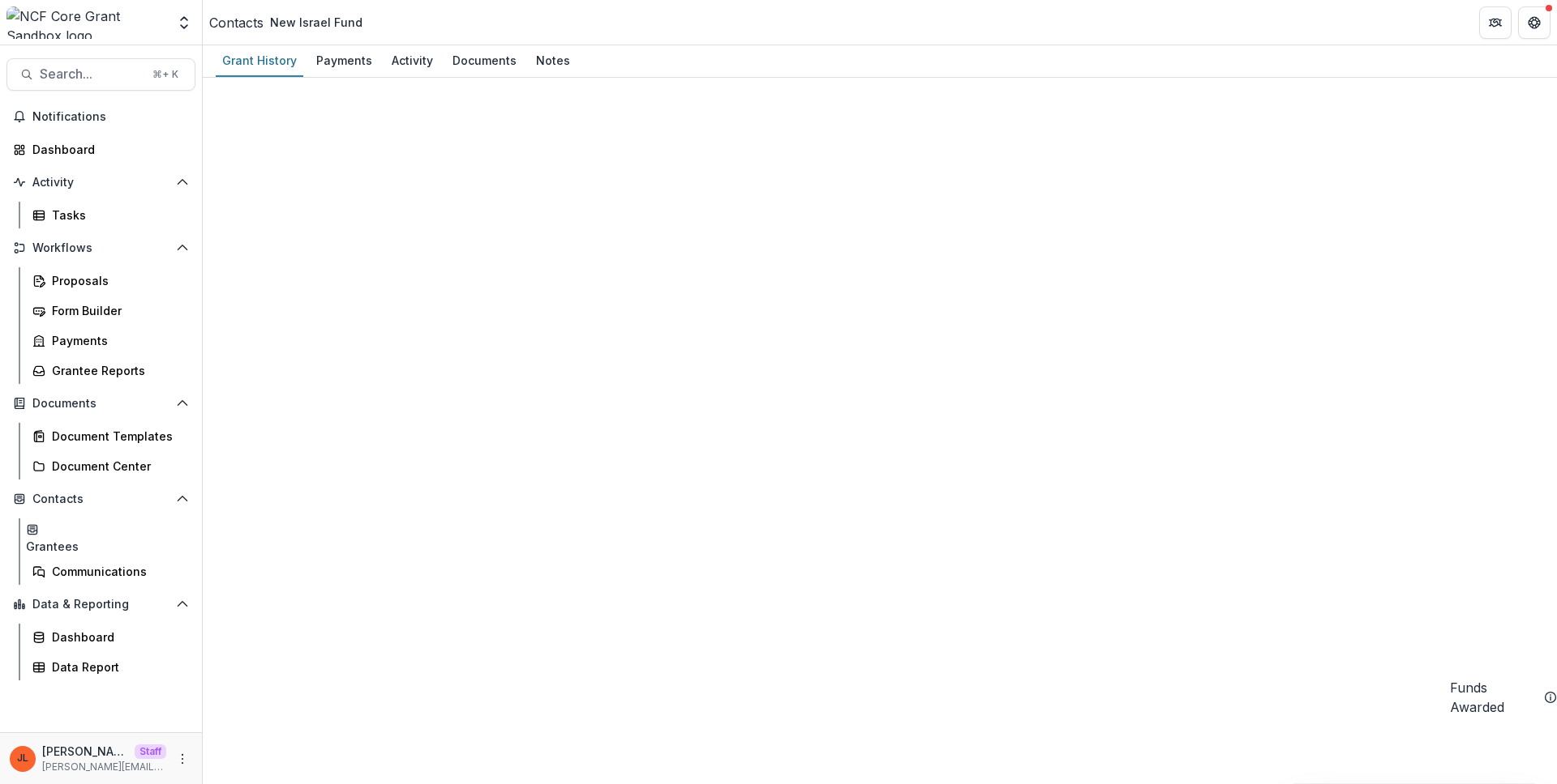
scroll to position [135, 0]
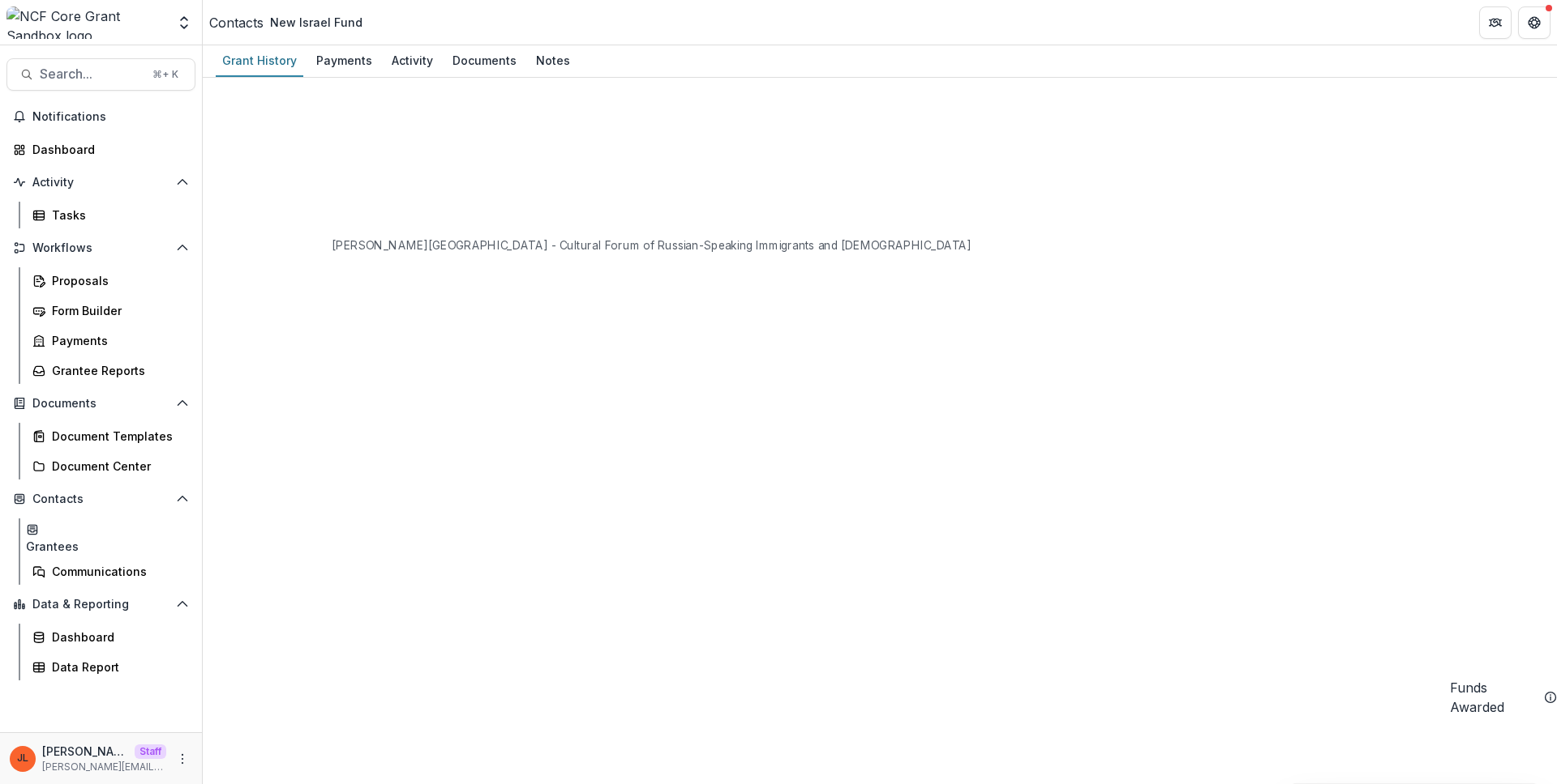
scroll to position [1386, 0]
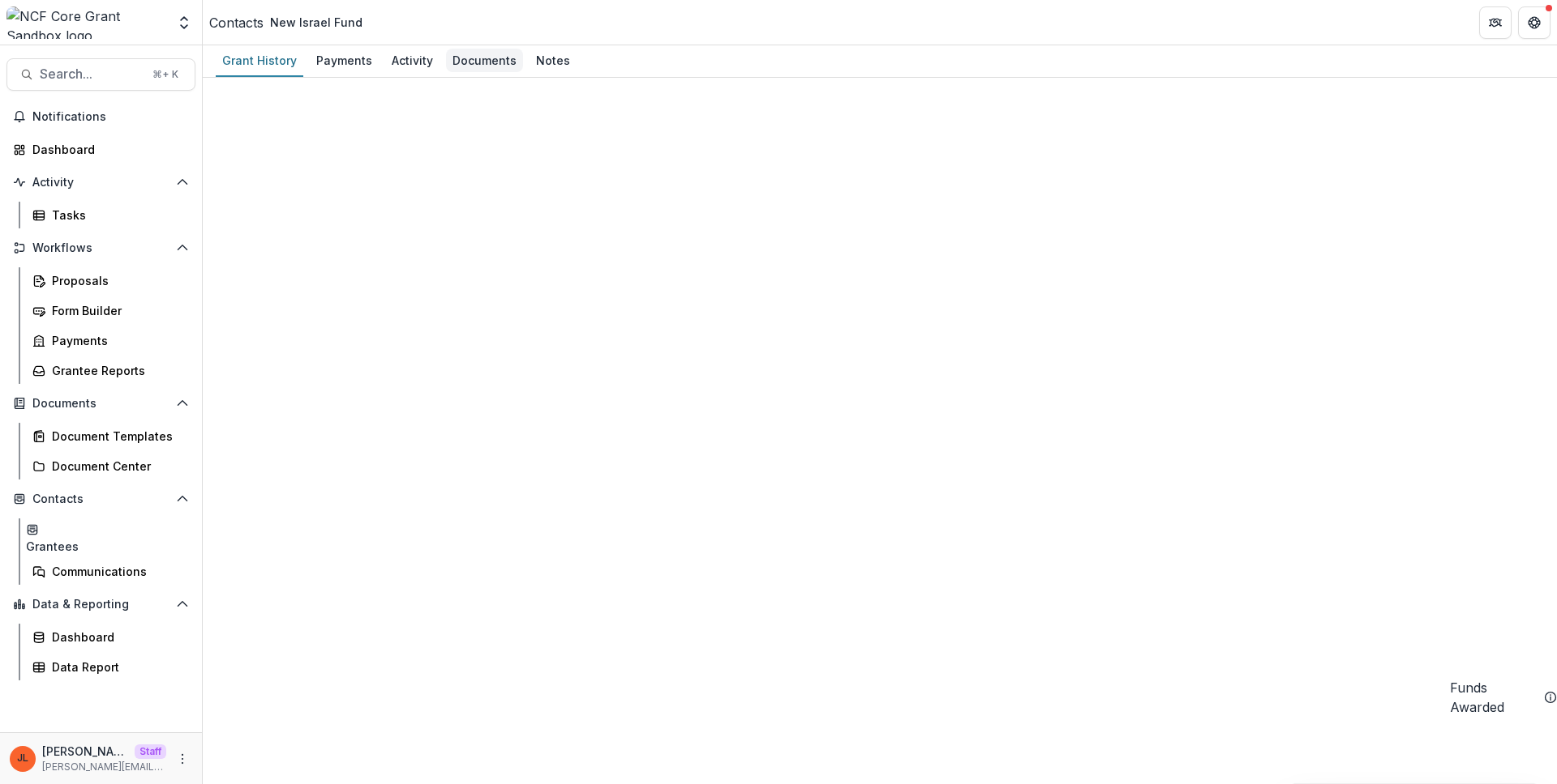
click at [467, 65] on div "Documents" at bounding box center [484, 61] width 77 height 23
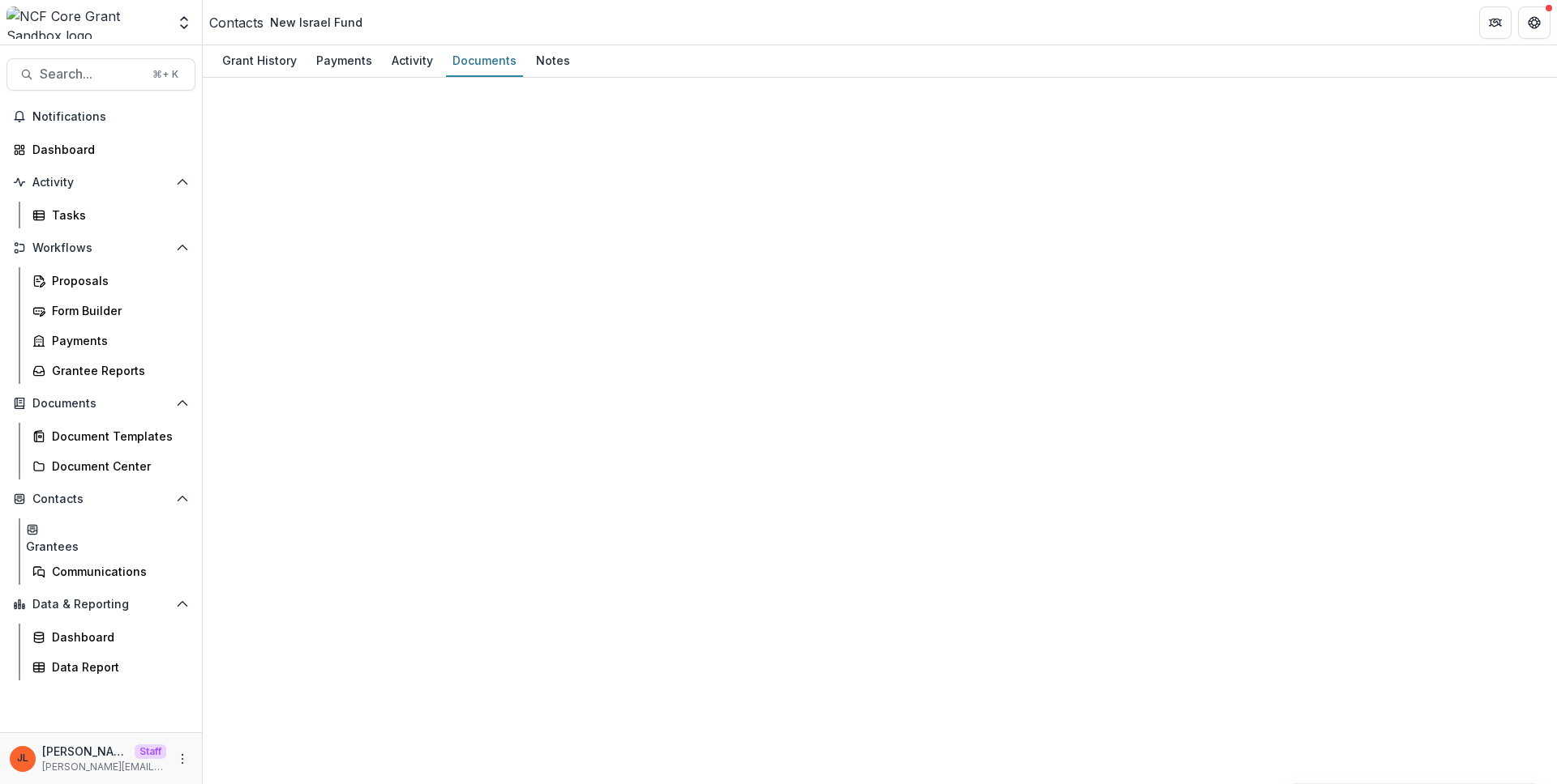
click at [654, 116] on div at bounding box center [879, 765] width 1354 height 1374
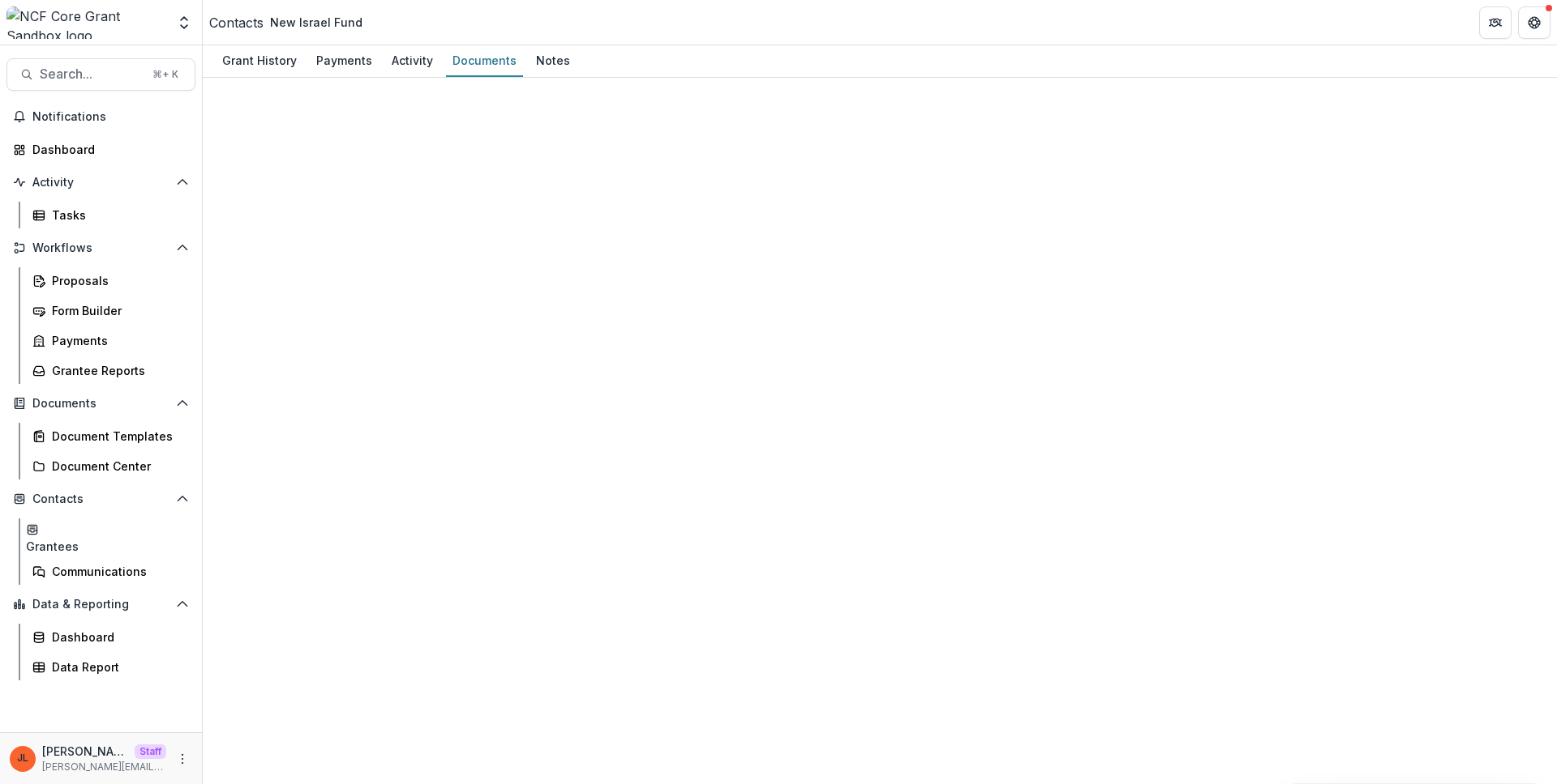
scroll to position [0, 0]
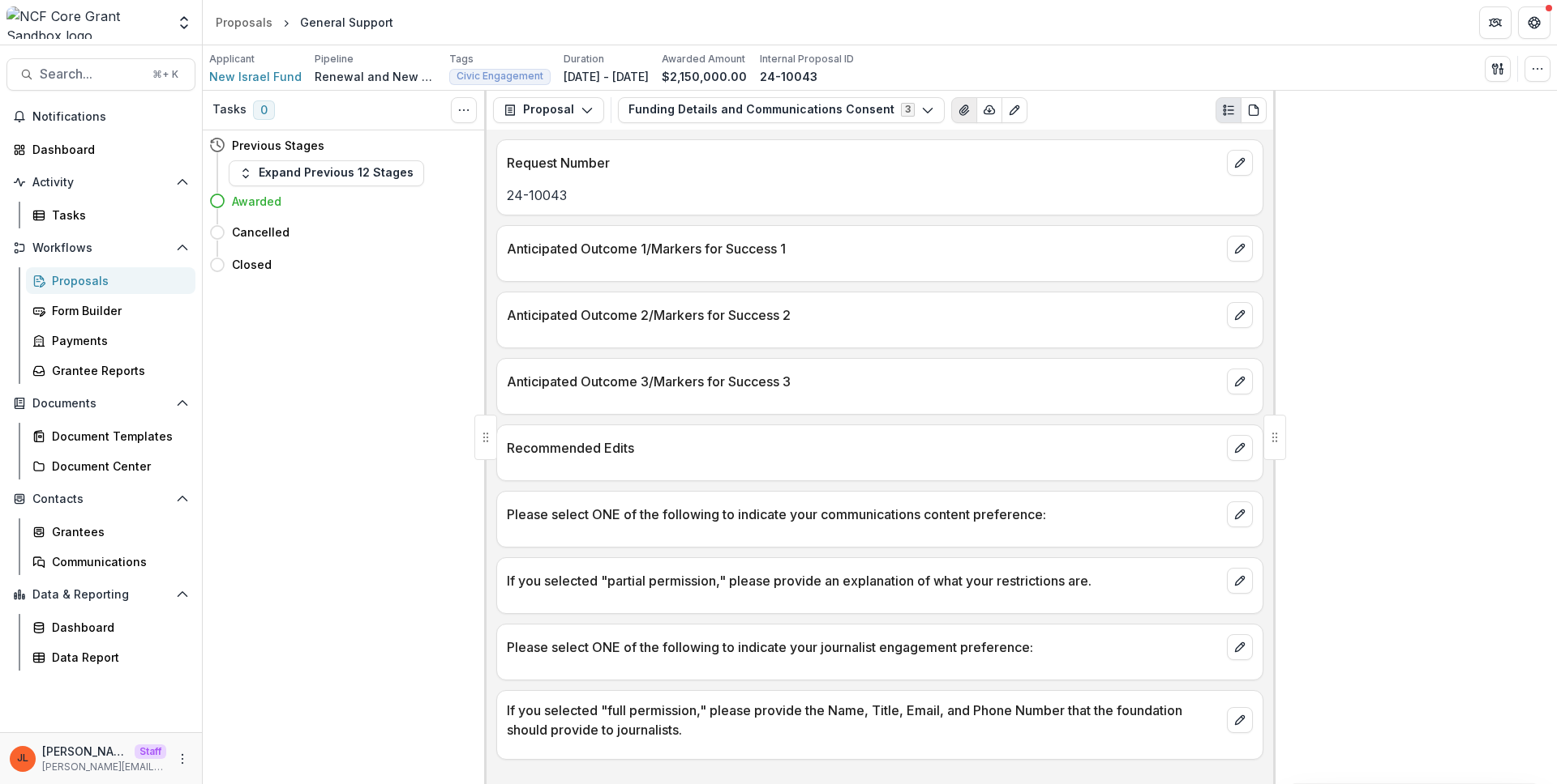
click at [951, 117] on button "View Attached Files" at bounding box center [963, 109] width 26 height 26
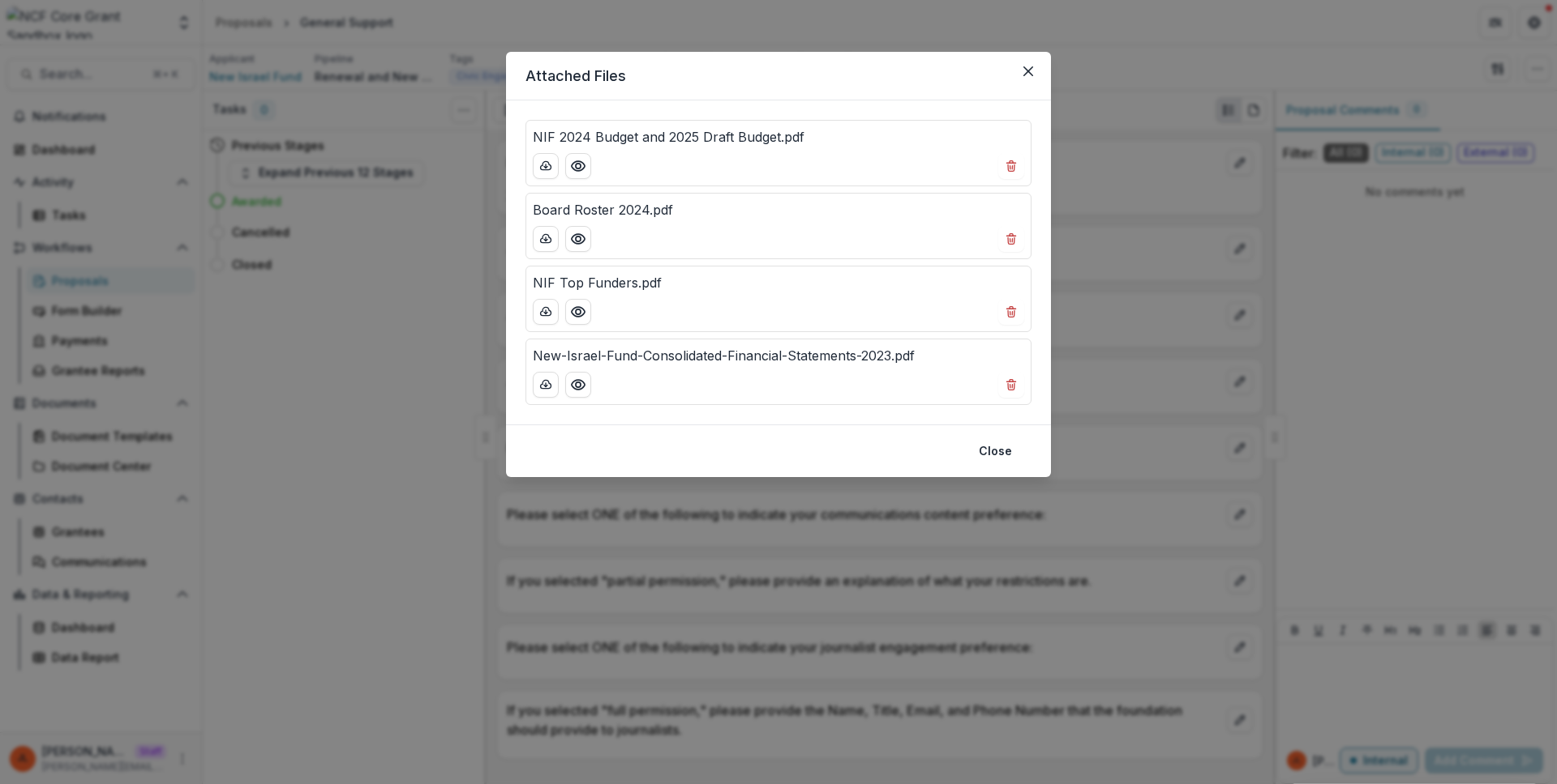
click at [1102, 68] on div "Attached Files NIF 2024 Budget and 2025 Draft Budget.pdf Board Roster 2024.pdf …" at bounding box center [778, 392] width 1557 height 784
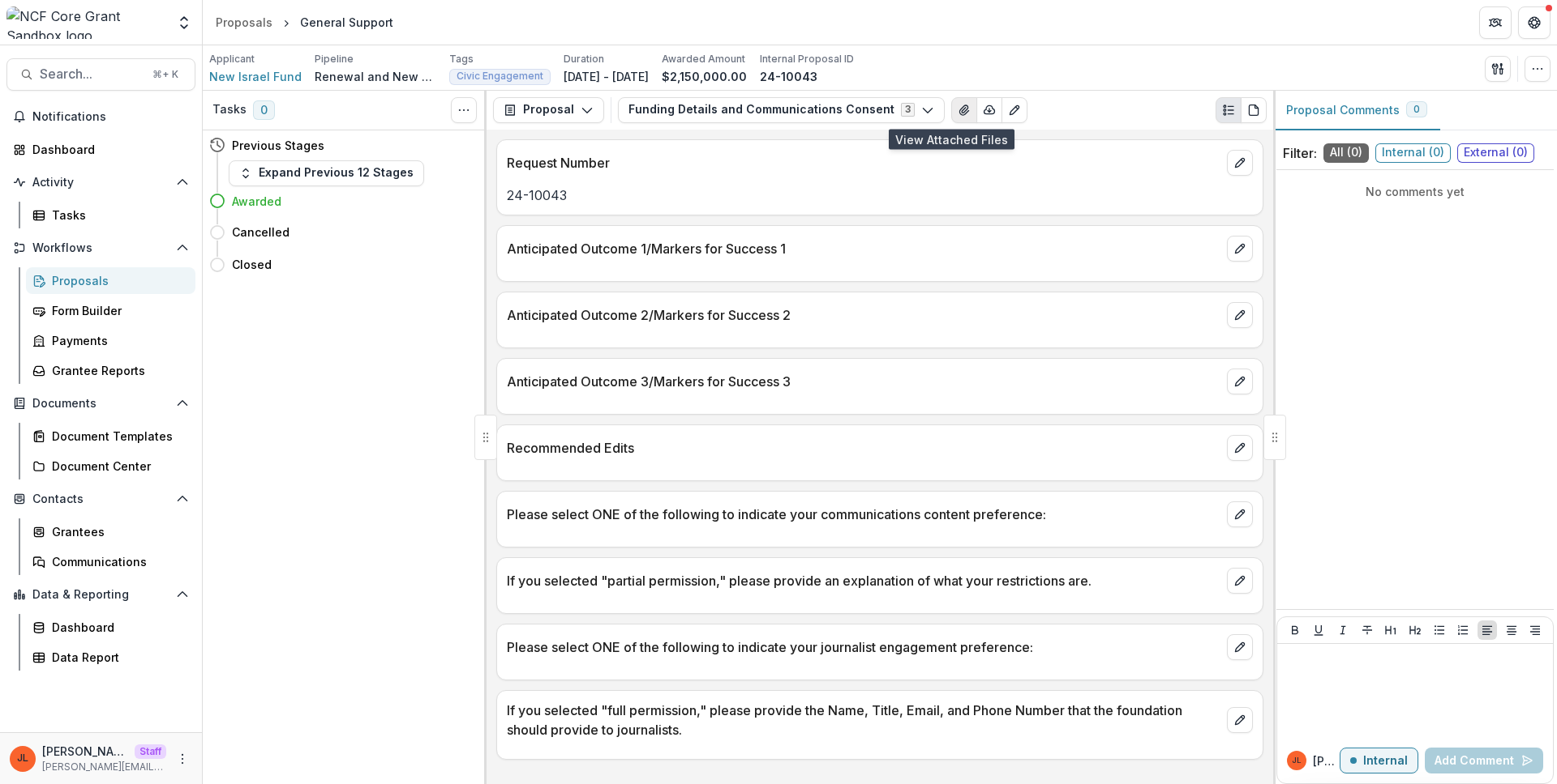
click at [957, 110] on icon "View Attached Files" at bounding box center [963, 109] width 13 height 13
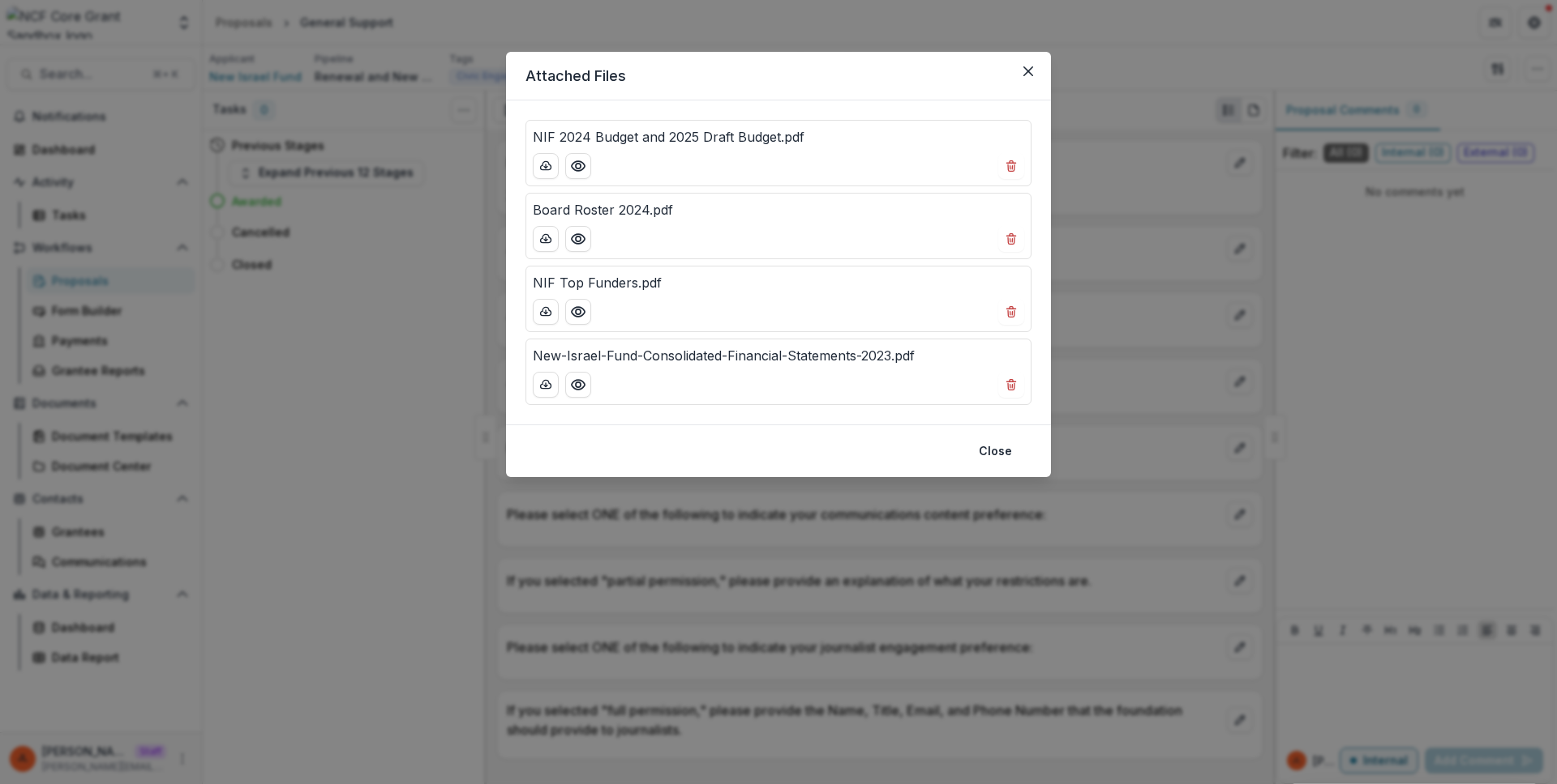
click at [1108, 135] on div "Attached Files NIF 2024 Budget and 2025 Draft Budget.pdf Board Roster 2024.pdf …" at bounding box center [778, 392] width 1557 height 784
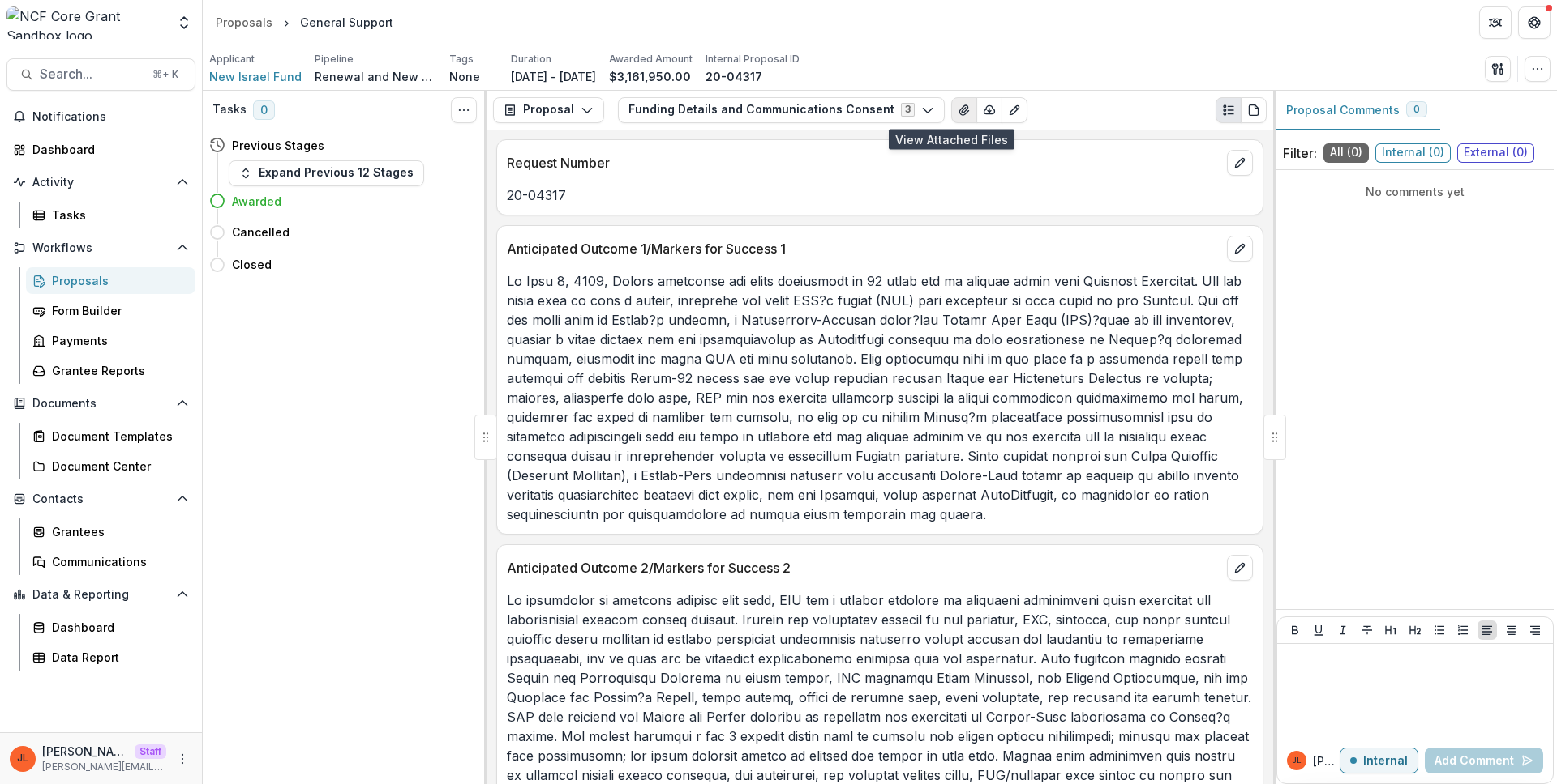
click at [957, 105] on icon "View Attached Files" at bounding box center [963, 109] width 13 height 13
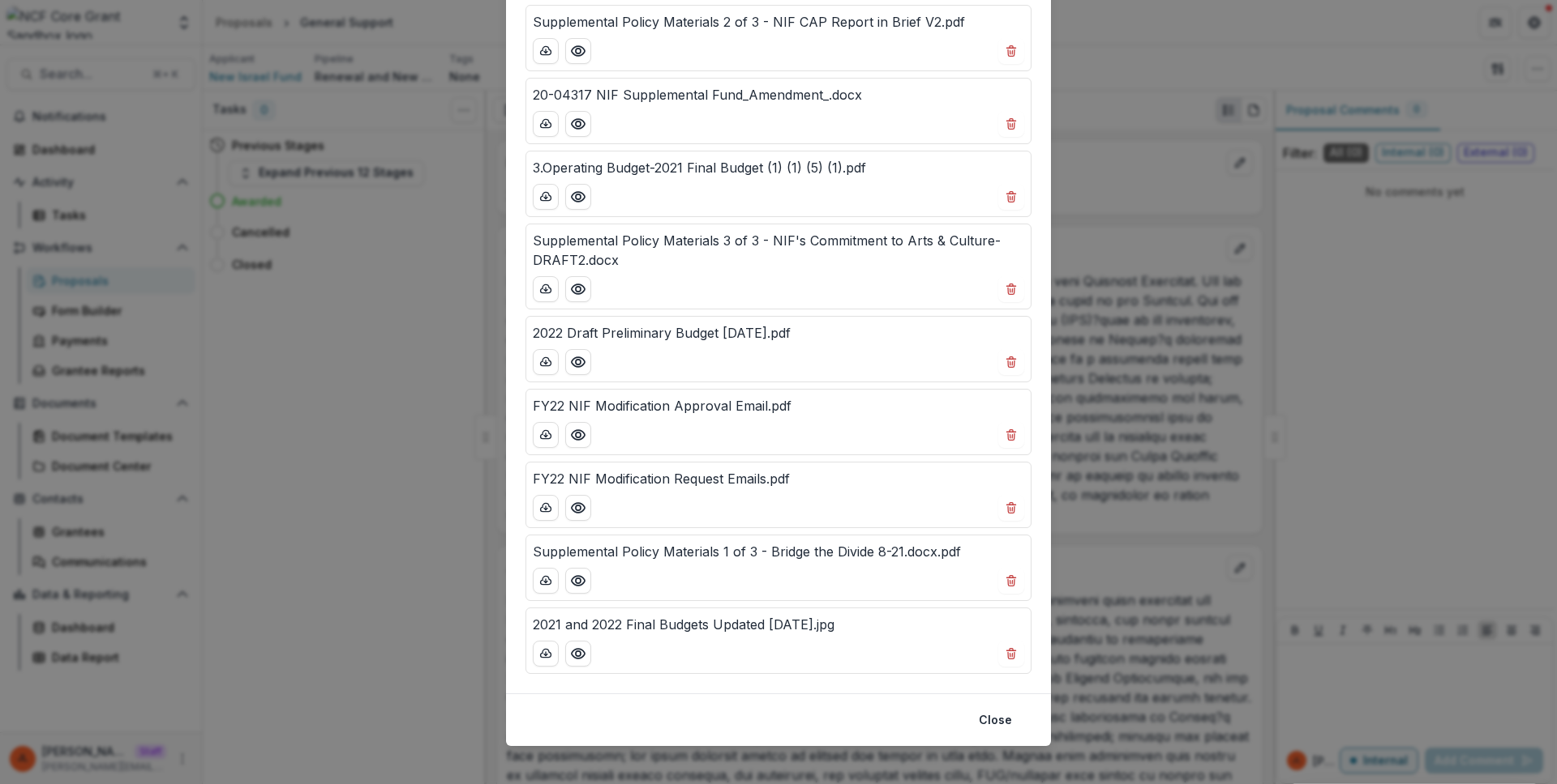
scroll to position [348, 0]
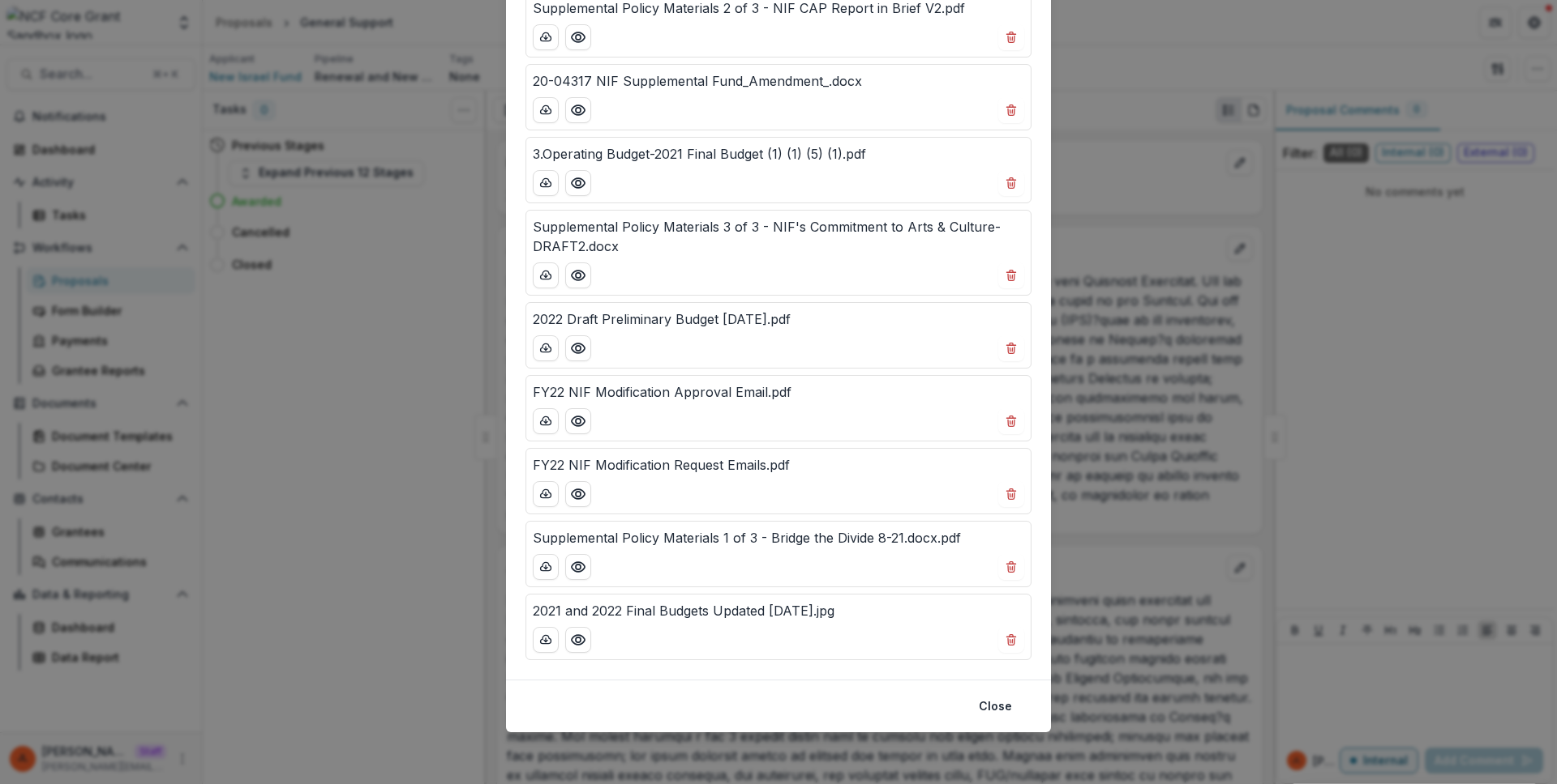
click at [1144, 317] on div "Attached Files Grant_Amendment_20-04317.docx 3.Operating Budget-Operating Budge…" at bounding box center [778, 392] width 1557 height 784
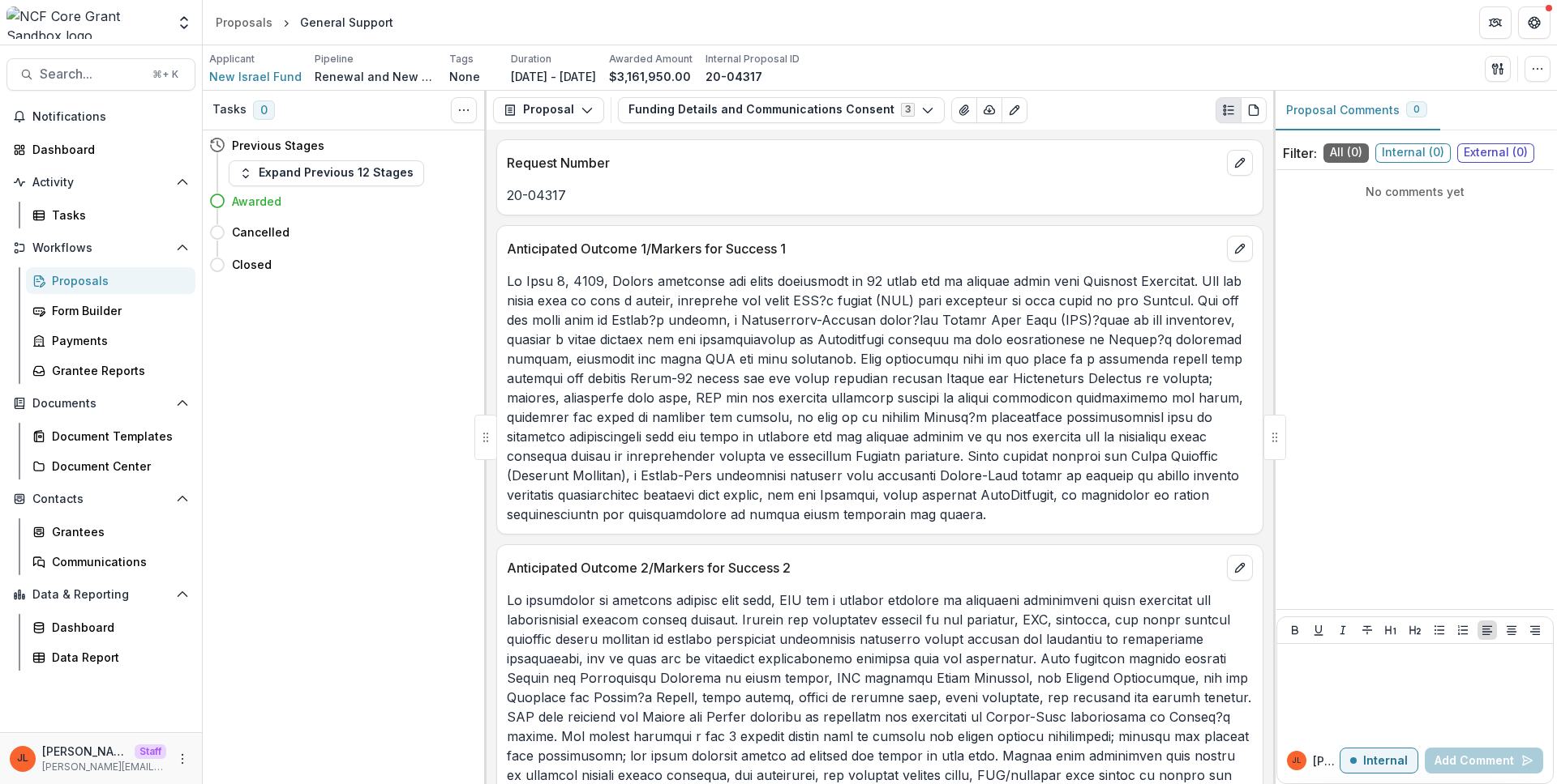
click at [952, 241] on p "Anticipated Outcome 1/Markers for Success 1" at bounding box center [863, 249] width 713 height 20
click at [951, 102] on button "View Attached Files" at bounding box center [963, 109] width 26 height 26
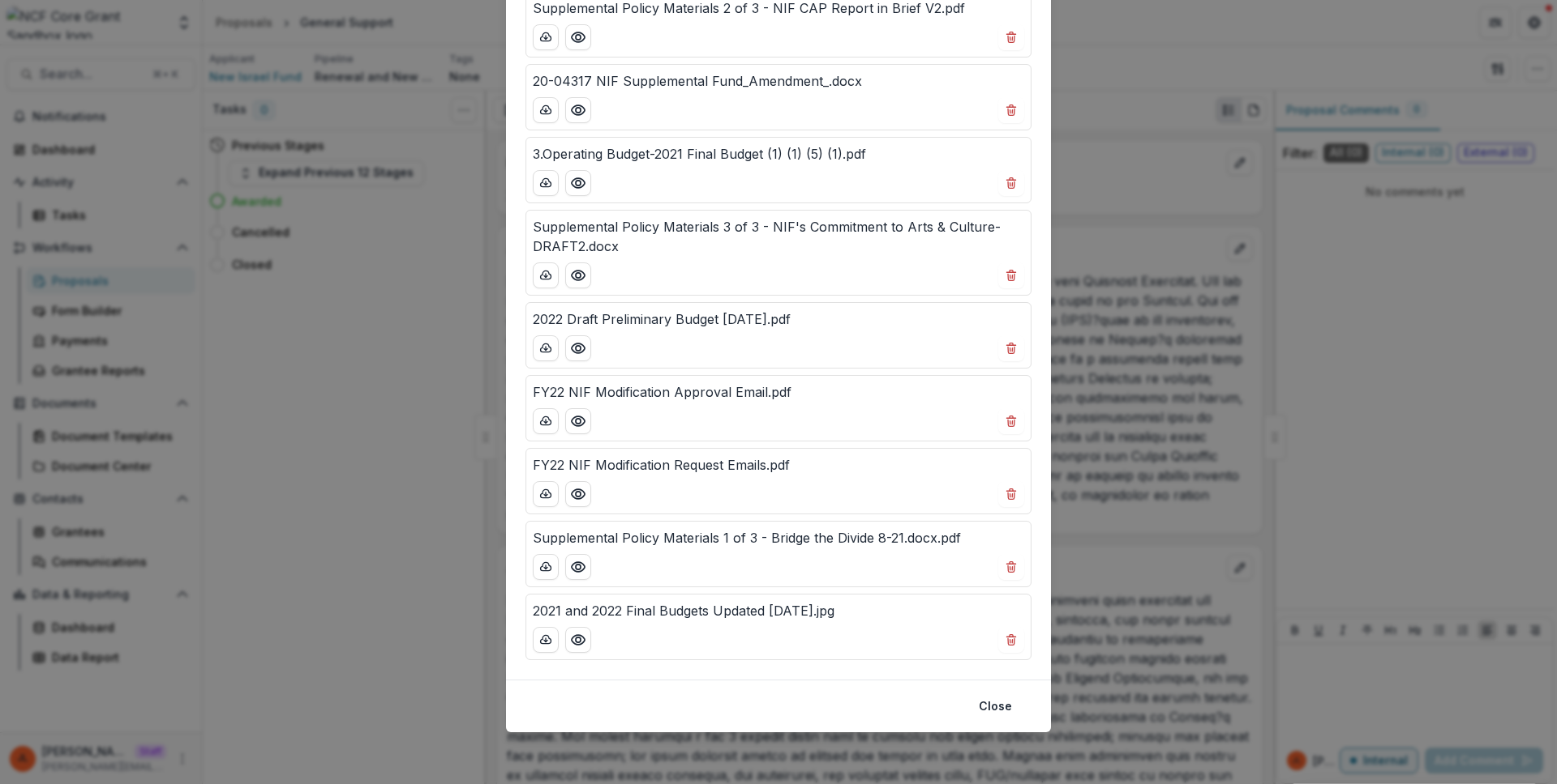
click at [1111, 339] on div "Attached Files Grant_Amendment_20-04317.docx 3.Operating Budget-Operating Budge…" at bounding box center [778, 392] width 1557 height 784
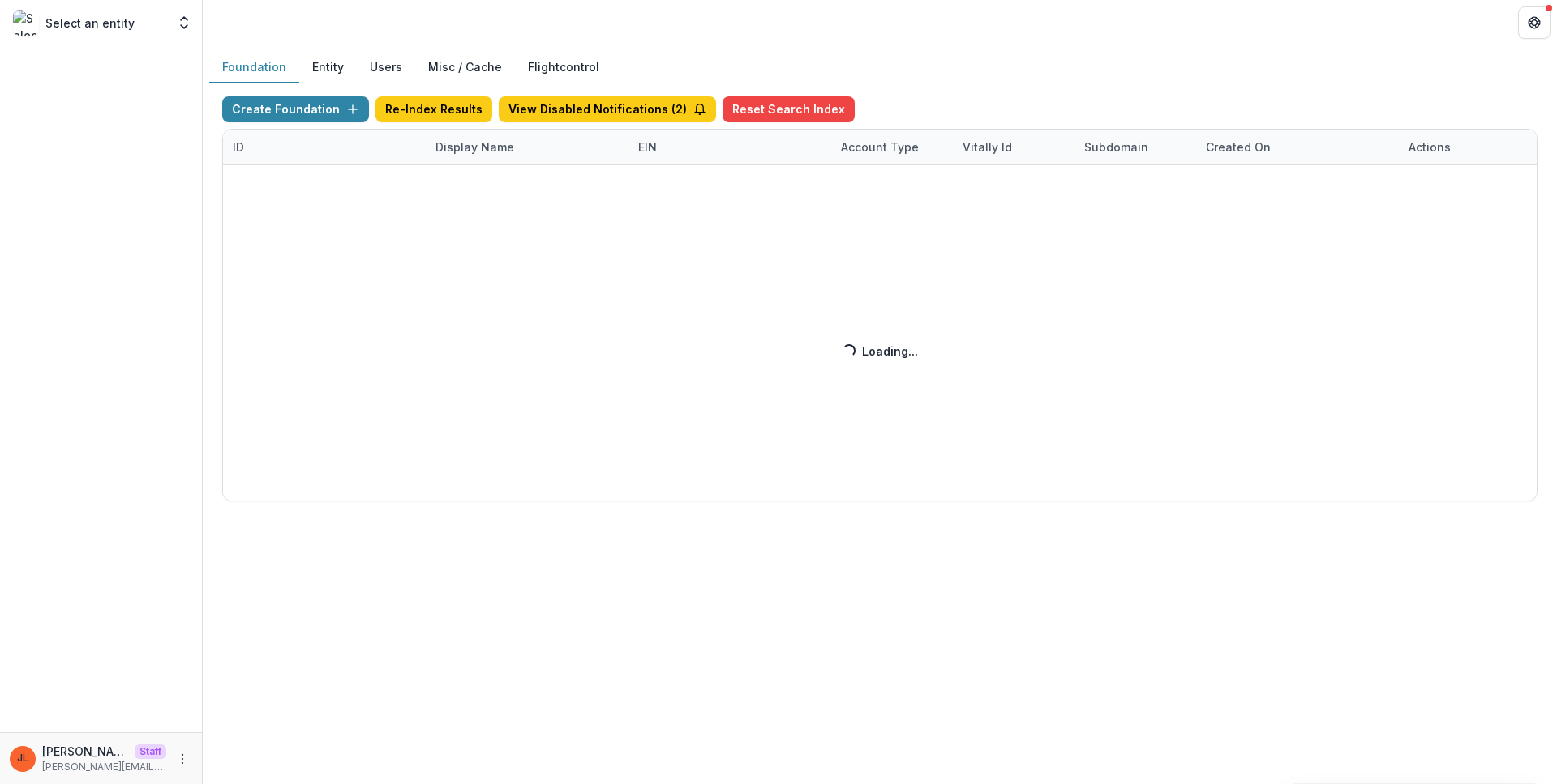
click at [492, 152] on div "Create Foundation Re-Index Results View Disabled Notifications ( 2 ) Reset Sear…" at bounding box center [879, 299] width 1315 height 405
click at [489, 150] on div "Create Foundation Re-Index Results View Disabled Notifications ( 2 ) Reset Sear…" at bounding box center [879, 299] width 1315 height 405
click at [487, 150] on div "Create Foundation Re-Index Results View Disabled Notifications ( 2 ) Reset Sear…" at bounding box center [879, 299] width 1315 height 405
